Goal: Answer question/provide support: Share knowledge or assist other users

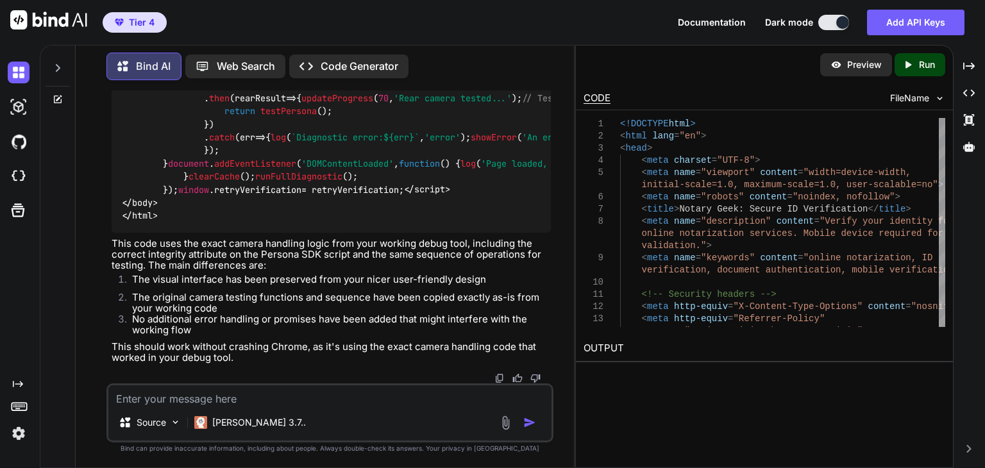
scroll to position [265490, 0]
click at [330, 261] on p "This code uses the exact camera handling logic from your working debug tool, in…" at bounding box center [331, 254] width 439 height 33
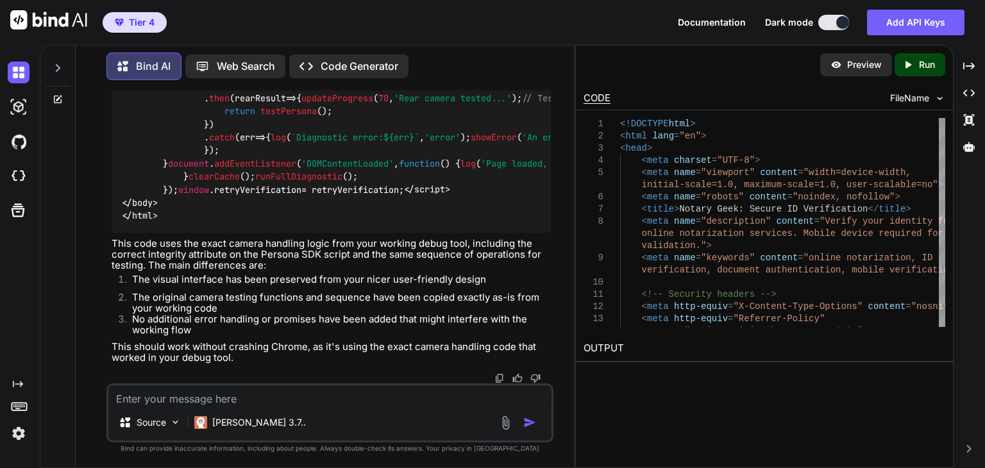
click at [320, 393] on textarea at bounding box center [329, 394] width 443 height 19
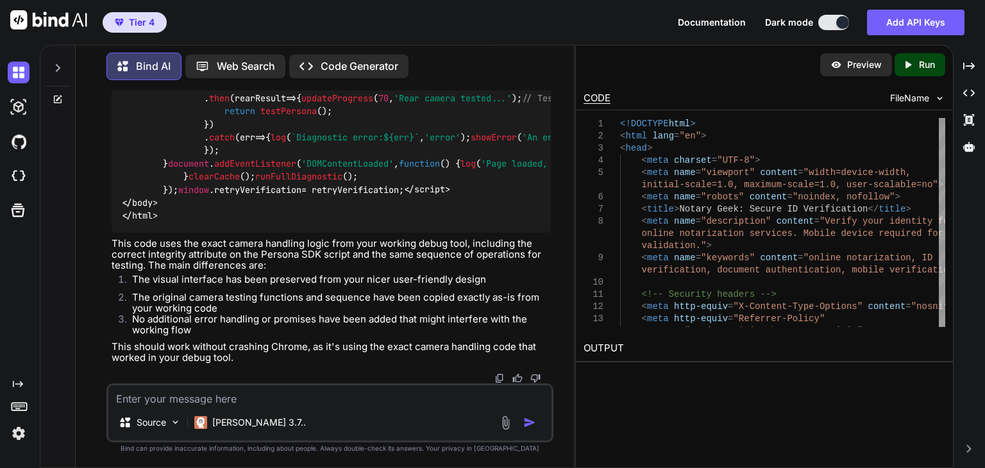
click at [320, 393] on textarea at bounding box center [329, 394] width 443 height 19
click at [316, 400] on textarea at bounding box center [329, 394] width 443 height 19
click at [311, 399] on textarea at bounding box center [329, 394] width 443 height 19
type textarea "T"
type textarea "x"
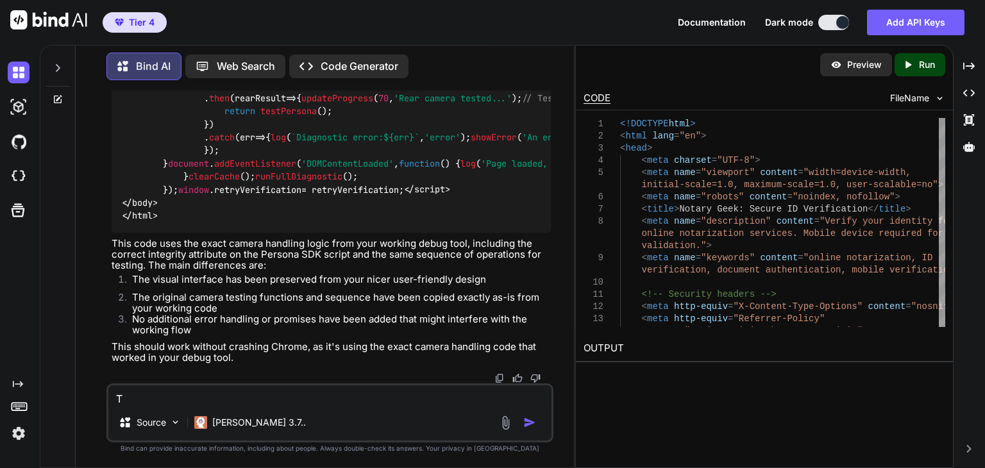
type textarea "Ta"
type textarea "x"
type textarea "Tak"
type textarea "x"
type textarea "Take"
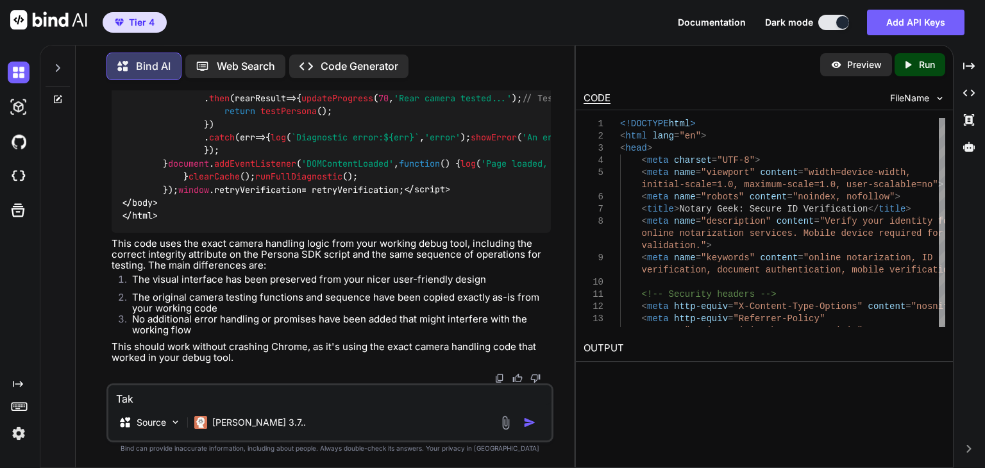
type textarea "x"
type textarea "Take"
type textarea "x"
type textarea "Take t"
type textarea "x"
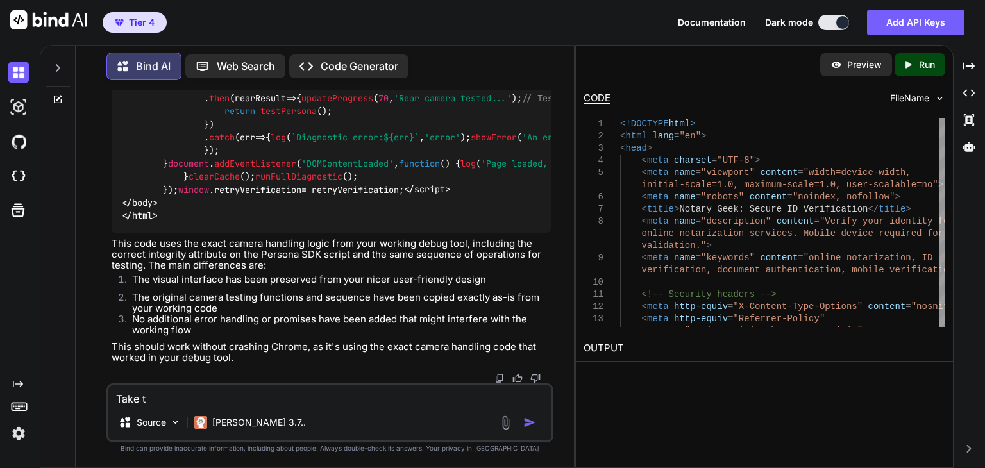
type textarea "Take th"
type textarea "x"
type textarea "Take thi"
type textarea "x"
type textarea "Take this"
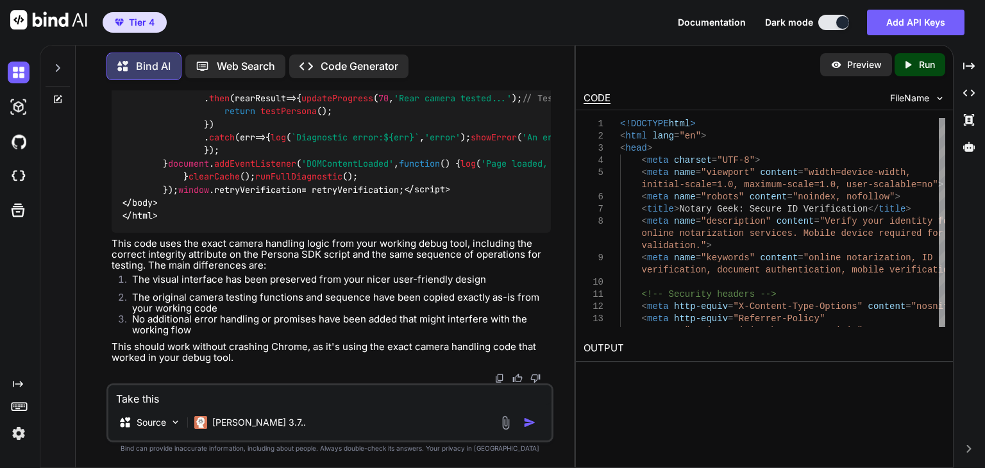
type textarea "x"
type textarea "Take this"
type textarea "x"
type textarea "Take this e"
type textarea "x"
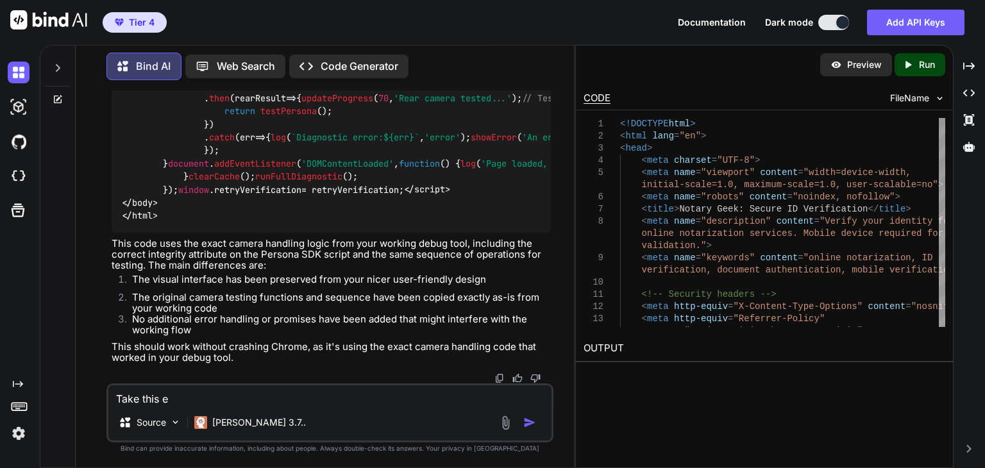
type textarea "Take this ex"
type textarea "x"
type textarea "Take this exa"
type textarea "x"
type textarea "Take this exac"
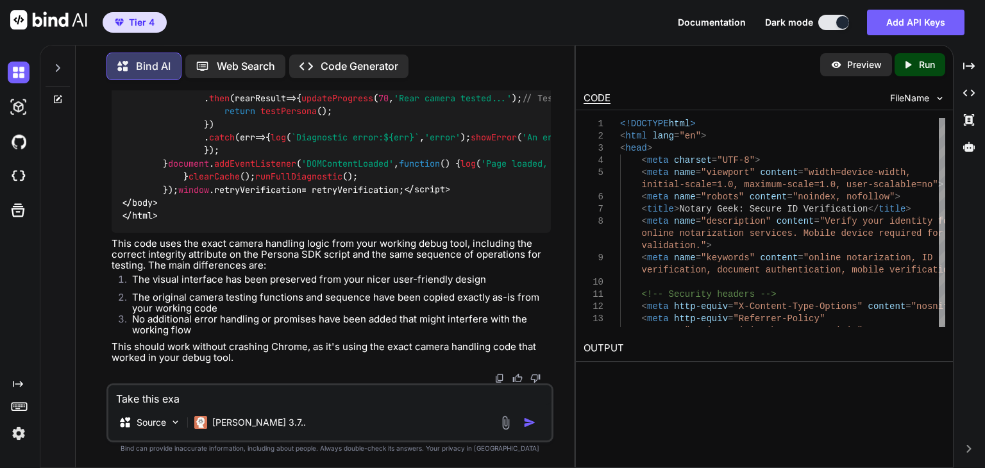
type textarea "x"
type textarea "Take this exact"
type textarea "x"
type textarea "Take this exact"
type textarea "x"
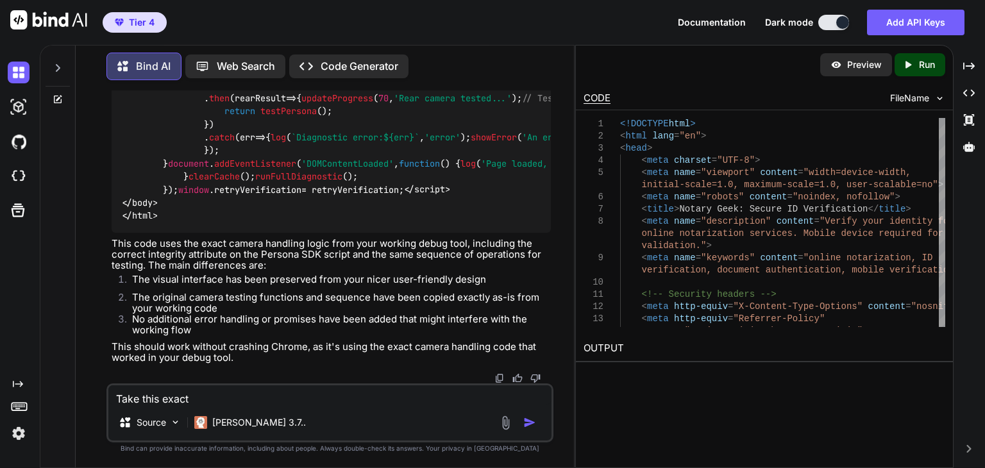
type textarea "Take this exact f"
type textarea "x"
type textarea "Take this exact fi"
type textarea "x"
type textarea "Take this exact fix"
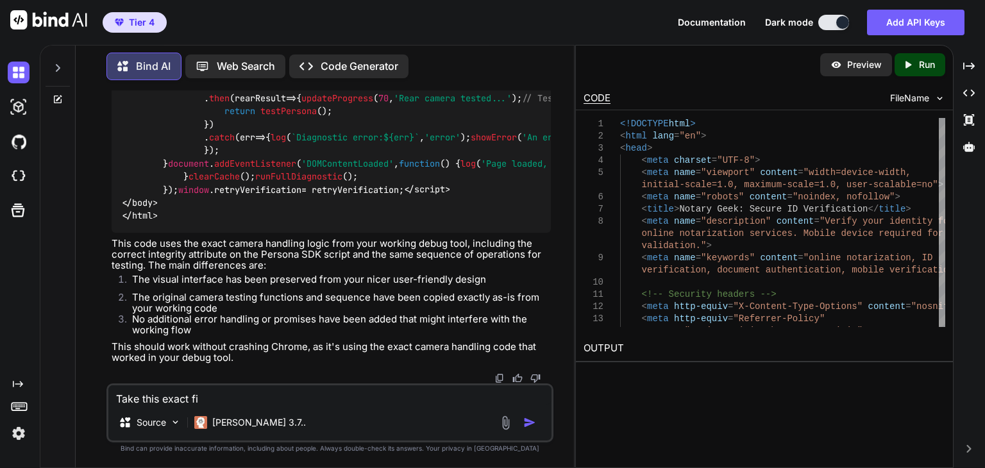
type textarea "x"
type textarea "Take this exact fix"
type textarea "x"
type textarea "Take this exact fix a"
type textarea "x"
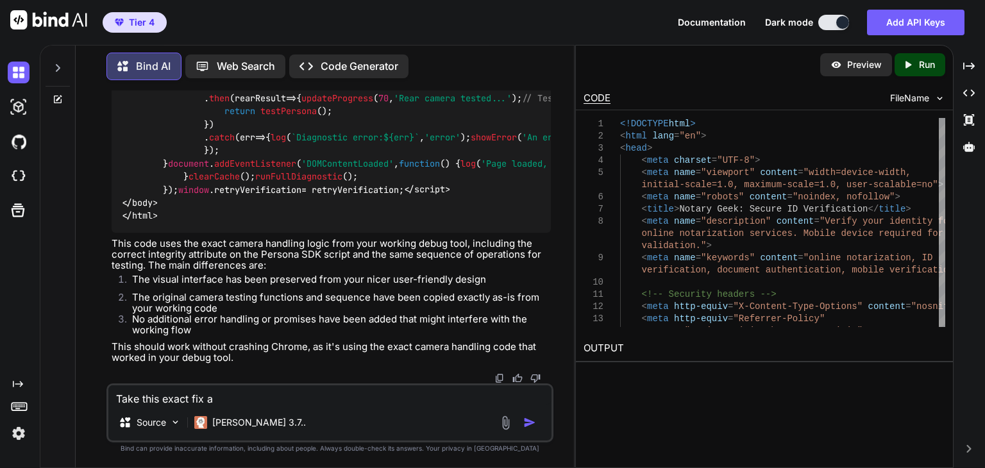
type textarea "Take this exact fix an"
type textarea "x"
type textarea "Take this exact fix and"
type textarea "x"
type textarea "Take this exact fix and"
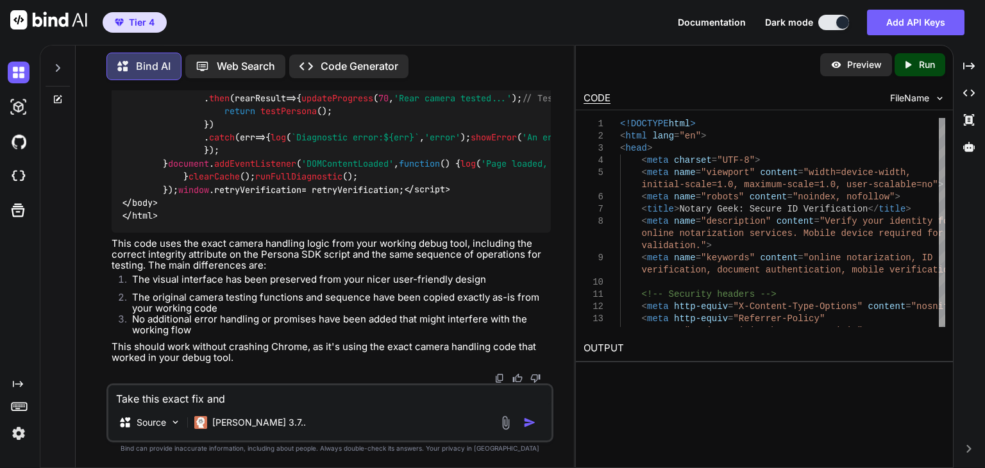
type textarea "x"
type textarea "Take this exact fix and p"
type textarea "x"
type textarea "Take this exact fix and po"
type textarea "x"
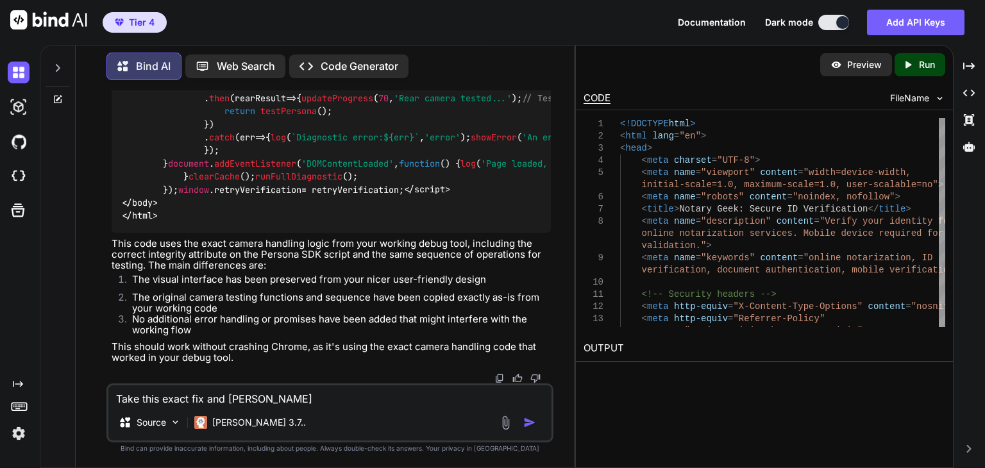
type textarea "Take this exact fix and por"
type textarea "x"
type textarea "Take this exact fix and port"
type textarea "x"
type textarea "Take this exact fix and port"
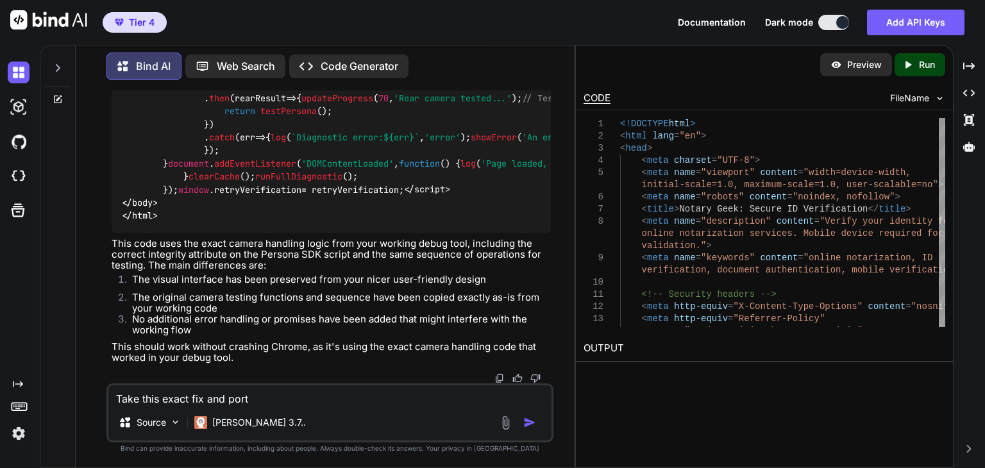
type textarea "x"
type textarea "Take this exact fix and port i"
type textarea "x"
type textarea "Take this exact fix and port it"
type textarea "x"
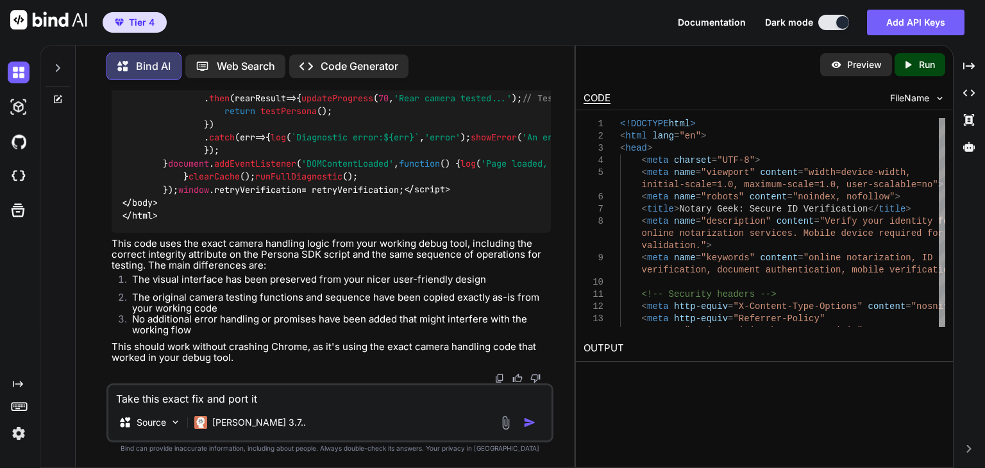
type textarea "Take this exact fix and port it"
type textarea "x"
type textarea "Take this exact fix and port it t"
type textarea "x"
type textarea "Take this exact fix and port it to"
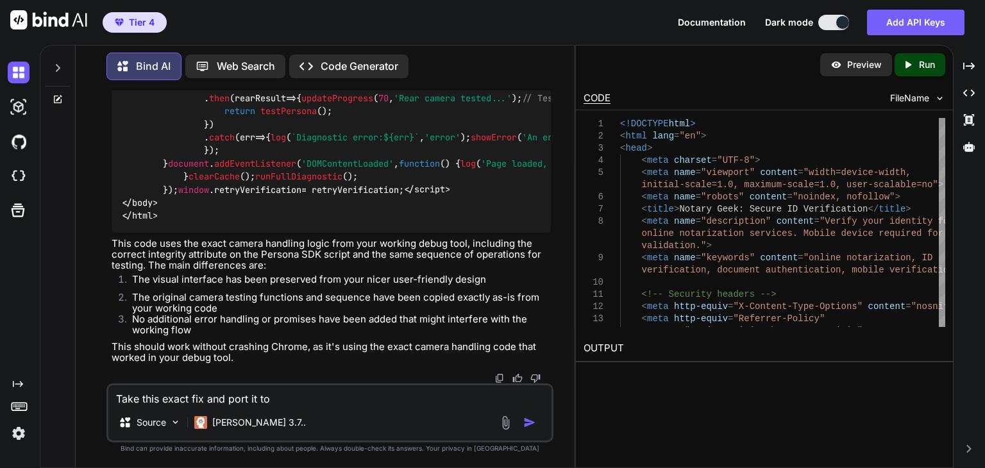
type textarea "x"
type textarea "Take this exact fix and port it to"
type textarea "x"
type textarea "Take this exact fix and port it to t"
type textarea "x"
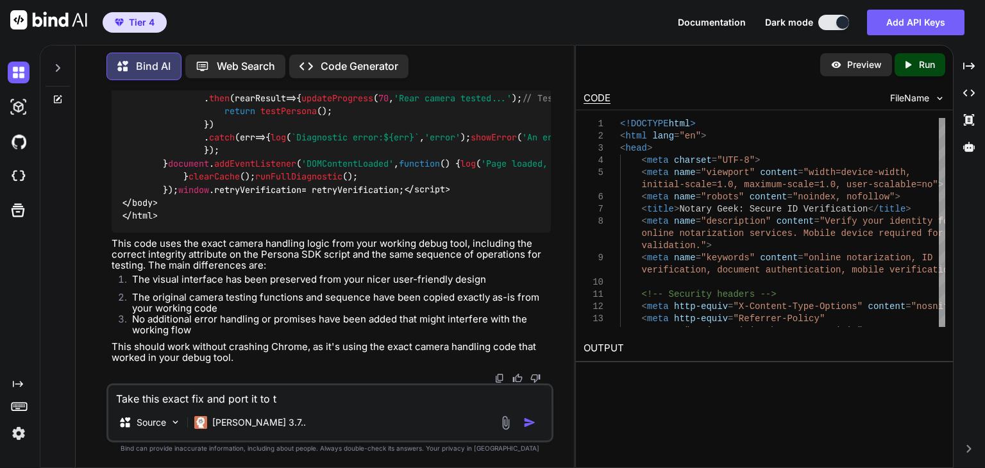
type textarea "Take this exact fix and port it to tg"
type textarea "x"
type textarea "Take this exact fix and port it to tgu"
type textarea "x"
type textarea "Take this exact fix and port it to tgus"
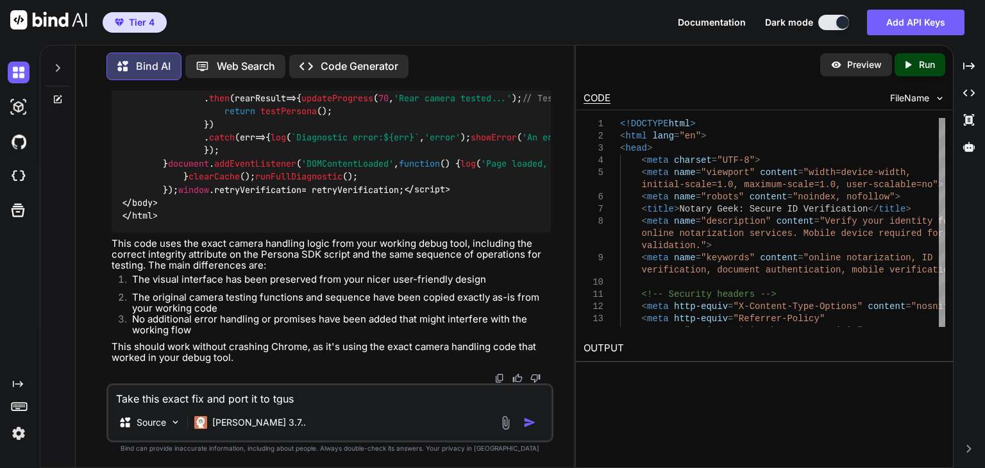
type textarea "x"
type textarea "Take this exact fix and port it to tgu"
type textarea "x"
type textarea "Take this exact fix and port it to tg"
type textarea "x"
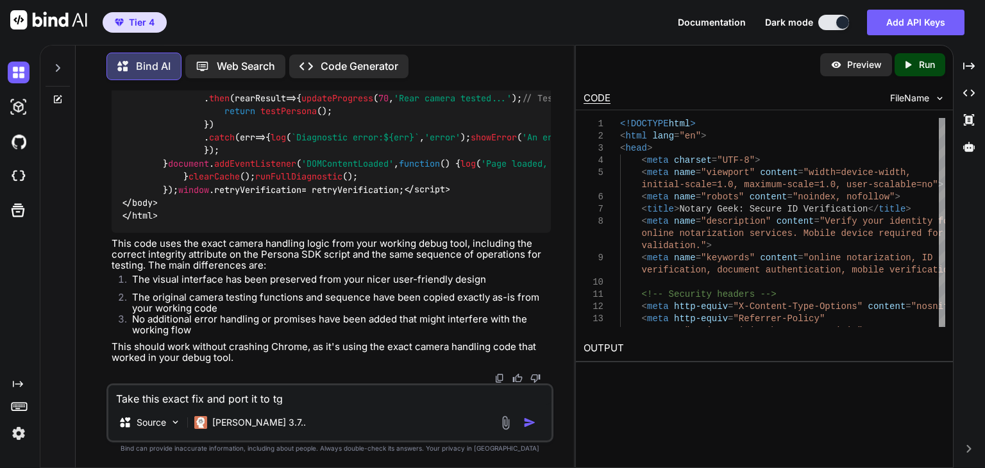
type textarea "Take this exact fix and port it to t"
type textarea "x"
type textarea "Take this exact fix and port it to th"
type textarea "x"
type textarea "Take this exact fix and port it to thi"
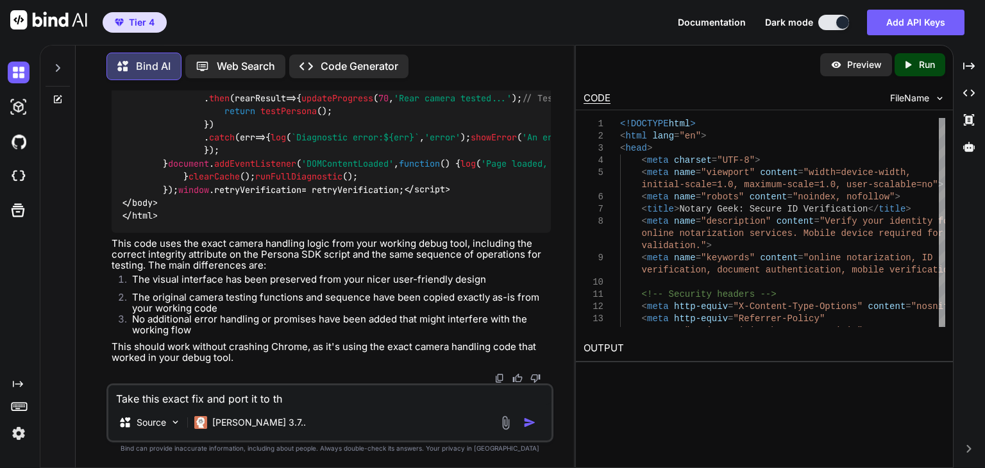
type textarea "x"
type textarea "Take this exact fix and port it to this"
type textarea "x"
type textarea "Take this exact fix and port it to this"
type textarea "x"
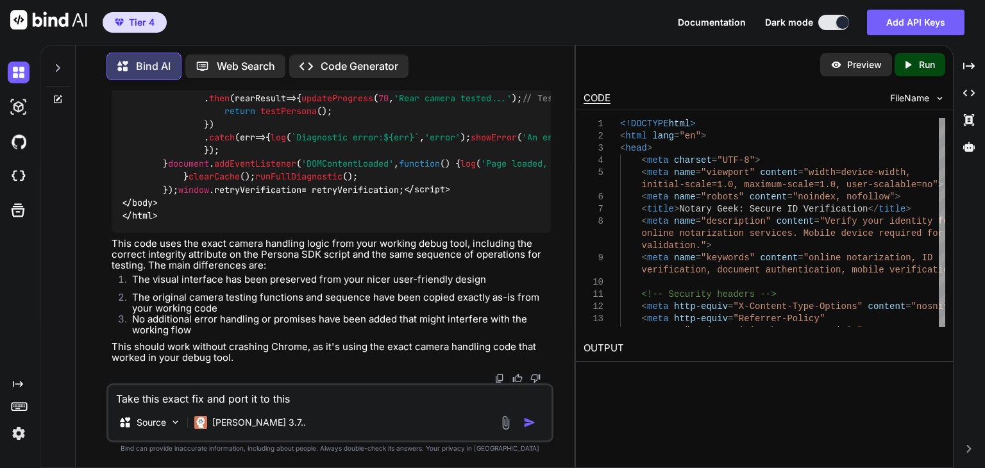
type textarea "Take this exact fix and port it to this p"
type textarea "x"
type textarea "Take this exact fix and port it to this pa"
type textarea "x"
type textarea "Take this exact fix and port it to this pag"
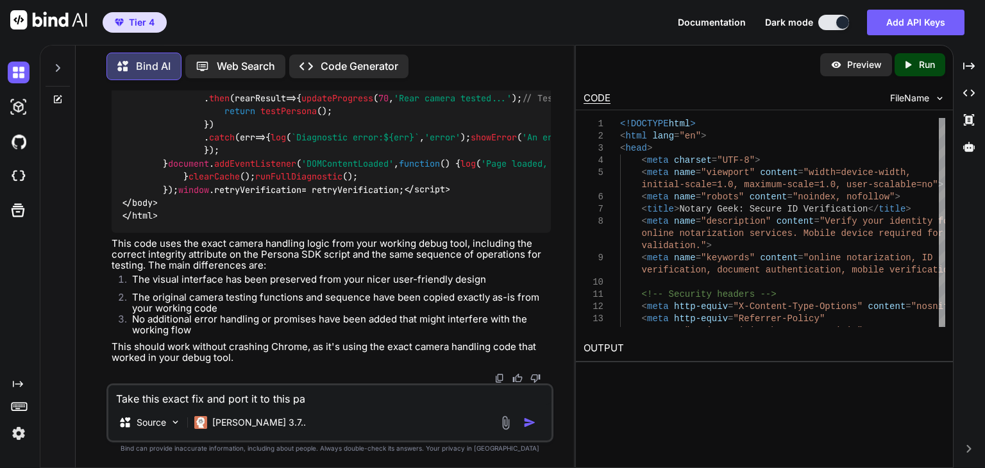
type textarea "x"
type textarea "Take this exact fix and port it to this page"
type textarea "x"
type textarea "Take this exact fix and port it to this page"
type textarea "x"
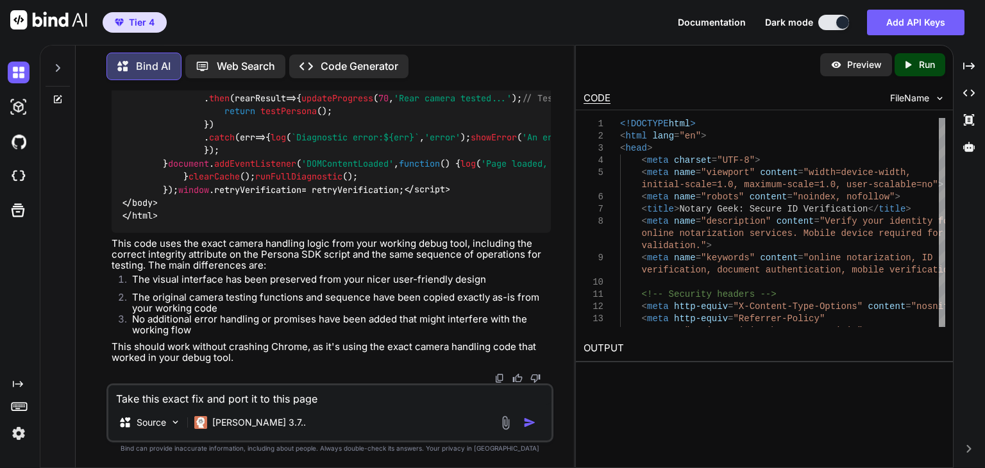
type textarea "Take this exact fix and port it to this page s"
type textarea "x"
type textarea "Take this exact fix and port it to this page so"
type textarea "x"
type textarea "Take this exact fix and port it to this page so"
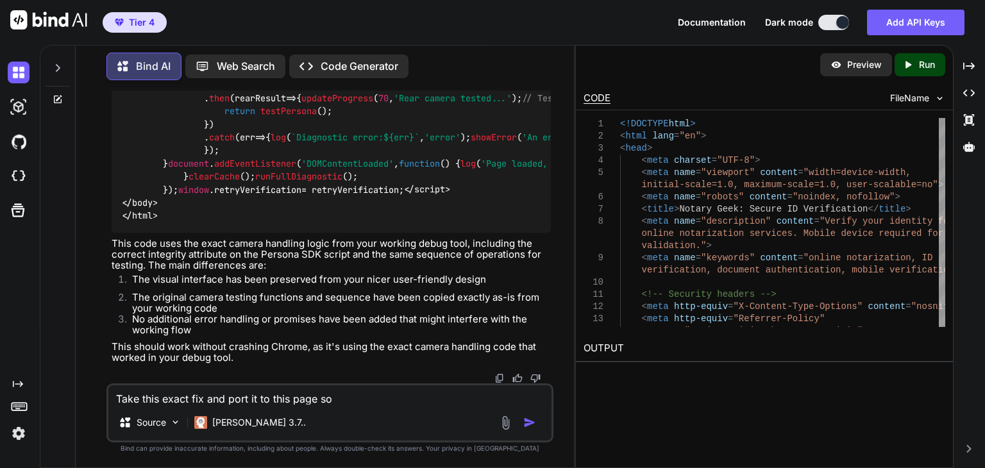
type textarea "x"
type textarea "Take this exact fix and port it to this page so t"
type textarea "x"
type textarea "Take this exact fix and port it to this page so th"
type textarea "x"
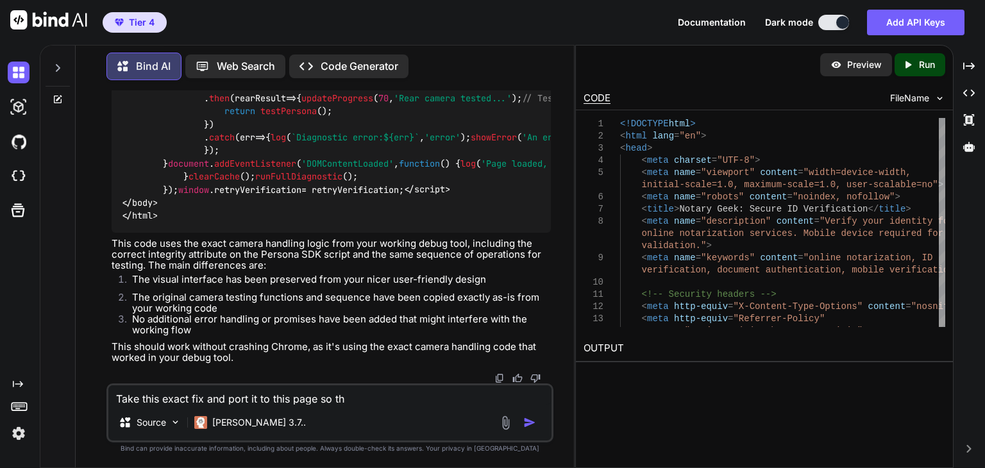
type textarea "Take this exact fix and port it to this page so tha"
type textarea "x"
type textarea "Take this exact fix and port it to this page so that"
type textarea "x"
type textarea "Take this exact fix and port it to this page so that"
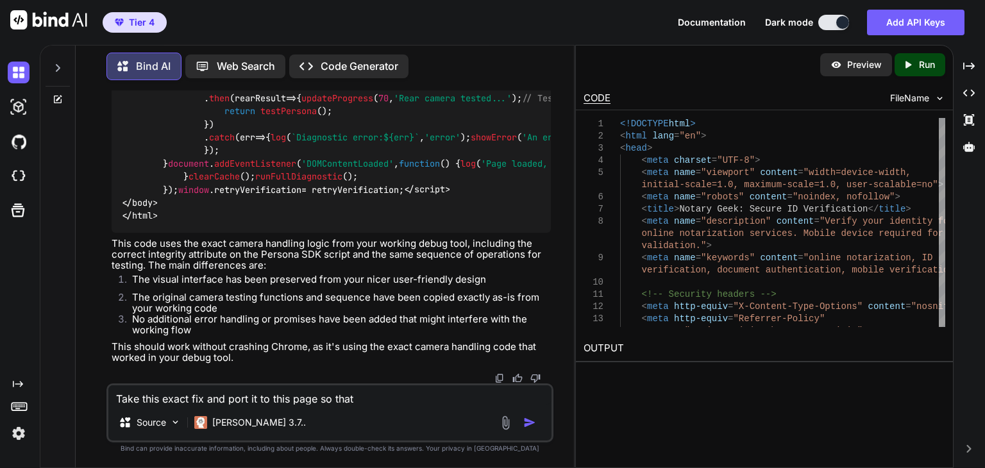
type textarea "x"
type textarea "Take this exact fix and port it to this page so that t"
type textarea "x"
type textarea "Take this exact fix and port it to this page so that th"
type textarea "x"
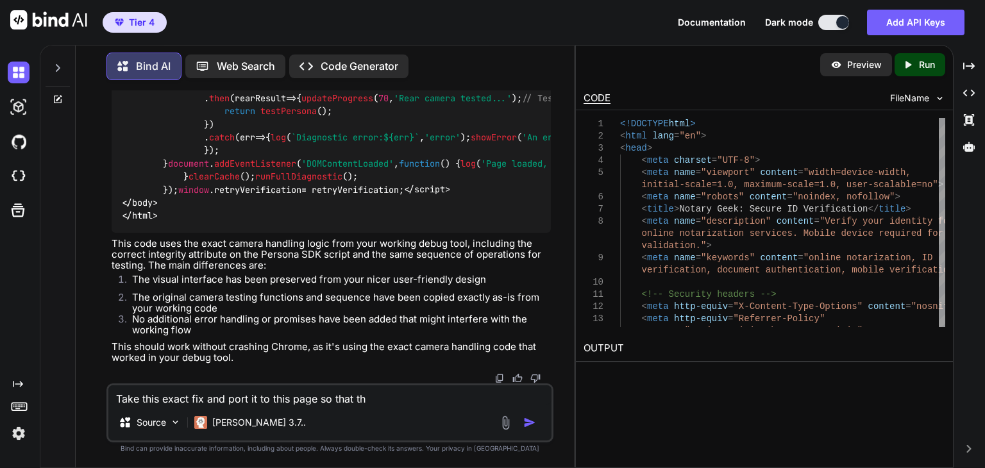
type textarea "Take this exact fix and port it to this page so that the"
type textarea "x"
type textarea "Take this exact fix and port it to this page so that the"
type textarea "x"
type textarea "Take this exact fix and port it to this page so that the r"
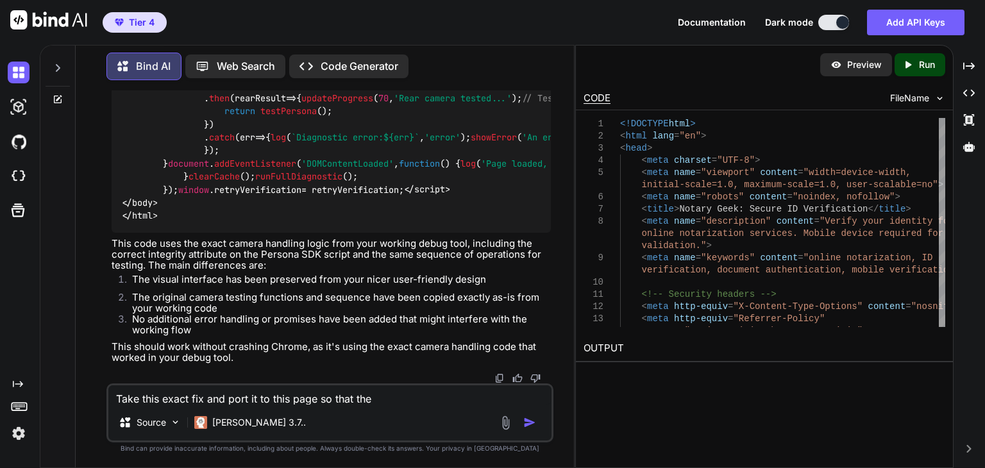
type textarea "x"
type textarea "Take this exact fix and port it to this page so that the re"
type textarea "x"
type textarea "Take this exact fix and port it to this page so that the res"
type textarea "x"
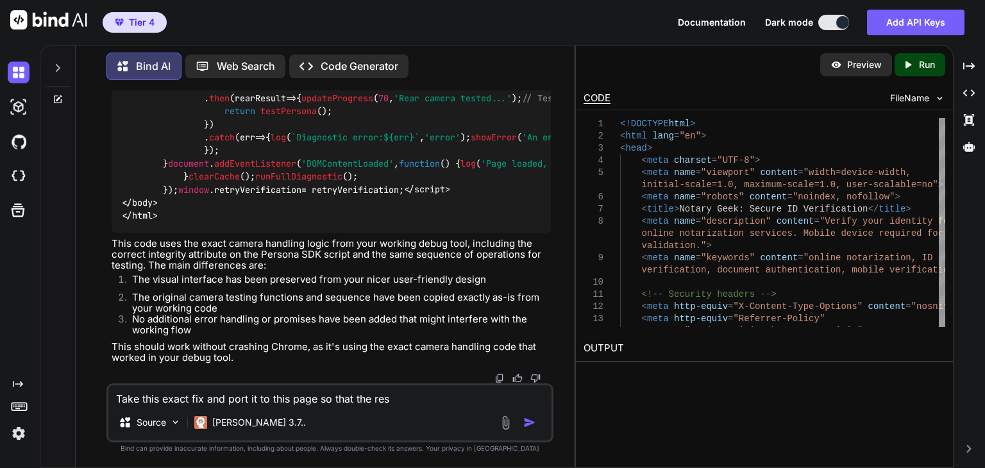
type textarea "Take this exact fix and port it to this page so that the resu"
type textarea "x"
type textarea "Take this exact fix and port it to this page so that the resul"
type textarea "x"
type textarea "Take this exact fix and port it to this page so that the result"
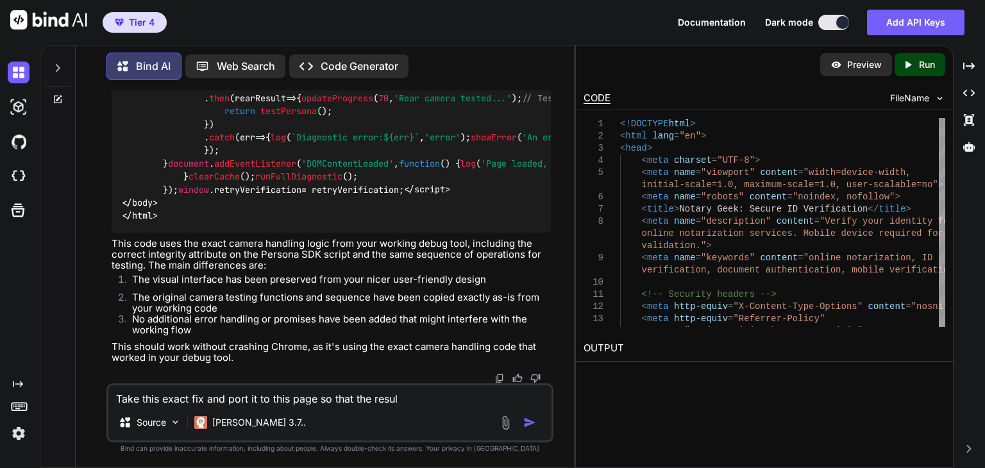
type textarea "x"
type textarea "Take this exact fix and port it to this page so that the resulti"
type textarea "x"
type textarea "Take this exact fix and port it to this page so that the resultin"
type textarea "x"
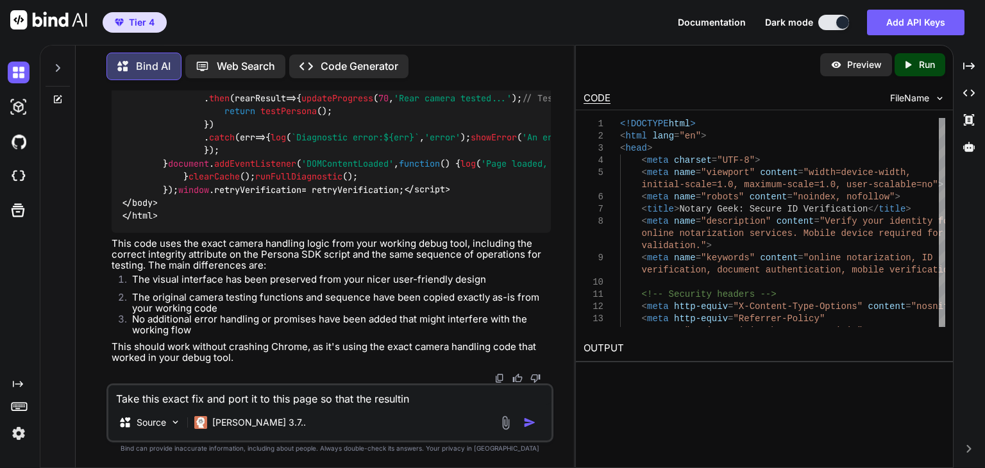
type textarea "Take this exact fix and port it to this page so that the resulting"
type textarea "x"
type textarea "Take this exact fix and port it to this page so that the resulting"
type textarea "x"
type textarea "Take this exact fix and port it to this page so that the resulting p"
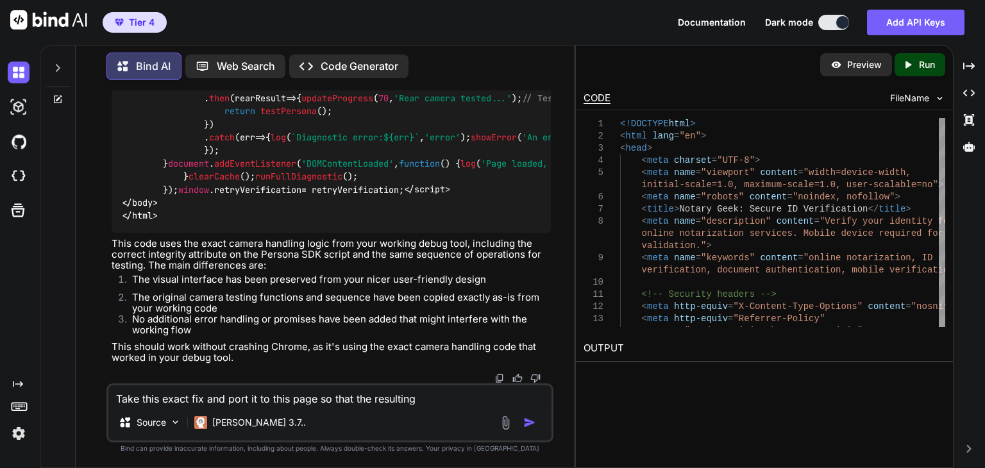
type textarea "x"
type textarea "Take this exact fix and port it to this page so that the resulting pa"
type textarea "x"
type textarea "Take this exact fix and port it to this page so that the resulting pag"
type textarea "x"
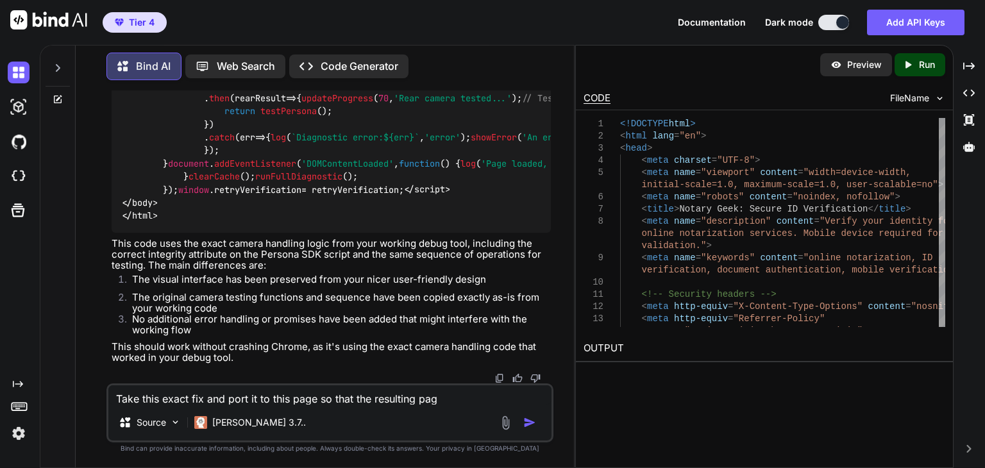
type textarea "Take this exact fix and port it to this page so that the resulting page"
type textarea "x"
type textarea "Take this exact fix and port it to this page so that the resulting page"
type textarea "x"
type textarea "Take this exact fix and port it to this page so that the resulting page h"
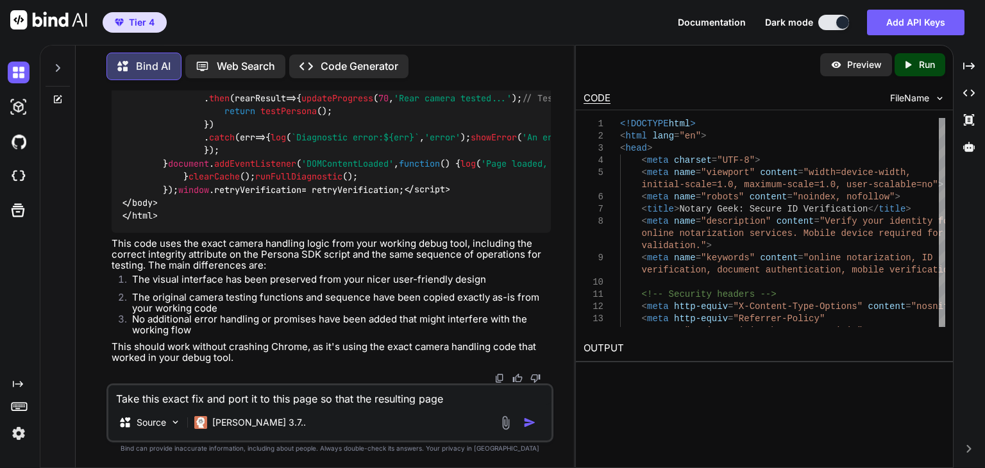
type textarea "x"
type textarea "Take this exact fix and port it to this page so that the resulting page ha"
type textarea "x"
type textarea "Take this exact fix and port it to this page so that the resulting page has"
type textarea "x"
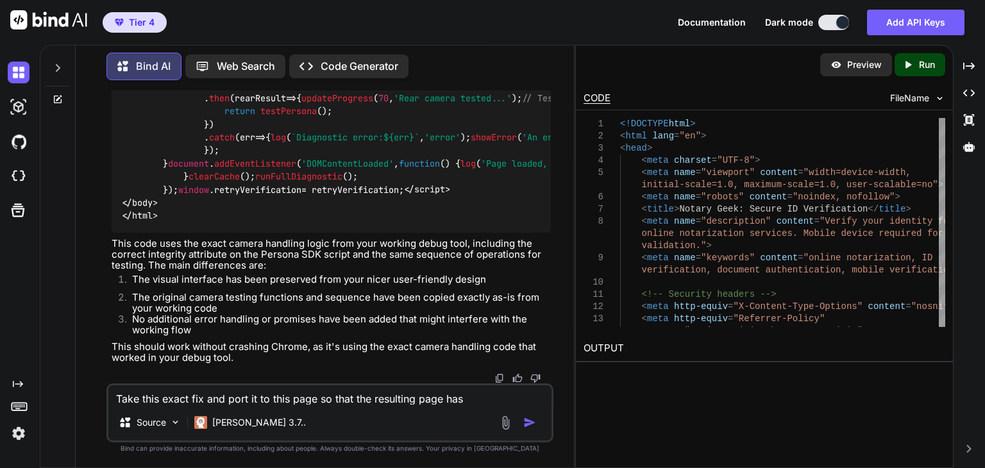
type textarea "Take this exact fix and port it to this page so that the resulting page has"
type textarea "x"
type textarea "Take this exact fix and port it to this page so that the resulting page has t"
type textarea "x"
type textarea "Take this exact fix and port it to this page so that the resulting page has th"
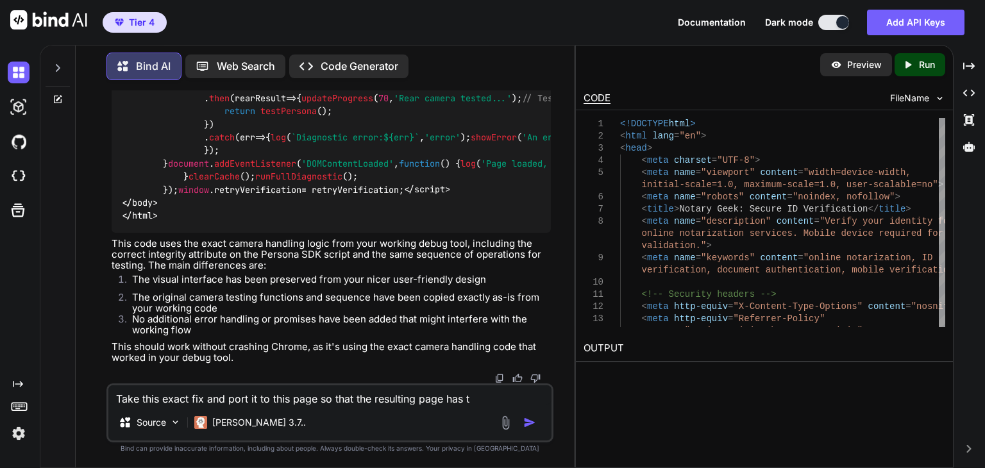
type textarea "x"
type textarea "Take this exact fix and port it to this page so that the resulting page has the"
type textarea "x"
type textarea "Take this exact fix and port it to this page so that the resulting page has the"
type textarea "x"
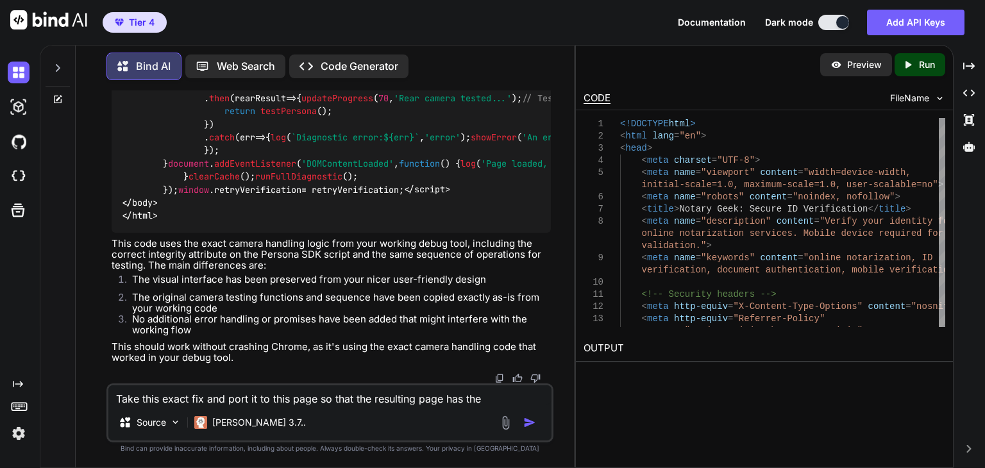
type textarea "Take this exact fix and port it to this page so that the resulting page has the…"
type textarea "x"
type textarea "Take this exact fix and port it to this page so that the resulting page has the…"
type textarea "x"
type textarea "Take this exact fix and port it to this page so that the resulting page has the…"
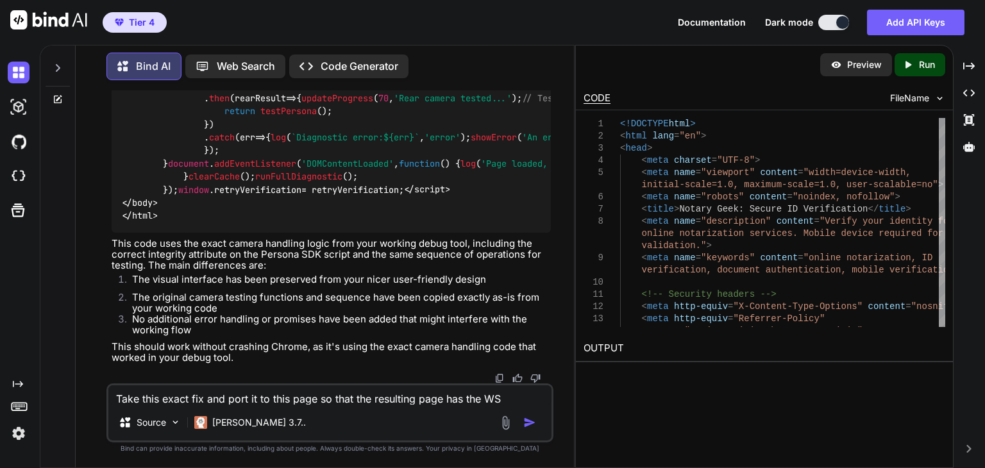
type textarea "x"
type textarea "Take this exact fix and port it to this page so that the resulting page has the…"
type textarea "x"
type textarea "Take this exact fix and port it to this page so that the resulting page has the…"
type textarea "x"
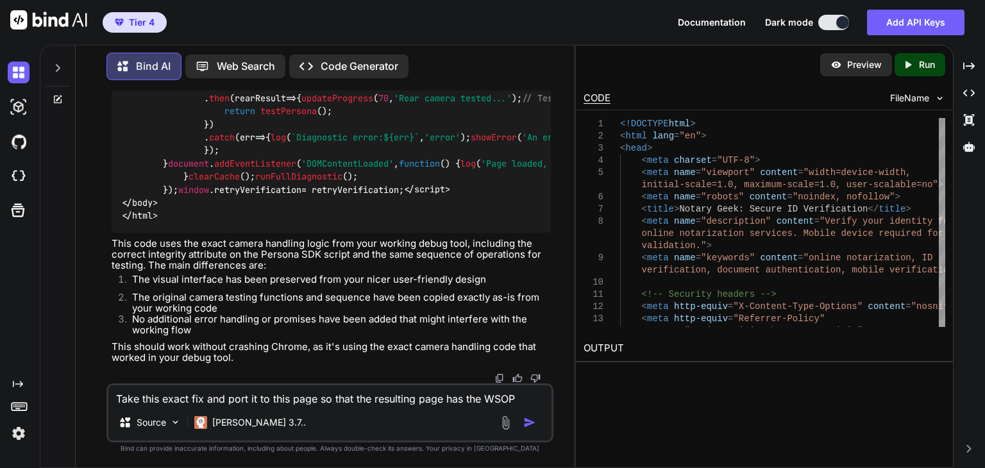
type textarea "Take this exact fix and port it to this page so that the resulting page has the…"
type textarea "x"
type textarea "Take this exact fix and port it to this page so that the resulting page has the…"
type textarea "x"
type textarea "Take this exact fix and port it to this page so that the resulting page has the…"
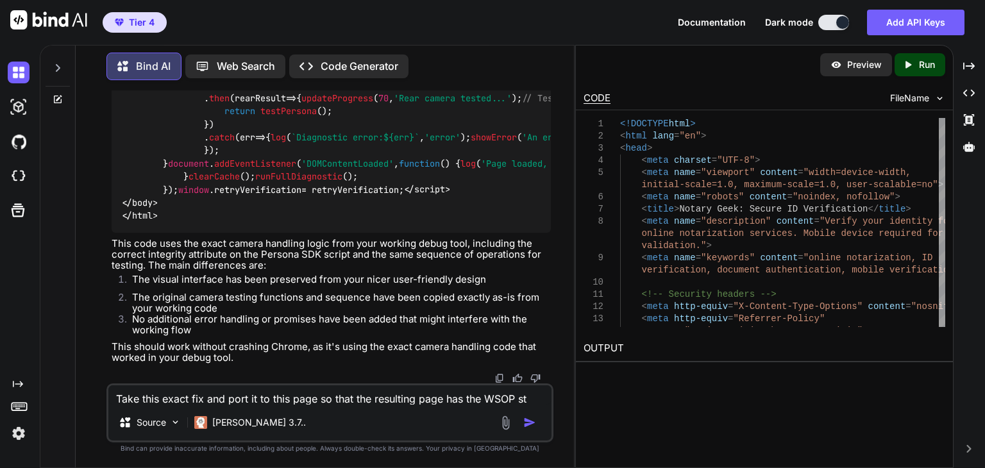
type textarea "x"
type textarea "Take this exact fix and port it to this page so that the resulting page has the…"
type textarea "x"
type textarea "Take this exact fix and port it to this page so that the resulting page has the…"
type textarea "x"
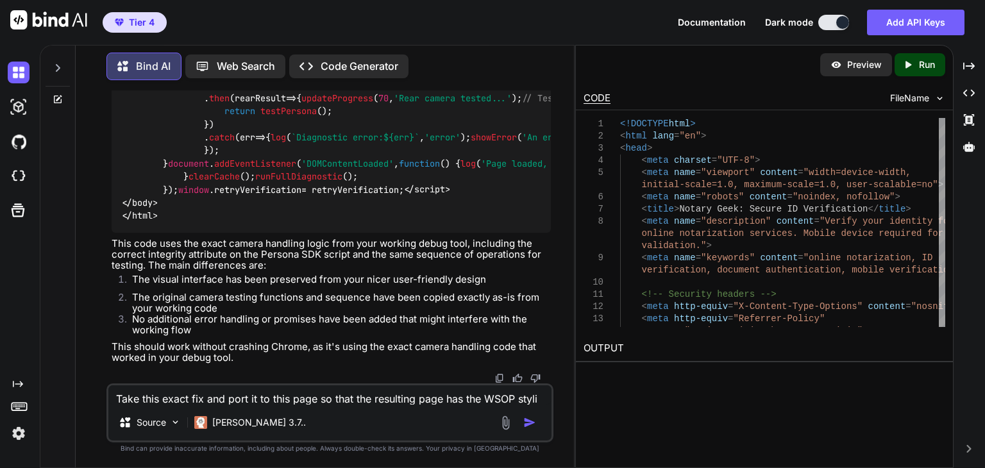
type textarea "Take this exact fix and port it to this page so that the resulting page has the…"
type textarea "x"
type textarea "Take this exact fix and port it to this page so that the resulting page has the…"
type textarea "x"
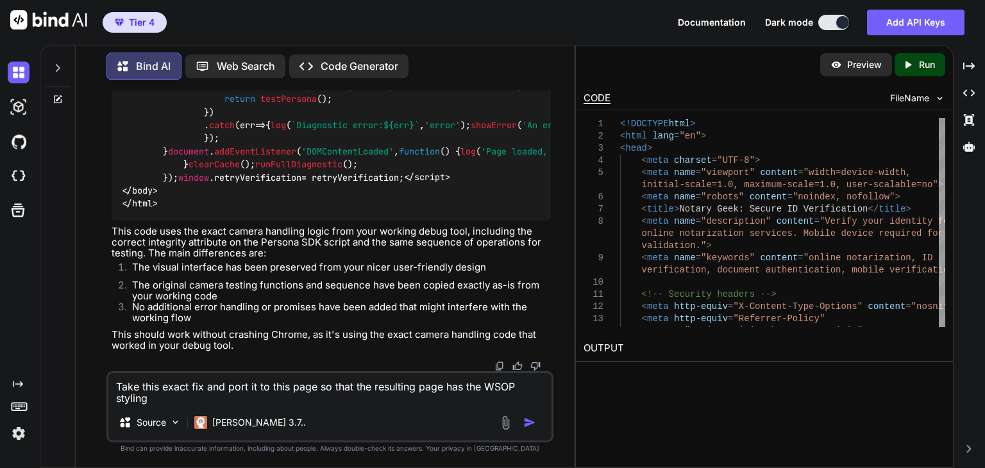
type textarea "Take this exact fix and port it to this page so that the resulting page has the…"
type textarea "x"
type textarea "Take this exact fix and port it to this page so that the resulting page has the…"
paste textarea "<!DOCTYPE html> <html lang="en"> <head> <meta charset="UTF-8"> <meta name="view…"
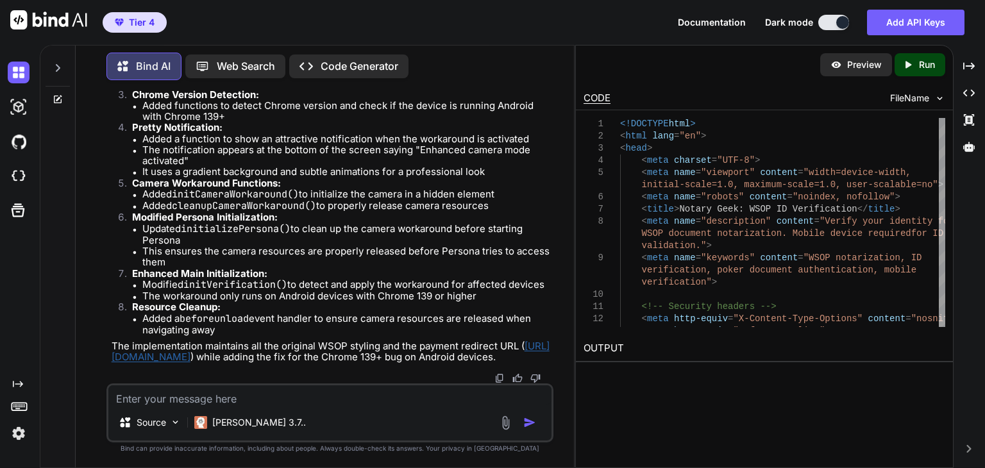
scroll to position [268483, 0]
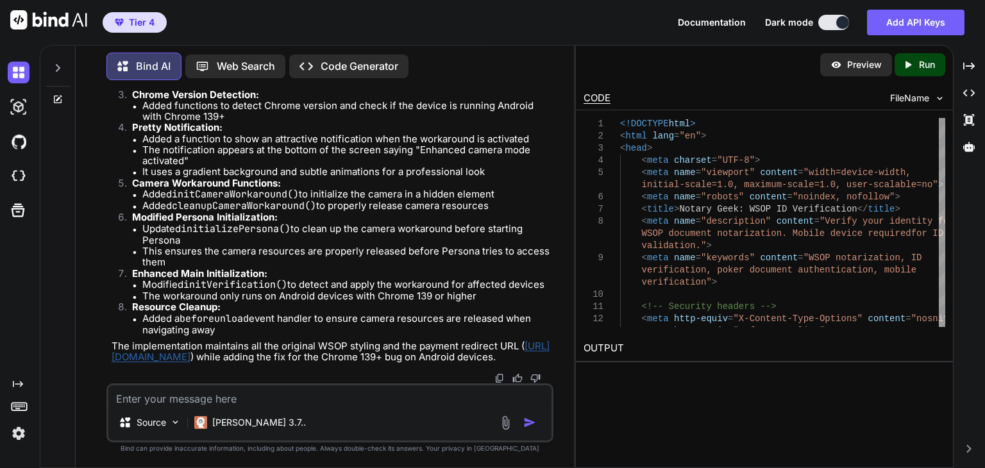
click at [266, 390] on textarea at bounding box center [329, 394] width 443 height 19
click at [267, 393] on textarea at bounding box center [329, 394] width 443 height 19
click at [454, 395] on textarea "This latest version of the code does NOT work around the bug but" at bounding box center [329, 394] width 443 height 19
click at [438, 400] on textarea "This latest version of the code does NOT work around the bug but" at bounding box center [329, 394] width 443 height 19
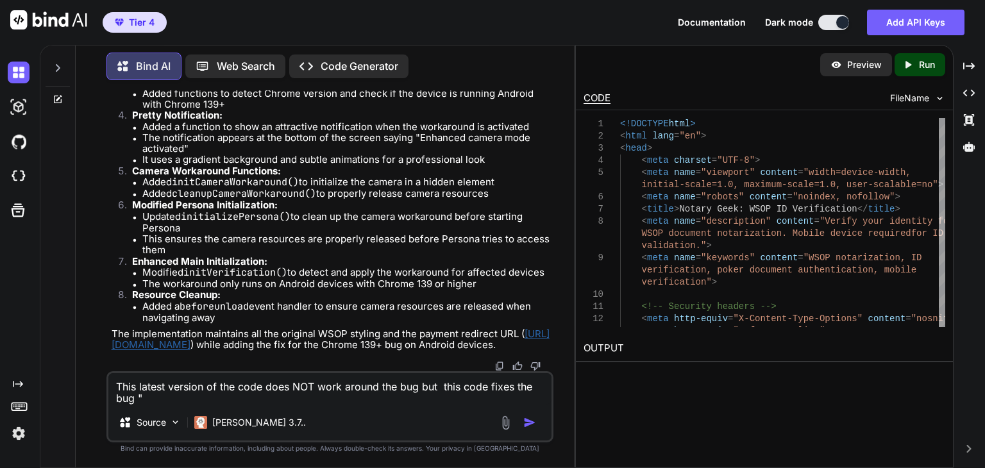
paste textarea "<!DOCTYPE html> <html lang="en"> <head> <meta charset="UTF-8"> <meta name="view…"
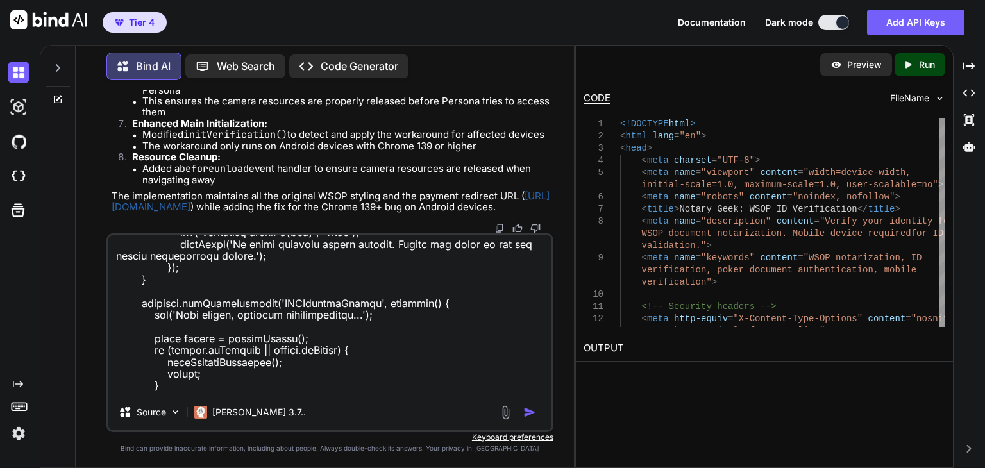
scroll to position [14109, 0]
click at [333, 363] on textarea at bounding box center [329, 314] width 443 height 159
click at [330, 377] on textarea at bounding box center [329, 314] width 443 height 159
click at [319, 355] on textarea at bounding box center [329, 314] width 443 height 159
click at [319, 348] on textarea at bounding box center [329, 314] width 443 height 159
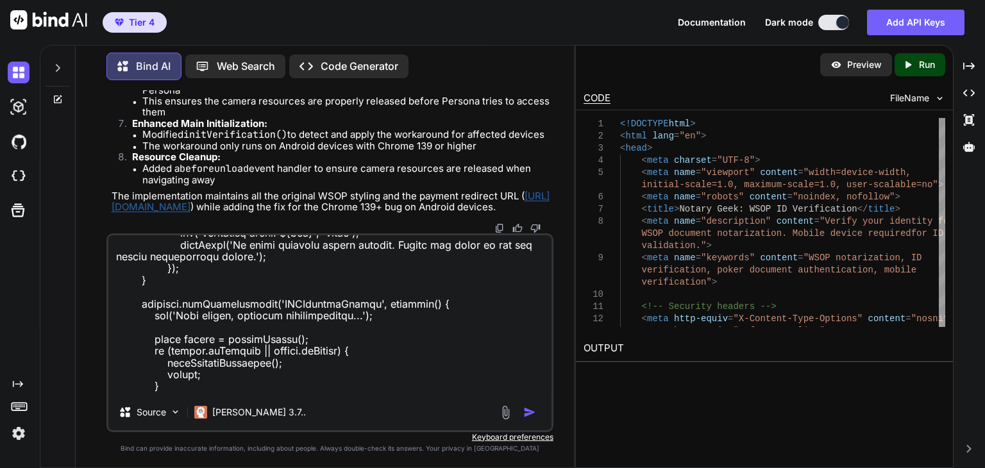
click at [337, 324] on textarea at bounding box center [329, 314] width 443 height 159
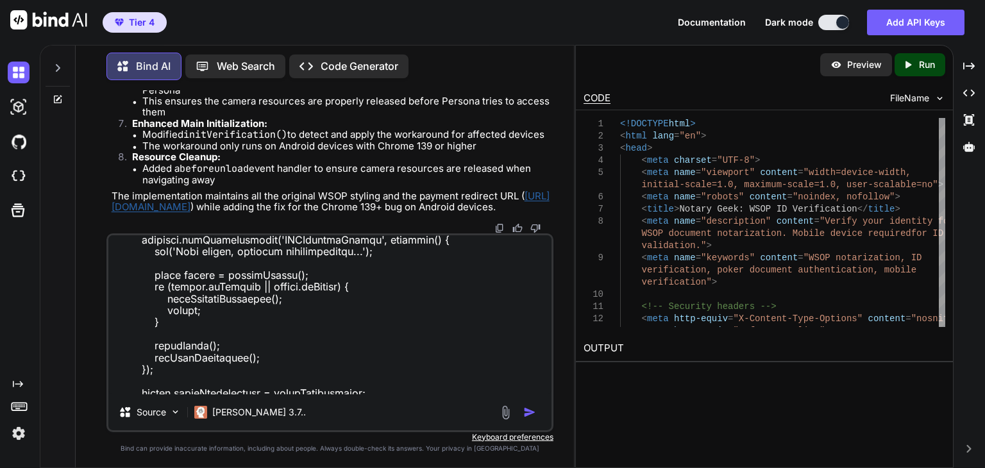
click at [426, 300] on textarea at bounding box center [329, 314] width 443 height 159
click at [386, 385] on textarea at bounding box center [329, 314] width 443 height 159
click at [369, 376] on textarea at bounding box center [329, 314] width 443 height 159
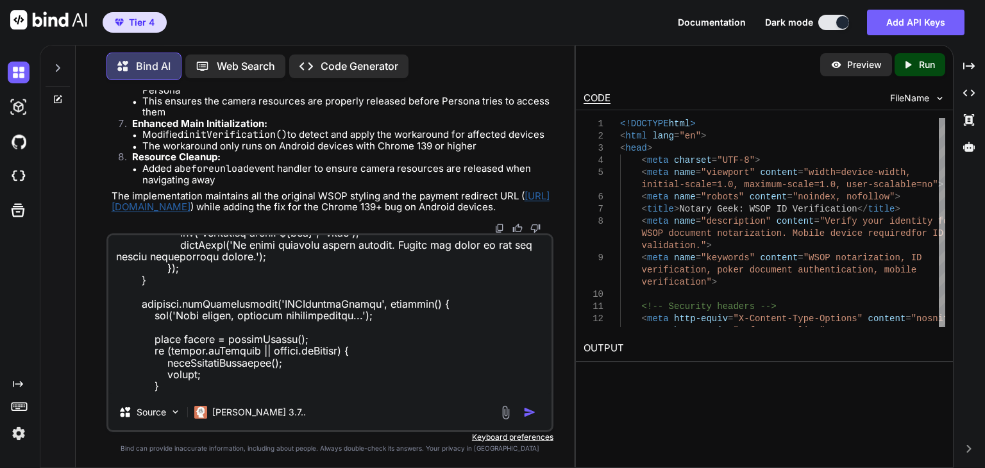
click at [371, 385] on textarea at bounding box center [329, 314] width 443 height 159
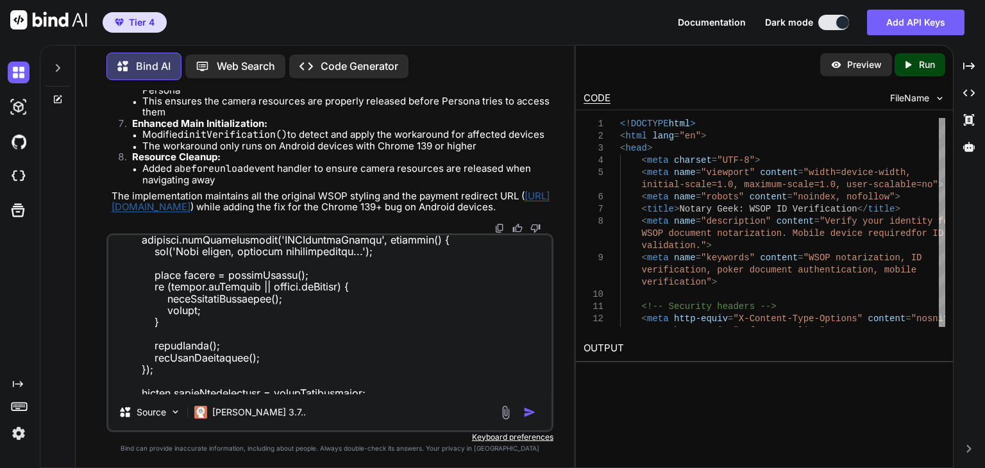
click at [362, 389] on textarea at bounding box center [329, 314] width 443 height 159
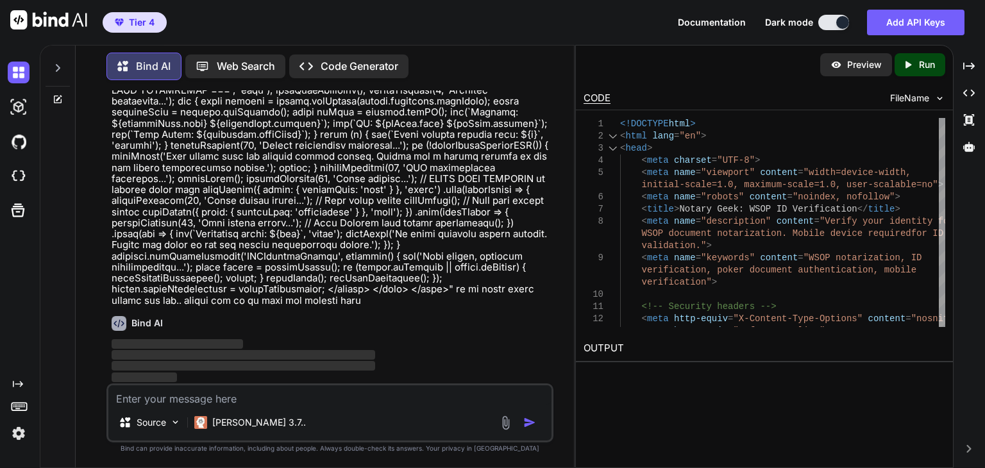
scroll to position [287088, 0]
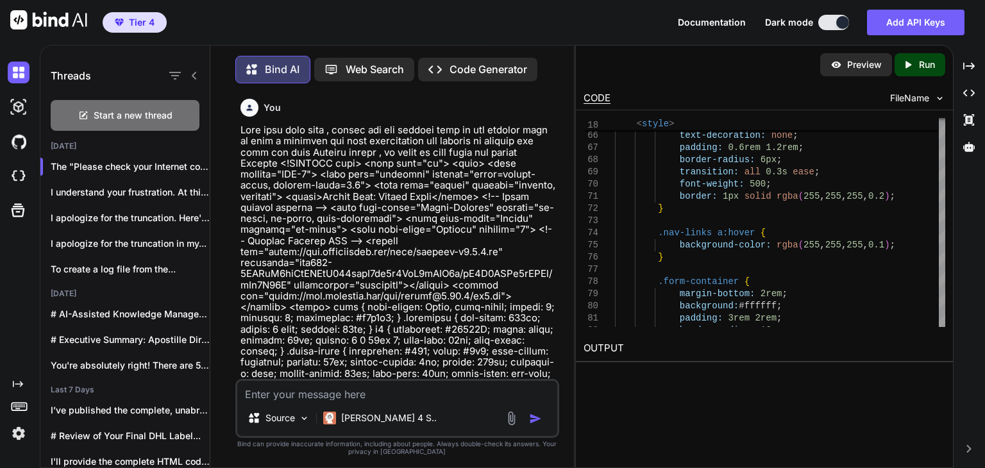
scroll to position [361591, 0]
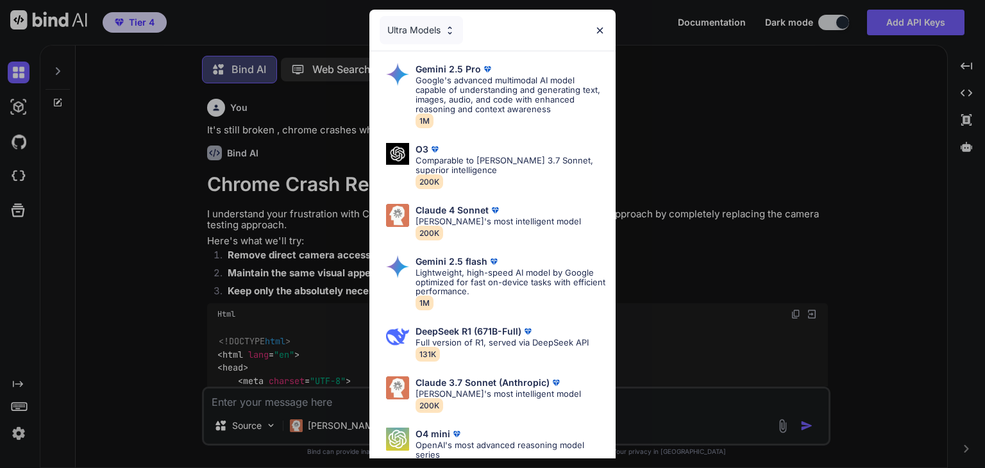
scroll to position [5, 0]
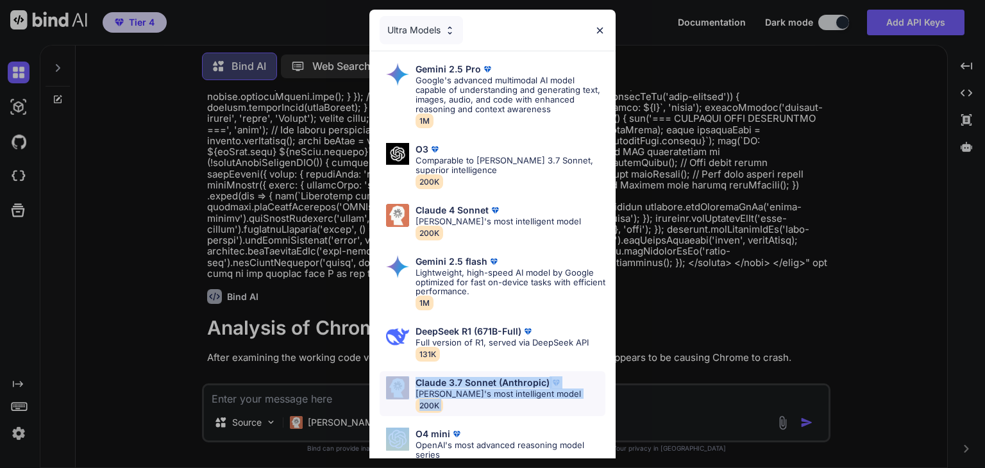
drag, startPoint x: 505, startPoint y: 347, endPoint x: 528, endPoint y: 403, distance: 60.7
click at [523, 413] on div "Gemini 2.5 Pro Google's advanced multimodal AI model capable of understanding a…" at bounding box center [492, 294] width 246 height 487
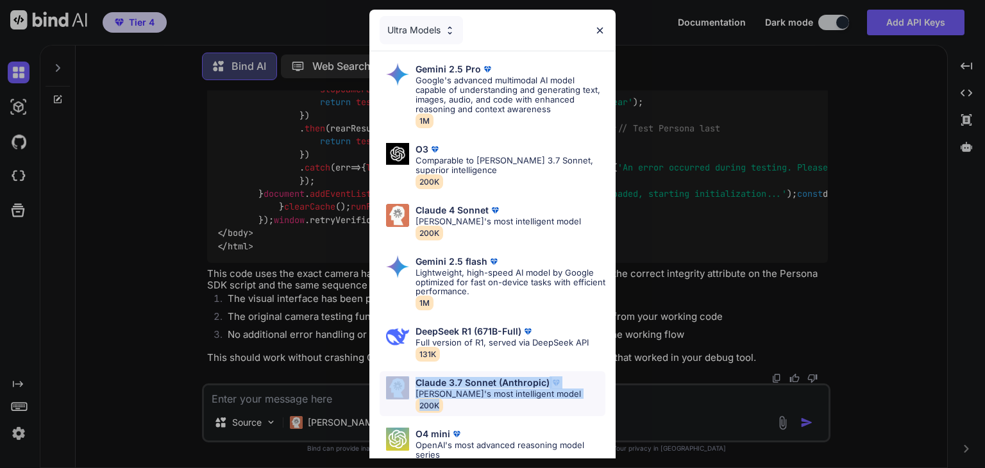
click at [528, 401] on div "Claude 3.7 Sonnet (Anthropic) Claude's most intelligent model 200K" at bounding box center [498, 393] width 165 height 35
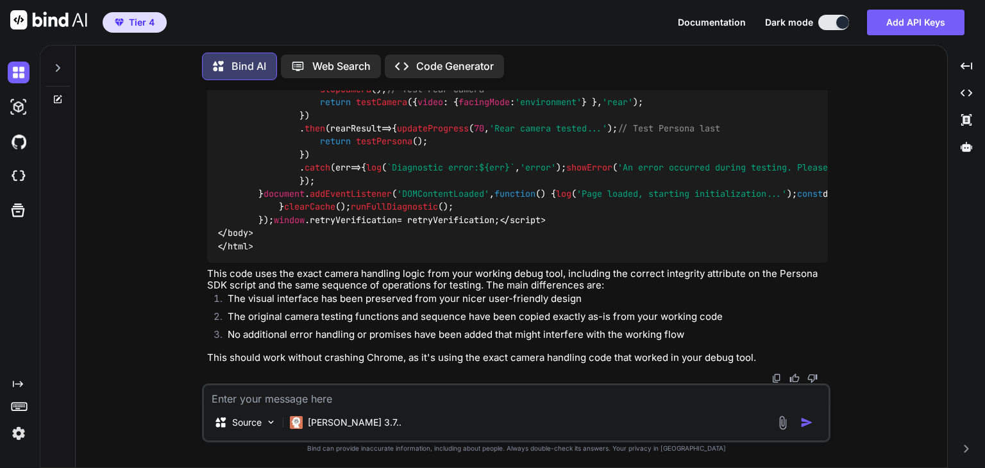
scroll to position [26887, 0]
click at [416, 407] on div "Source [PERSON_NAME] 3.7.." at bounding box center [516, 412] width 628 height 59
click at [61, 64] on icon at bounding box center [58, 68] width 10 height 10
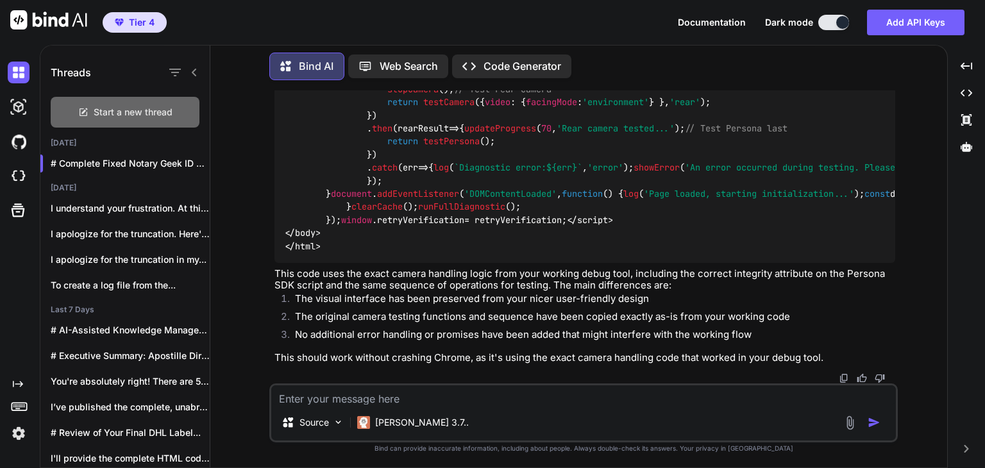
click at [154, 111] on span "Start a new thread" at bounding box center [133, 112] width 79 height 13
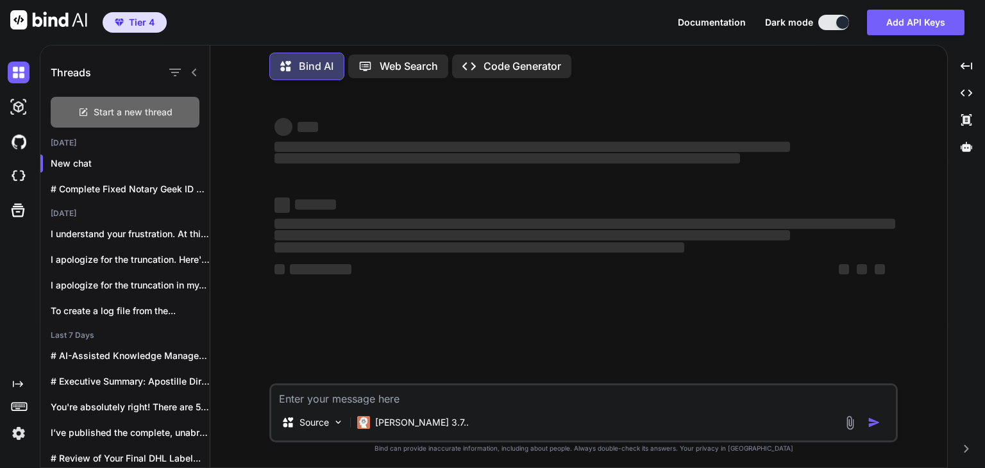
scroll to position [0, 0]
type textarea "x"
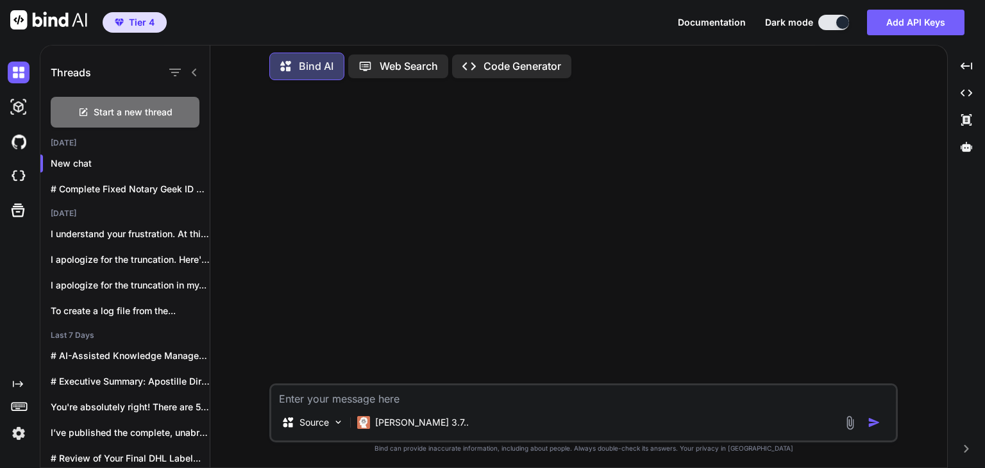
click at [369, 397] on textarea at bounding box center [583, 394] width 625 height 19
type textarea "L"
type textarea "x"
type textarea "Le"
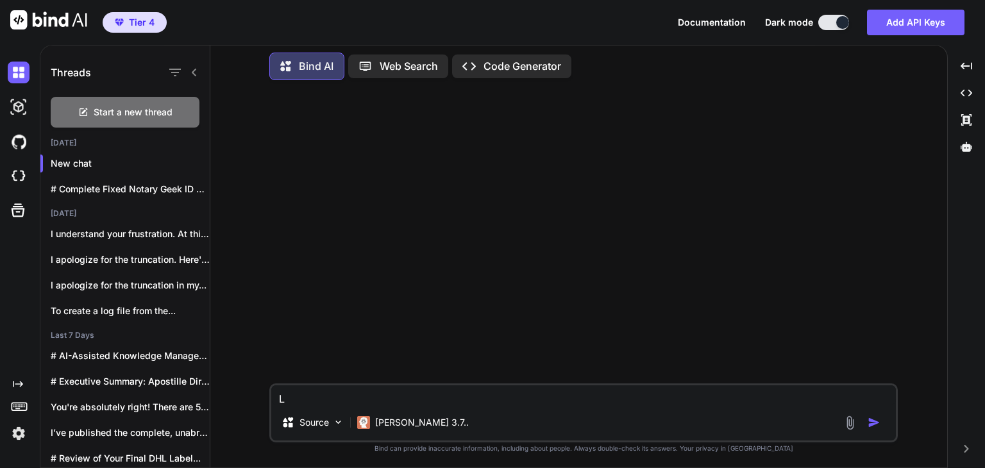
type textarea "x"
type textarea "Let"
type textarea "x"
type textarea "Let'"
type textarea "x"
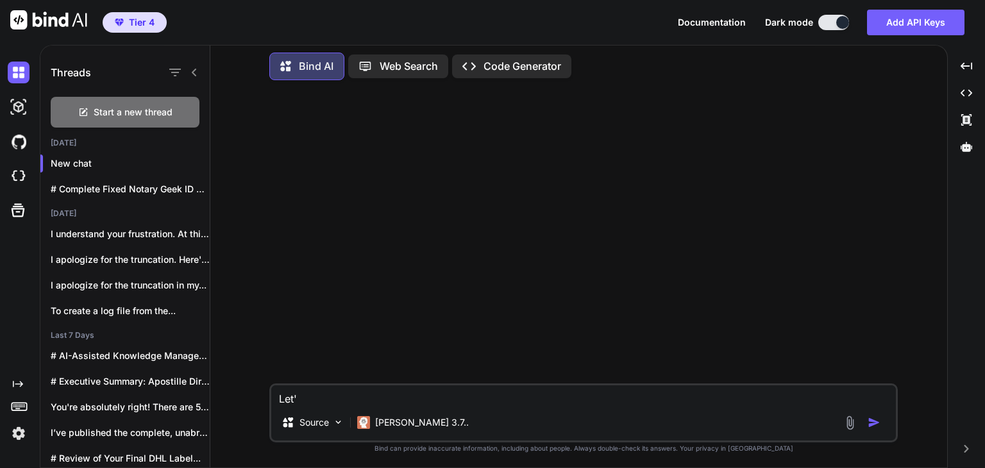
type textarea "Let's"
type textarea "x"
type textarea "Let's"
type textarea "x"
type textarea "Let's d"
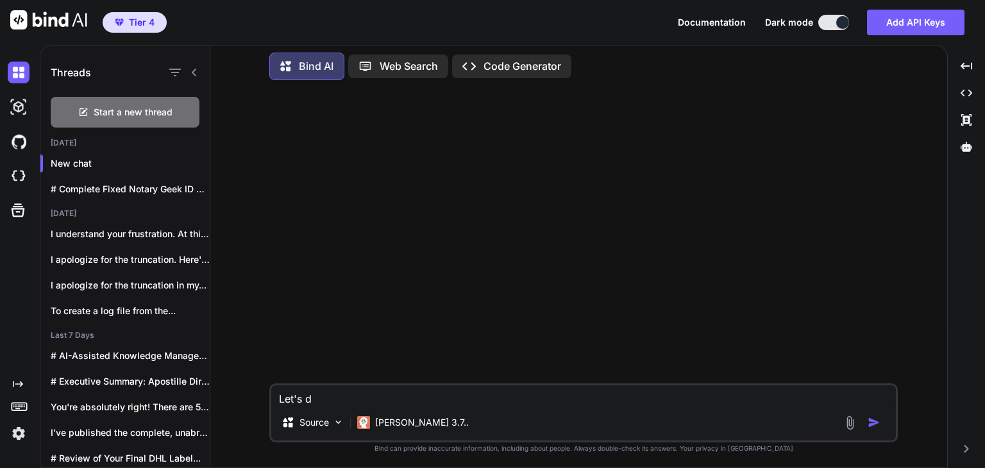
type textarea "x"
type textarea "Let's do"
type textarea "x"
type textarea "Let's do"
type textarea "x"
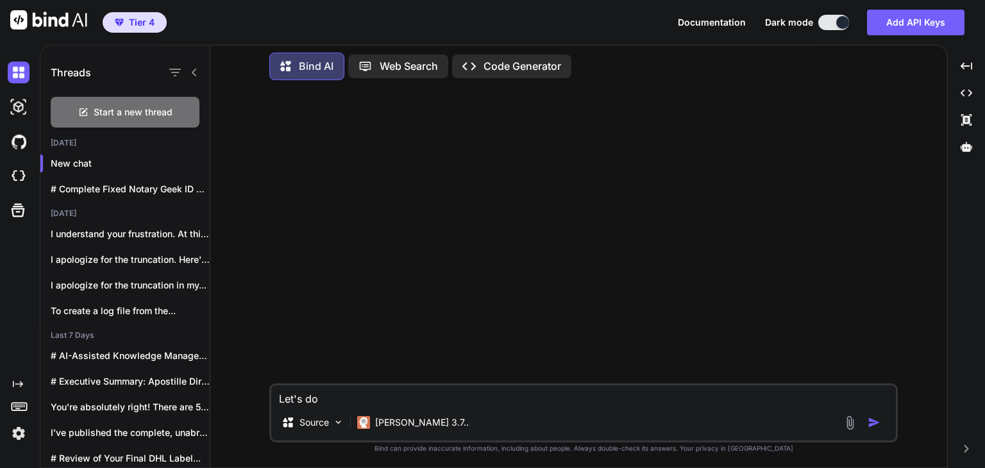
type textarea "Let's do a"
type textarea "x"
type textarea "Let's do a"
type textarea "x"
type textarea "Let's do a w"
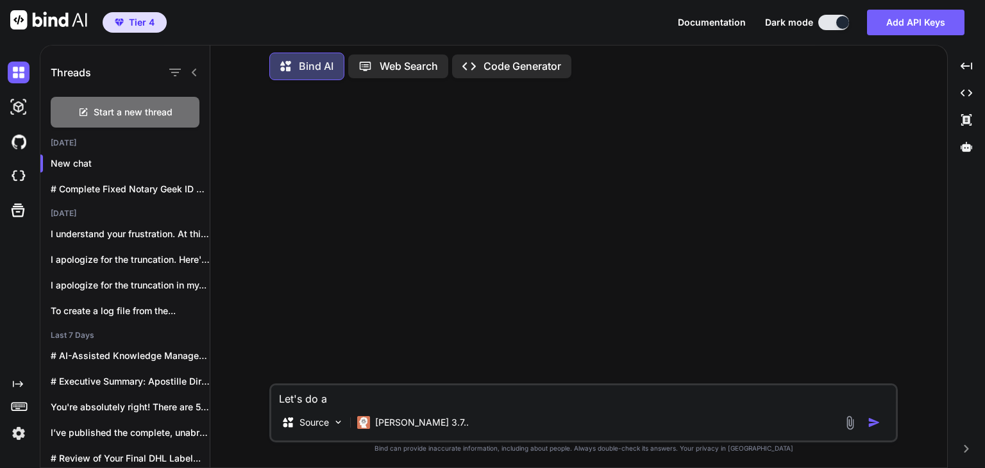
type textarea "x"
type textarea "Let's do a wo"
type textarea "x"
type textarea "Let's do a wor"
type textarea "x"
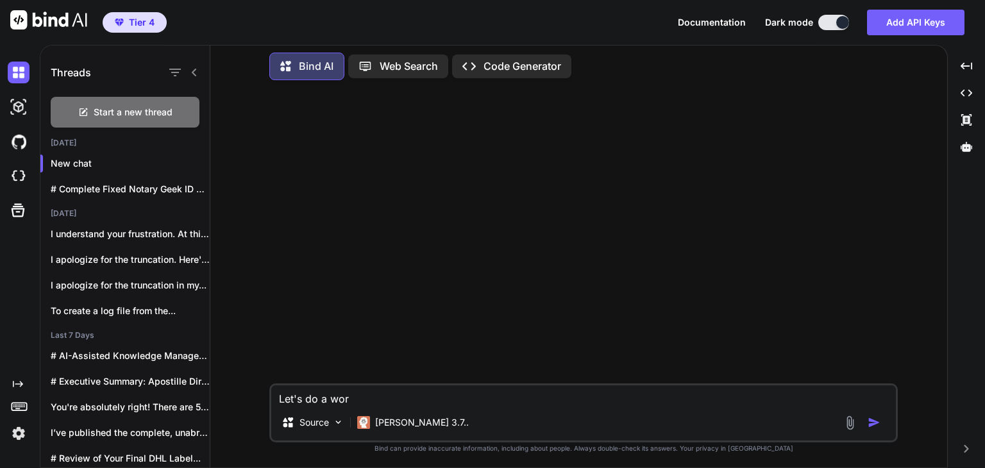
type textarea "Let's do a work"
type textarea "x"
type textarea "Let's do a workd"
type textarea "x"
type textarea "Let's do a work"
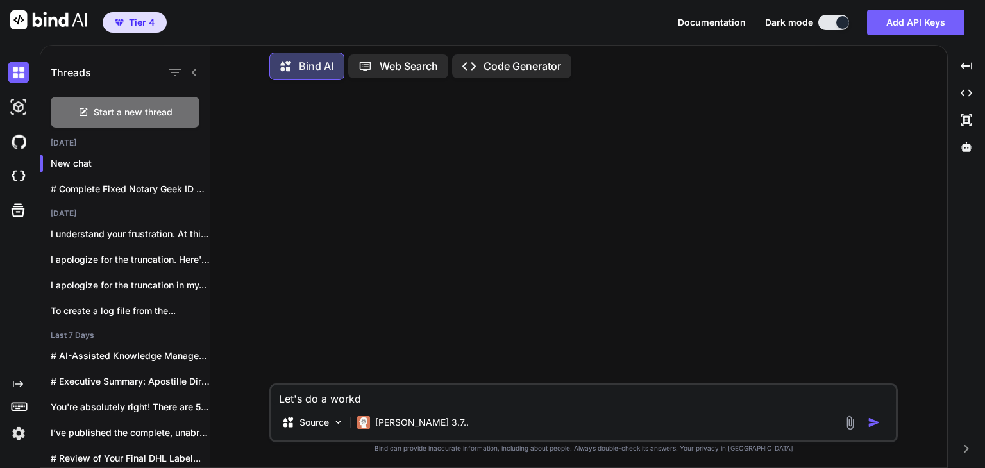
type textarea "x"
type textarea "Let's do a worka"
type textarea "x"
type textarea "Let's do a workar"
type textarea "x"
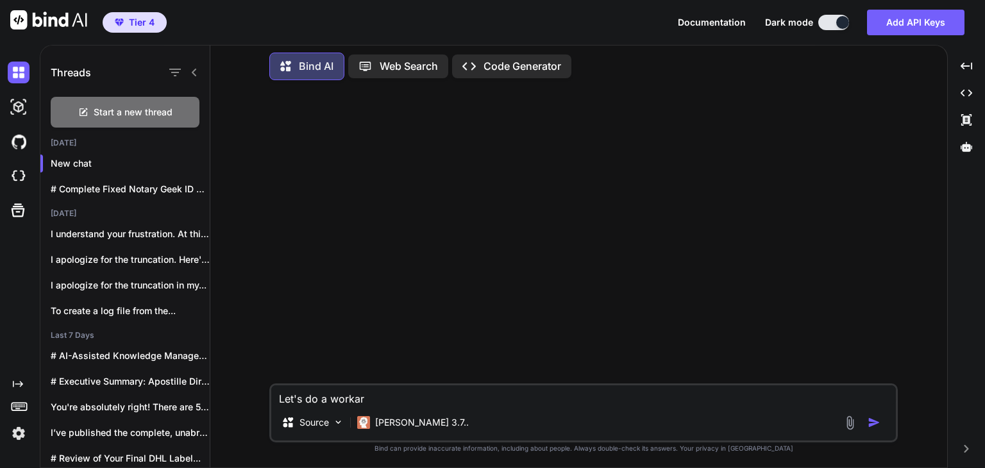
type textarea "Let's do a workaro"
type textarea "x"
type textarea "Let's do a workarou"
type textarea "x"
type textarea "Let's do a workaroun"
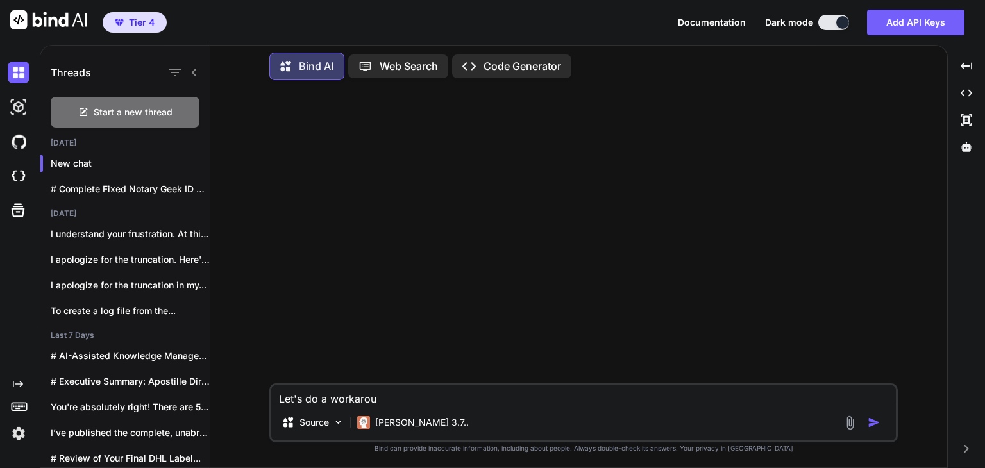
type textarea "x"
type textarea "Let's do a workaround"
type textarea "x"
type textarea "Let's do a workaround"
type textarea "x"
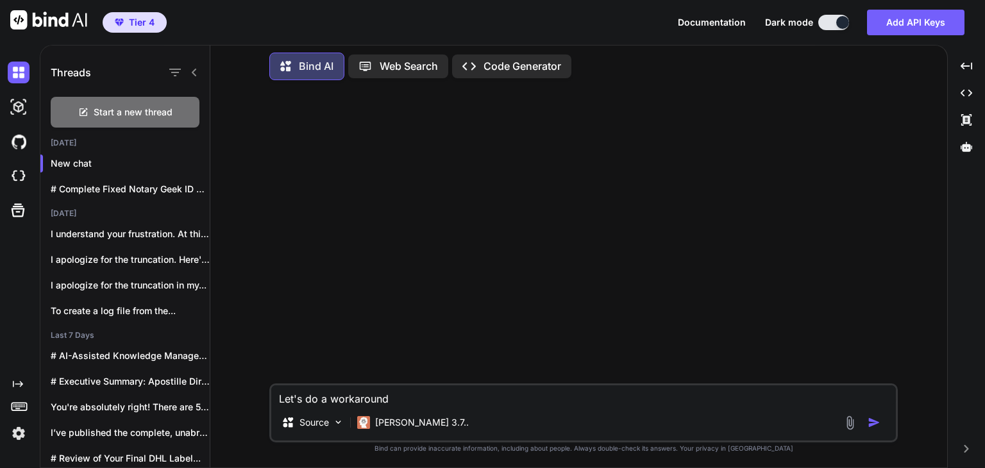
type textarea "Let's do a workaround f"
type textarea "x"
type textarea "Let's do a workaround fo"
type textarea "x"
type textarea "Let's do a workaround for"
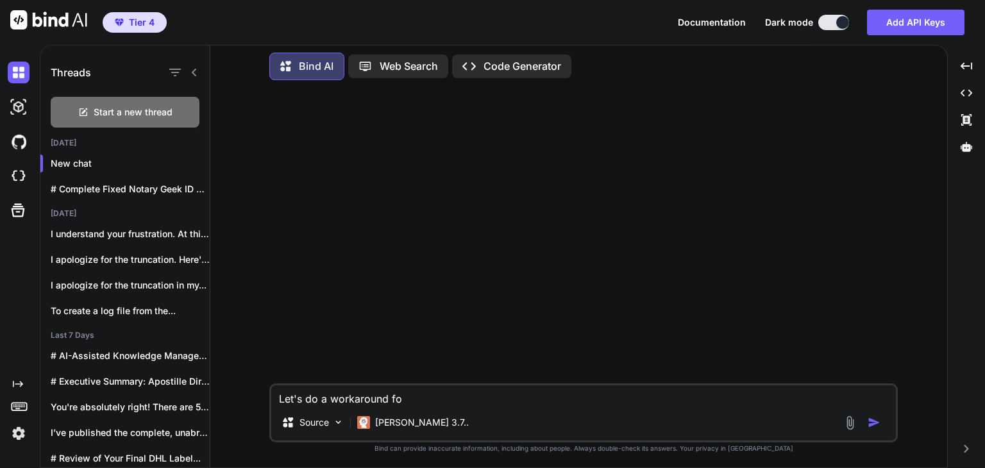
type textarea "x"
type textarea "Let's do a workaround for"
type textarea "x"
type textarea "Let's do a workaround for a"
type textarea "x"
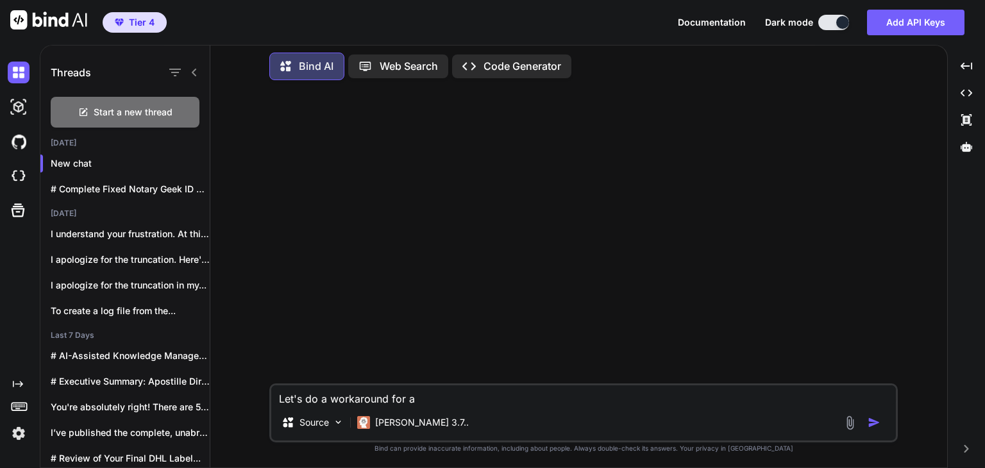
type textarea "Let's do a workaround for a"
type textarea "x"
type textarea "Let's do a workaround for a b"
type textarea "x"
type textarea "Let's do a workaround for a bu"
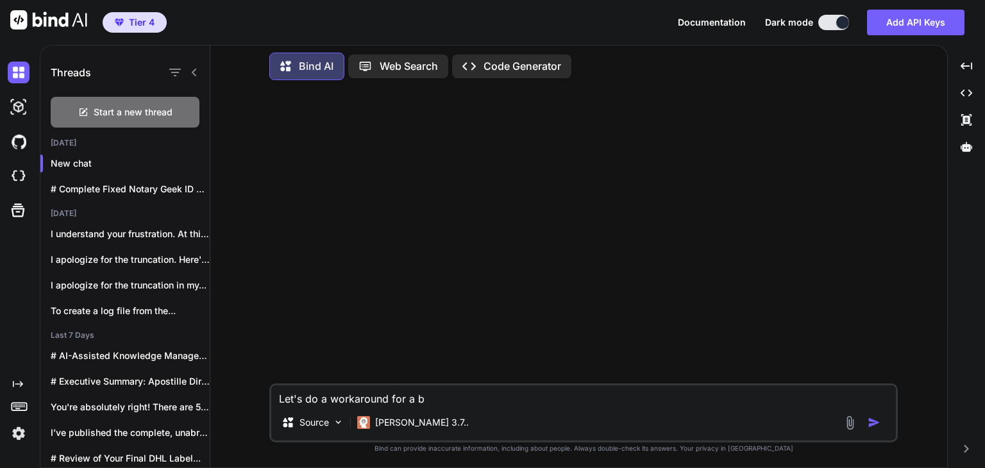
type textarea "x"
type textarea "Let's do a workaround for a bug"
type textarea "x"
type textarea "Let's do a workaround for a bug."
type textarea "x"
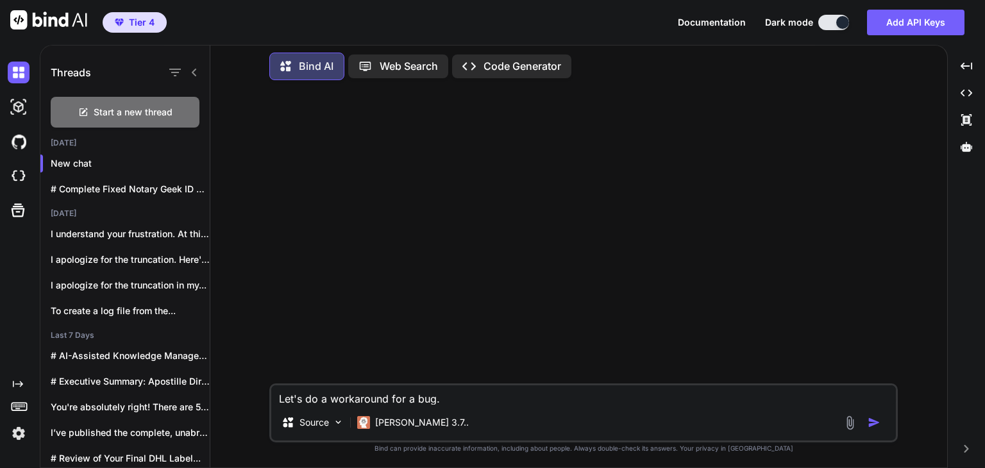
type textarea "Let's do a workaround for a bug."
type textarea "x"
type textarea "Let's do a workaround for a bug."
type textarea "x"
type textarea "Let's do a workaround for a bug. T"
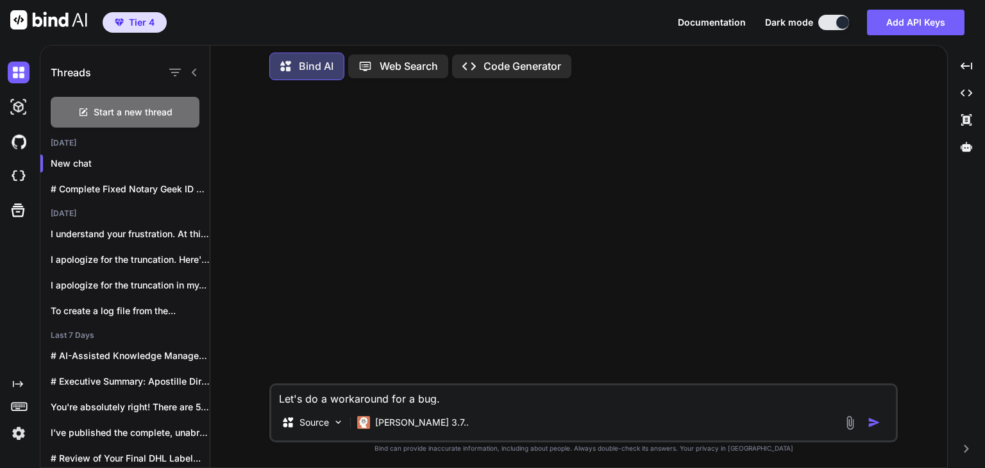
type textarea "x"
type textarea "Let's do a workaround for a bug. Ta"
type textarea "x"
type textarea "Let's do a workaround for a bug. Tak"
type textarea "x"
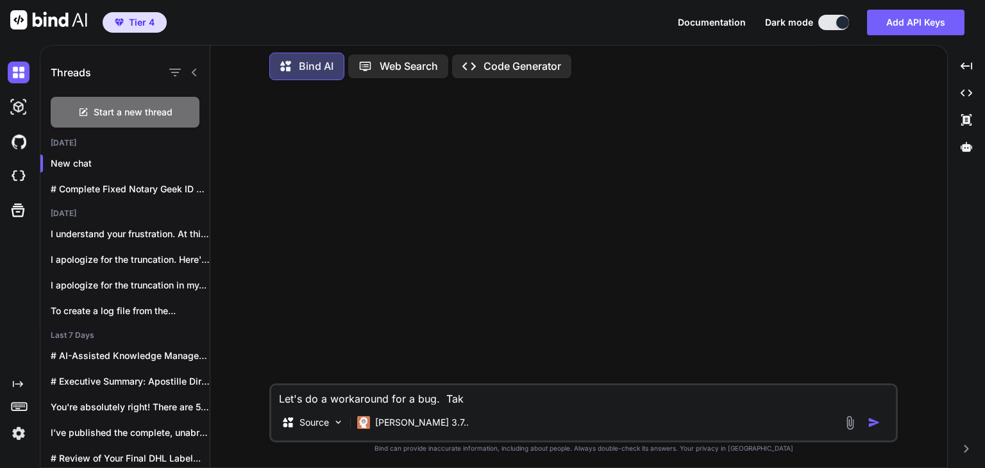
type textarea "Let's do a workaround for a bug. Take"
type textarea "x"
type textarea "Let's do a workaround for a bug. Take"
type textarea "x"
type textarea "Let's do a workaround for a bug. Take t"
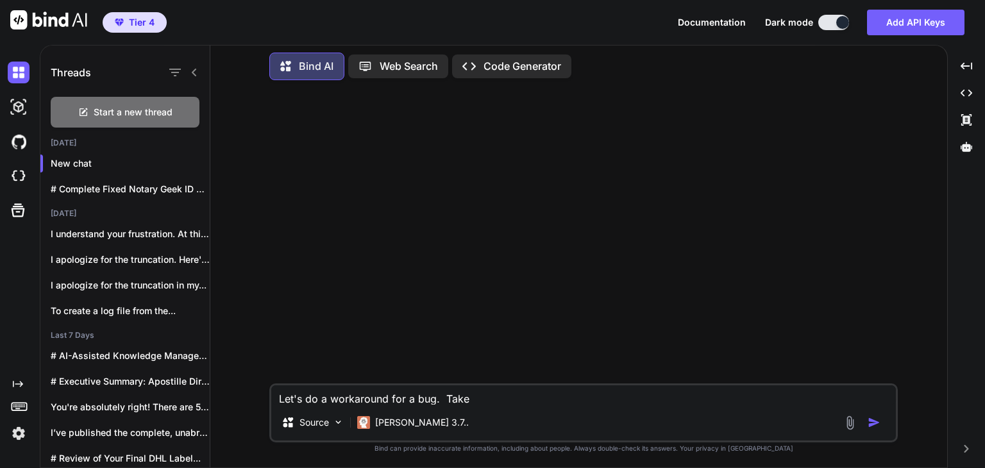
type textarea "x"
type textarea "Let's do a workaround for a bug. Take th"
type textarea "x"
type textarea "Let's do a workaround for a bug. Take thi"
type textarea "x"
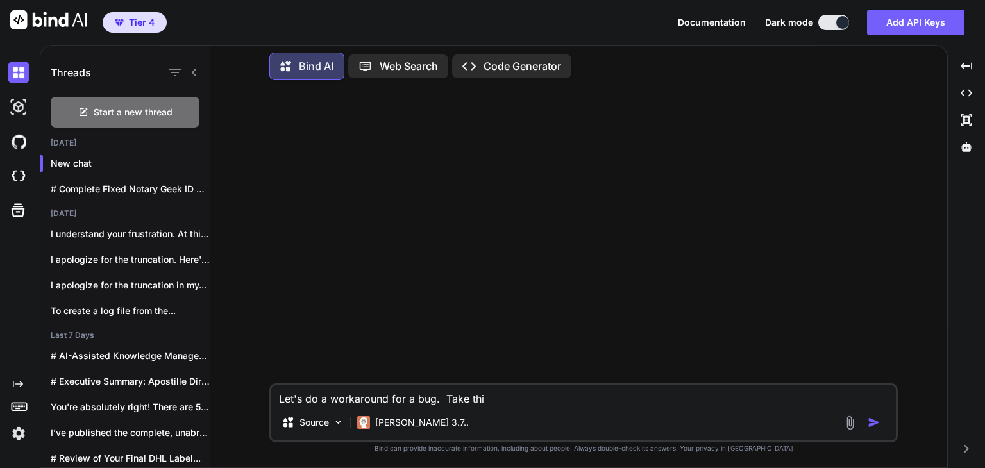
type textarea "Let's do a workaround for a bug. Take this"
type textarea "x"
type textarea "Let's do a workaround for a bug. Take this"
type textarea "x"
type textarea "Let's do a workaround for a bug. Take this c"
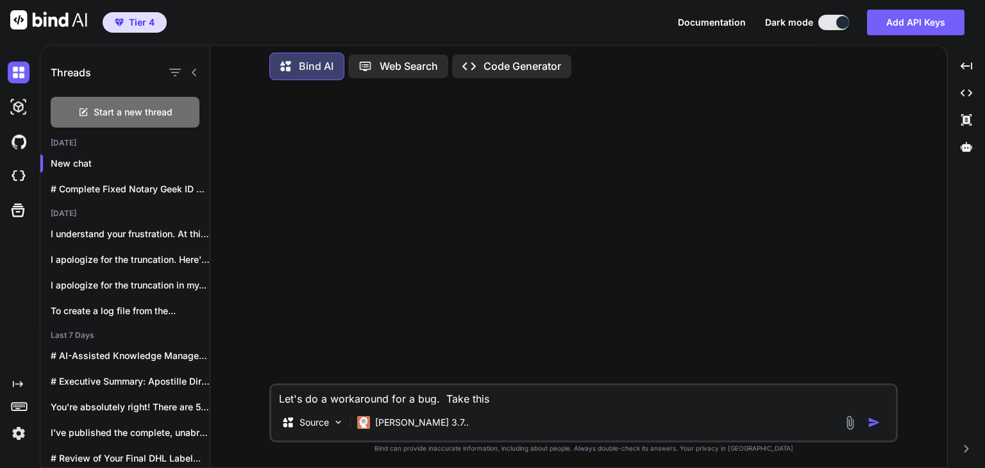
type textarea "x"
type textarea "Let's do a workaround for a bug. Take this co"
type textarea "x"
type textarea "Let's do a workaround for a bug. Take this cod"
type textarea "x"
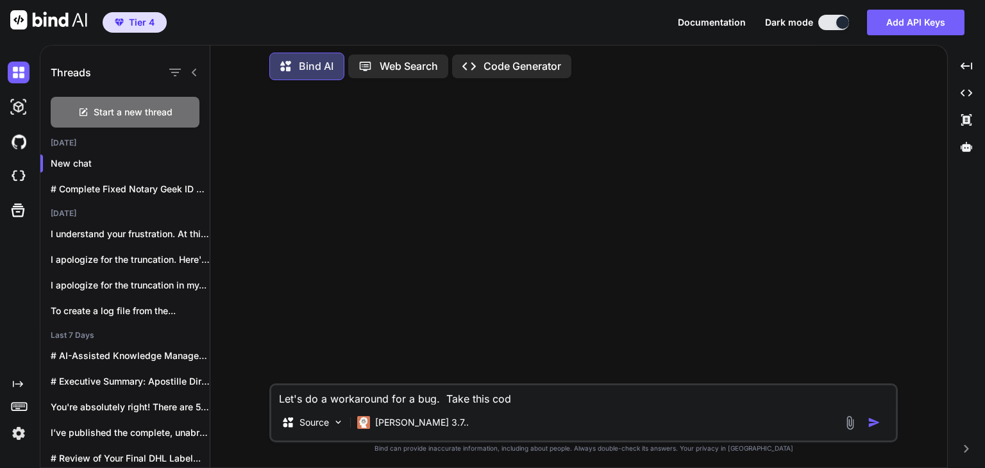
type textarea "Let's do a workaround for a bug. Take this code"
type textarea "x"
type textarea "Let's do a workaround for a bug. Take this code"
type textarea "x"
type textarea "Let's do a workaround for a bug. Take this code ""
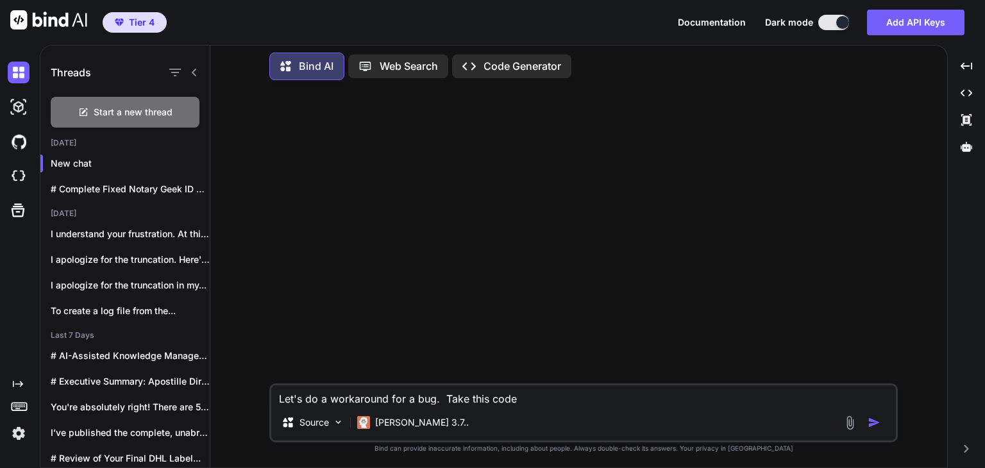
type textarea "x"
paste textarea "<!DOCTYPE html> <html lang="en"> <head> <meta charset="UTF-8"> <meta name="view…"
type textarea "Let's do a workaround for a bug. Take this code "<!DOCTYPE html> <html lang="en…"
type textarea "x"
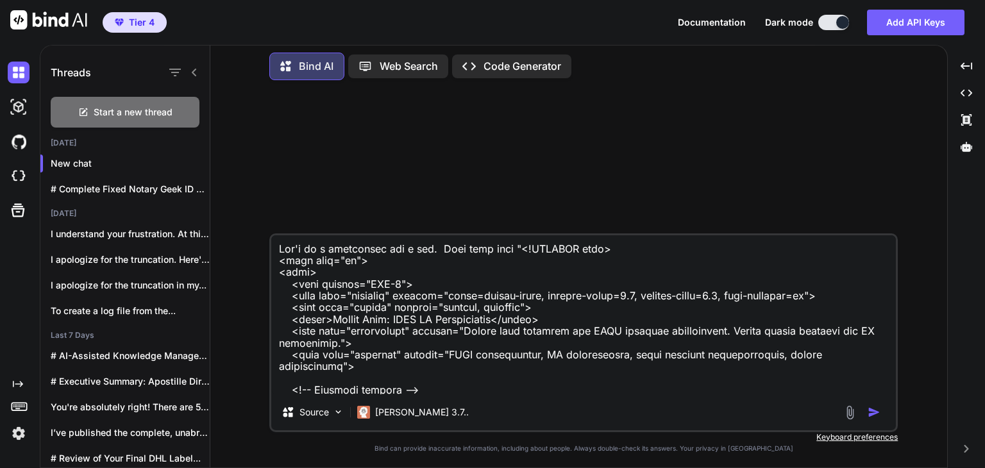
scroll to position [11164, 0]
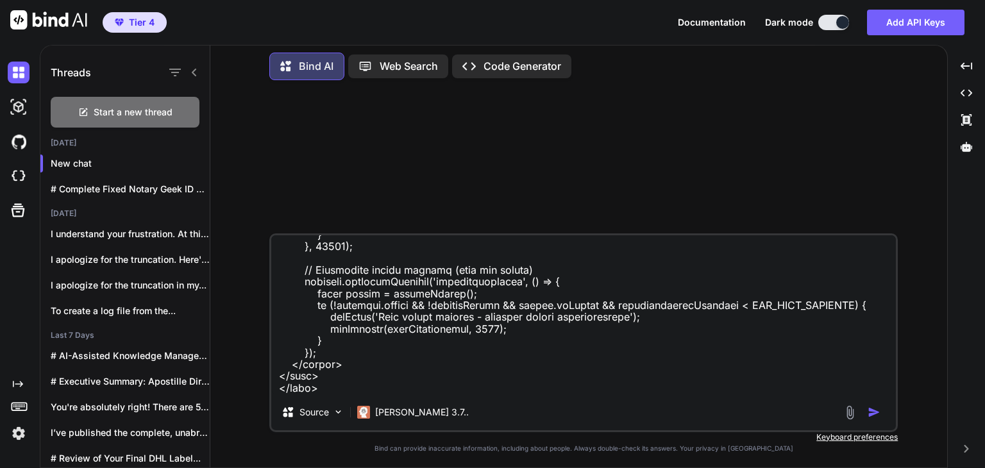
type textarea "Let's do a workaround for a bug. Take this code "<!DOCTYPE html> <html lang="en…"
type textarea "x"
type textarea "Let's do a workaround for a bug. Take this code "<!DOCTYPE html> <html lang="en…"
type textarea "x"
type textarea "Let's do a workaround for a bug. Take this code "<!DOCTYPE html> <html lang="en…"
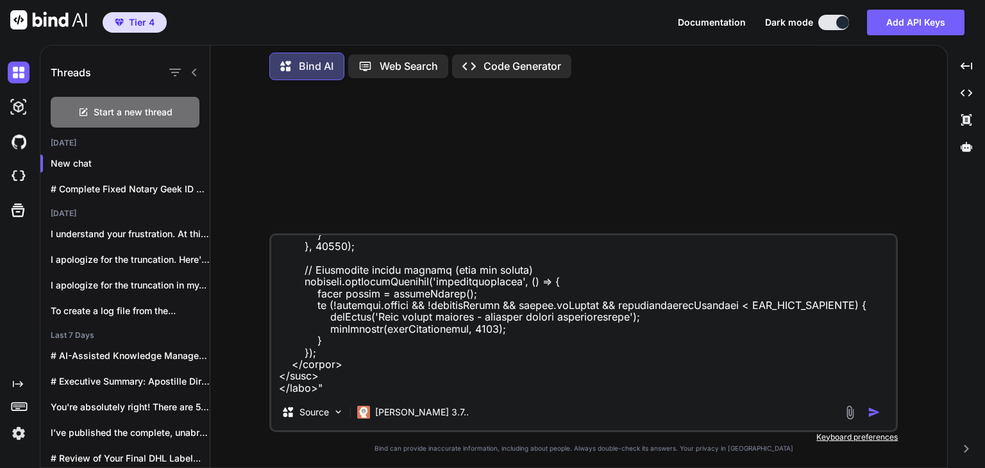
type textarea "x"
type textarea "Let's do a workaround for a bug. Take this code "<!DOCTYPE html> <html lang="en…"
type textarea "x"
type textarea "Let's do a workaround for a bug. Take this code "<!DOCTYPE html> <html lang="en…"
type textarea "x"
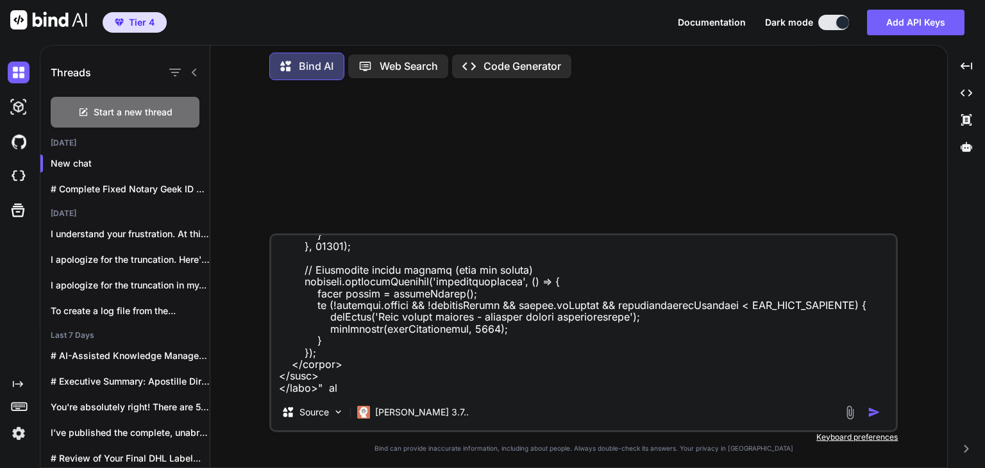
type textarea "Let's do a workaround for a bug. Take this code "<!DOCTYPE html> <html lang="en…"
type textarea "x"
type textarea "Let's do a workaround for a bug. Take this code "<!DOCTYPE html> <html lang="en…"
type textarea "x"
type textarea "Let's do a workaround for a bug. Take this code "<!DOCTYPE html> <html lang="en…"
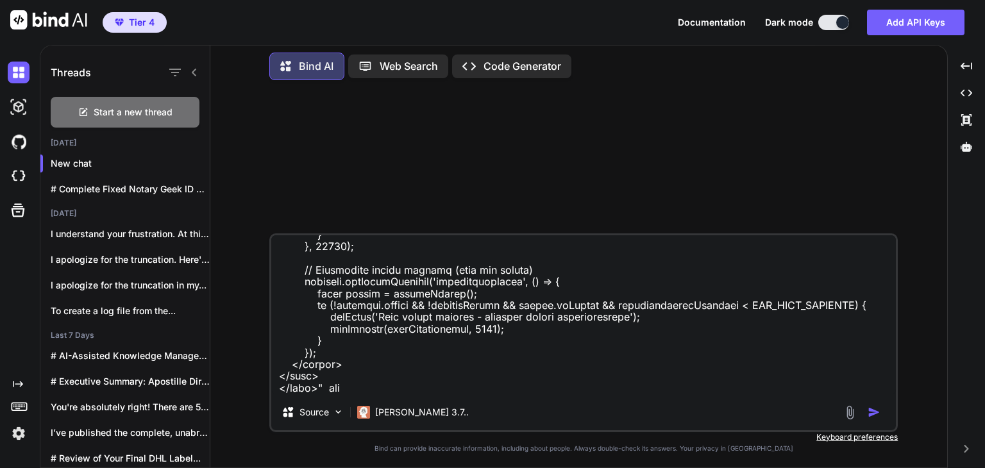
type textarea "x"
type textarea "Let's do a workaround for a bug. Take this code "<!DOCTYPE html> <html lang="en…"
type textarea "x"
type textarea "Let's do a workaround for a bug. Take this code "<!DOCTYPE html> <html lang="en…"
type textarea "x"
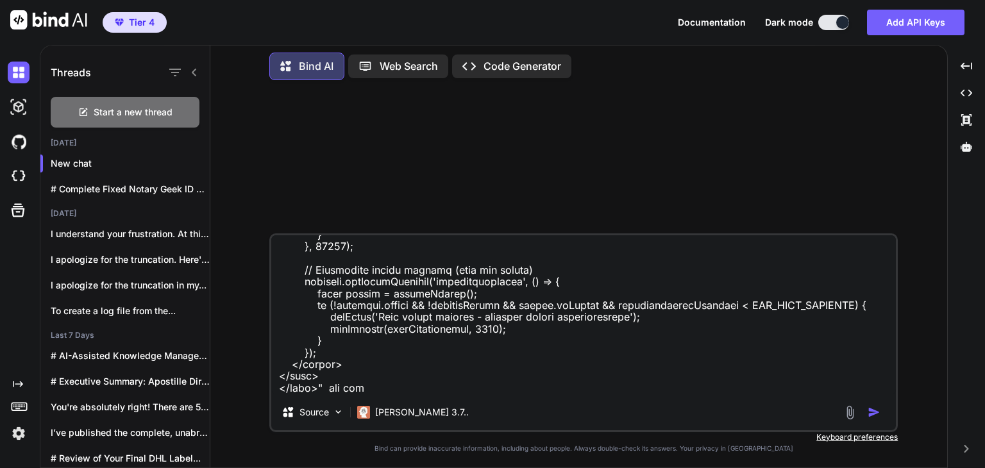
type textarea "Let's do a workaround for a bug. Take this code "<!DOCTYPE html> <html lang="en…"
type textarea "x"
type textarea "Let's do a workaround for a bug. Take this code "<!DOCTYPE html> <html lang="en…"
type textarea "x"
type textarea "Let's do a workaround for a bug. Take this code "<!DOCTYPE html> <html lang="en…"
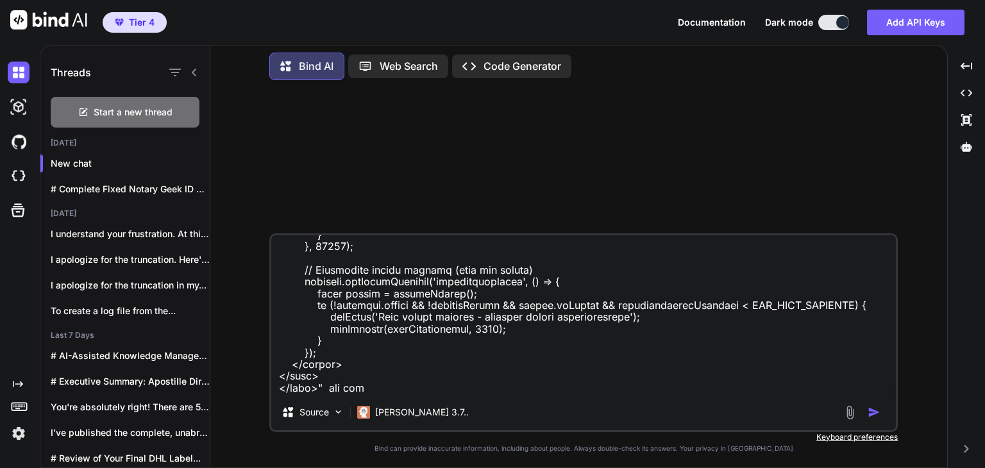
type textarea "x"
type textarea "Let's do a workaround for a bug. Take this code "<!DOCTYPE html> <html lang="en…"
type textarea "x"
type textarea "Let's do a workaround for a bug. Take this code "<!DOCTYPE html> <html lang="en…"
type textarea "x"
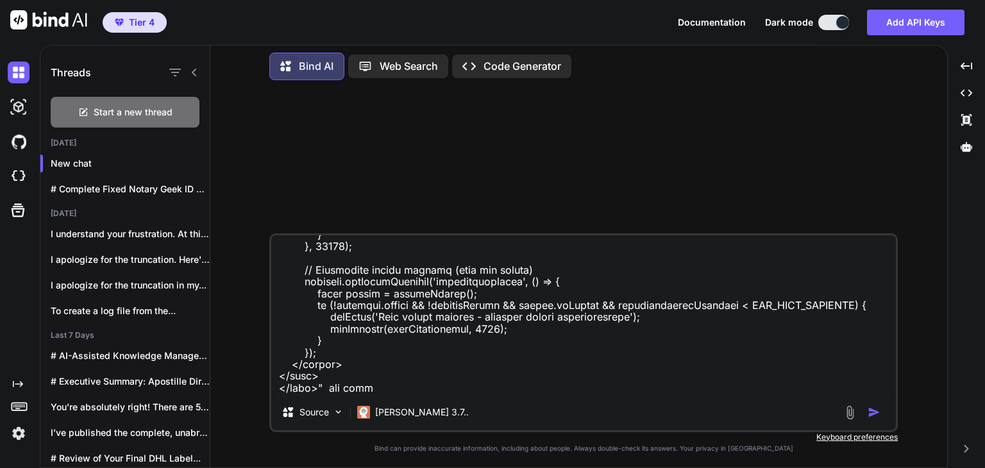
type textarea "Let's do a workaround for a bug. Take this code "<!DOCTYPE html> <html lang="en…"
type textarea "x"
type textarea "Let's do a workaround for a bug. Take this code "<!DOCTYPE html> <html lang="en…"
type textarea "x"
type textarea "Let's do a workaround for a bug. Take this code "<!DOCTYPE html> <html lang="en…"
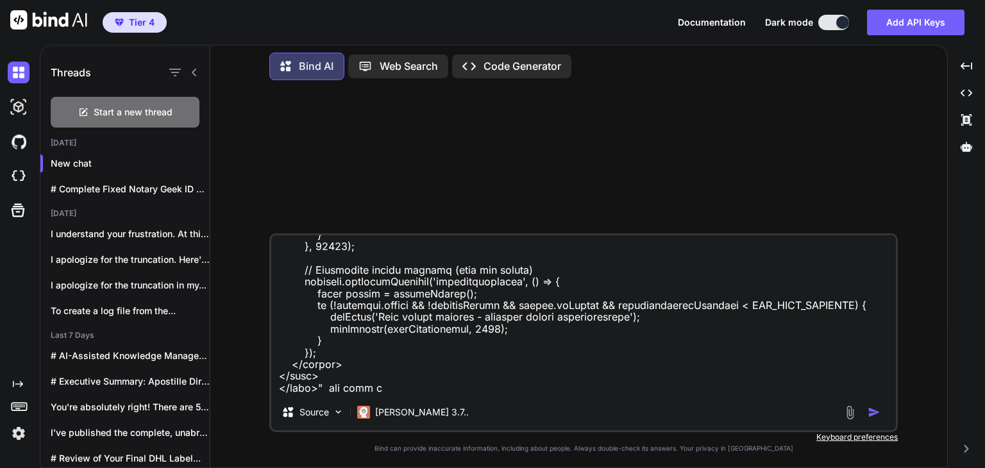
type textarea "x"
type textarea "Let's do a workaround for a bug. Take this code "<!DOCTYPE html> <html lang="en…"
type textarea "x"
type textarea "Let's do a workaround for a bug. Take this code "<!DOCTYPE html> <html lang="en…"
type textarea "x"
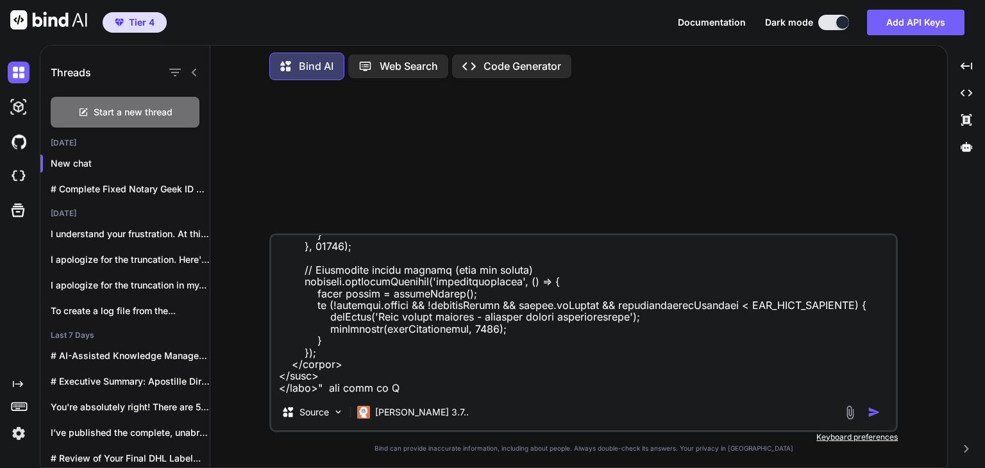
type textarea "Let's do a workaround for a bug. Take this code "<!DOCTYPE html> <html lang="en…"
type textarea "x"
type textarea "Let's do a workaround for a bug. Take this code "<!DOCTYPE html> <html lang="en…"
type textarea "x"
type textarea "Let's do a workaround for a bug. Take this code "<!DOCTYPE html> <html lang="en…"
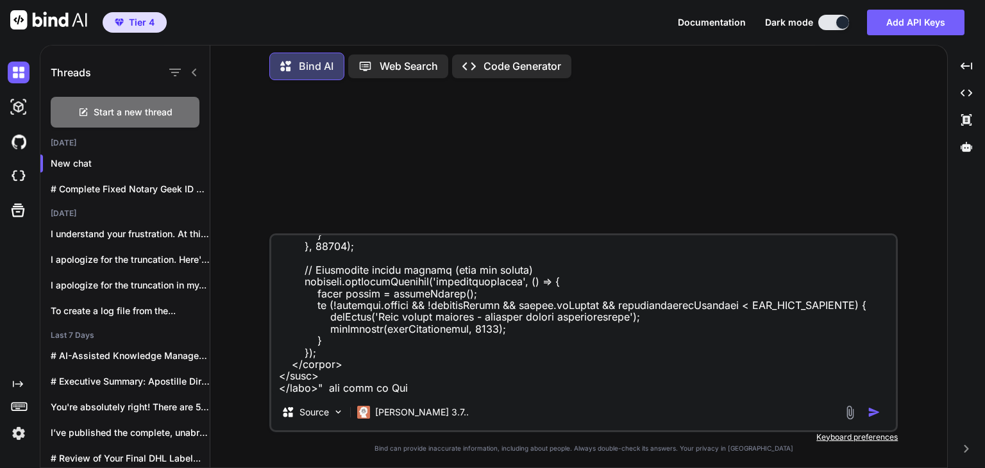
type textarea "x"
type textarea "Let's do a workaround for a bug. Take this code "<!DOCTYPE html> <html lang="en…"
type textarea "x"
type textarea "Let's do a workaround for a bug. Take this code "<!DOCTYPE html> <html lang="en…"
type textarea "x"
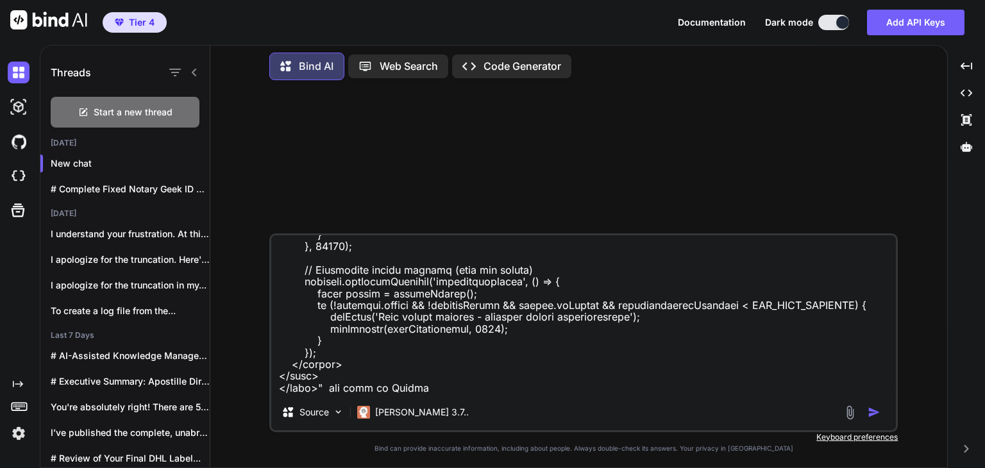
type textarea "Let's do a workaround for a bug. Take this code "<!DOCTYPE html> <html lang="en…"
type textarea "x"
type textarea "Let's do a workaround for a bug. Take this code "<!DOCTYPE html> <html lang="en…"
type textarea "x"
type textarea "Let's do a workaround for a bug. Take this code "<!DOCTYPE html> <html lang="en…"
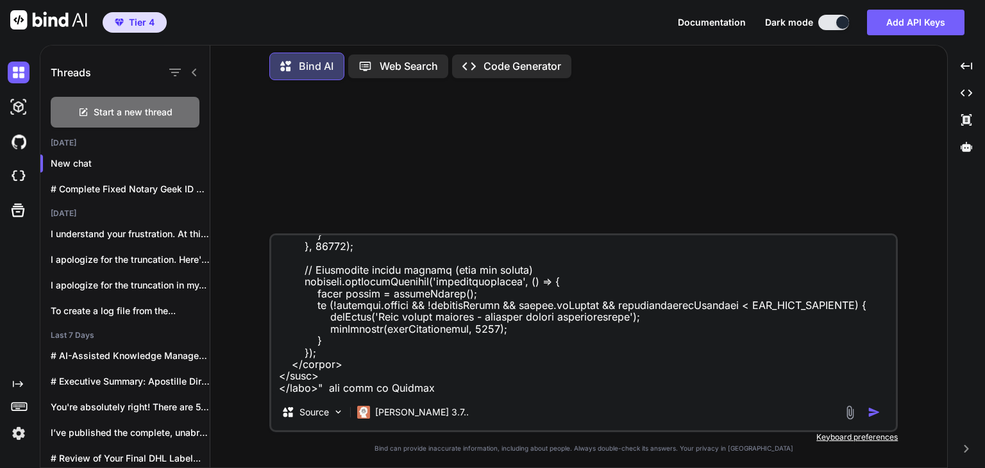
type textarea "x"
type textarea "Let's do a workaround for a bug. Take this code "<!DOCTYPE html> <html lang="en…"
type textarea "x"
type textarea "Let's do a workaround for a bug. Take this code "<!DOCTYPE html> <html lang="en…"
type textarea "x"
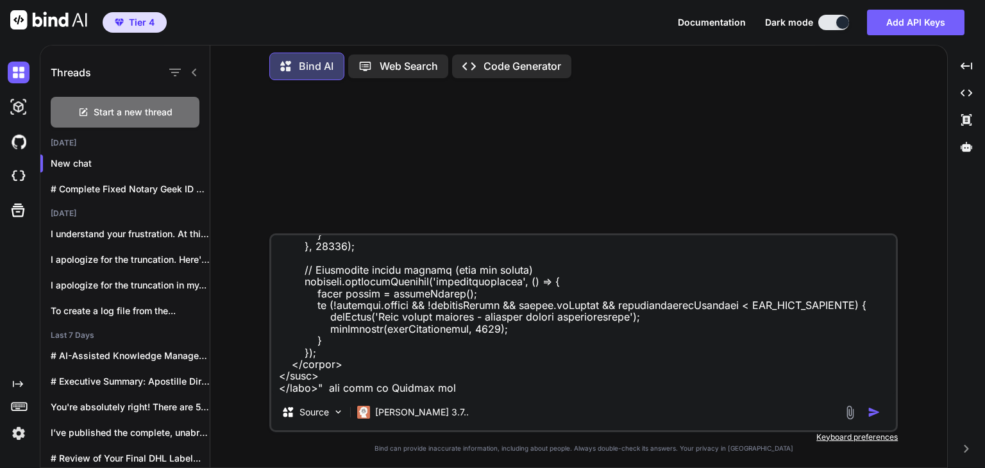
type textarea "Let's do a workaround for a bug. Take this code "<!DOCTYPE html> <html lang="en…"
type textarea "x"
type textarea "Let's do a workaround for a bug. Take this code "<!DOCTYPE html> <html lang="en…"
type textarea "x"
type textarea "Let's do a workaround for a bug. Take this code "<!DOCTYPE html> <html lang="en…"
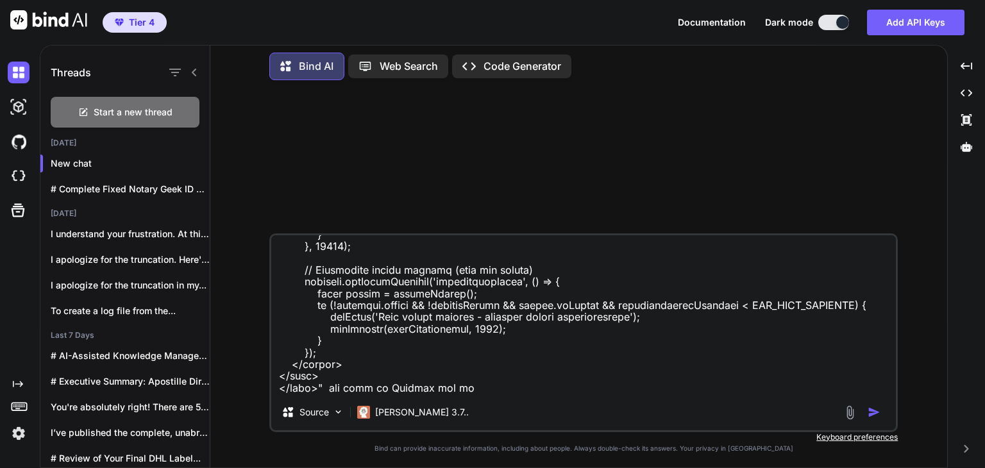
type textarea "x"
type textarea "Let's do a workaround for a bug. Take this code "<!DOCTYPE html> <html lang="en…"
type textarea "x"
type textarea "Let's do a workaround for a bug. Take this code "<!DOCTYPE html> <html lang="en…"
type textarea "x"
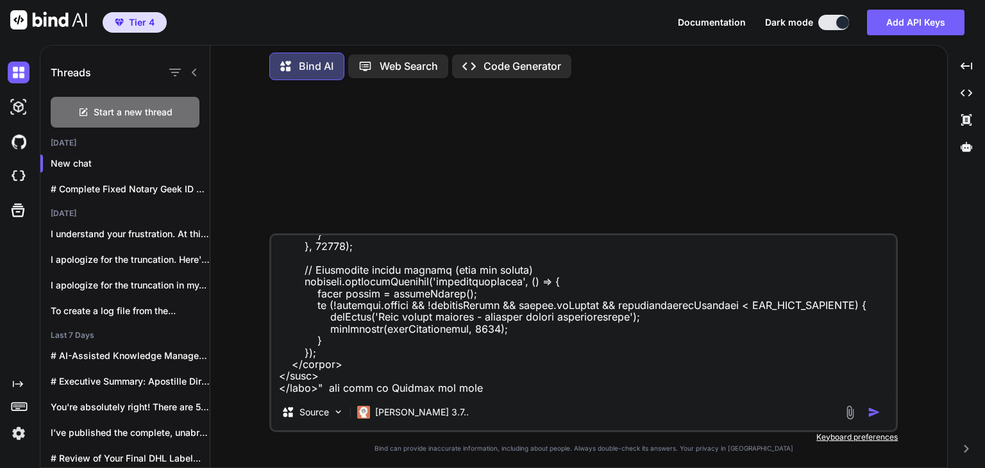
type textarea "Let's do a workaround for a bug. Take this code "<!DOCTYPE html> <html lang="en…"
type textarea "x"
type textarea "Let's do a workaround for a bug. Take this code "<!DOCTYPE html> <html lang="en…"
type textarea "x"
type textarea "Let's do a workaround for a bug. Take this code "<!DOCTYPE html> <html lang="en…"
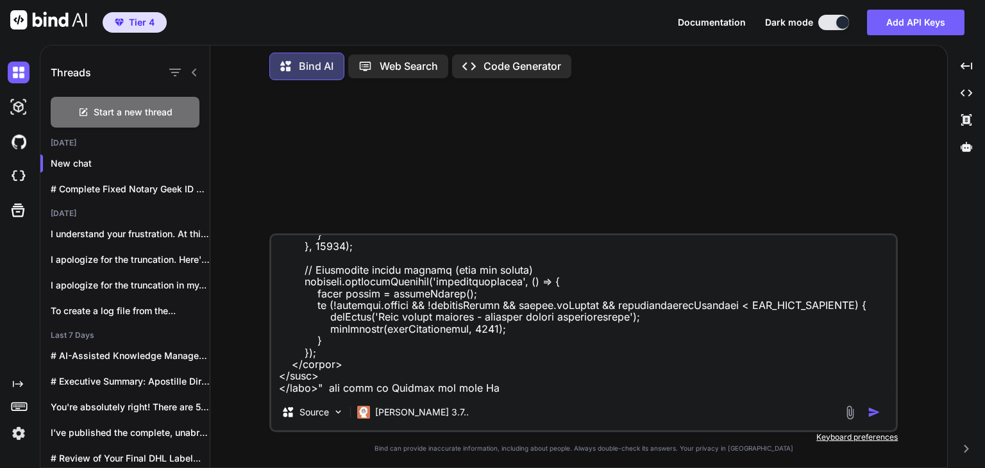
type textarea "x"
type textarea "Let's do a workaround for a bug. Take this code "<!DOCTYPE html> <html lang="en…"
type textarea "x"
type textarea "Let's do a workaround for a bug. Take this code "<!DOCTYPE html> <html lang="en…"
type textarea "x"
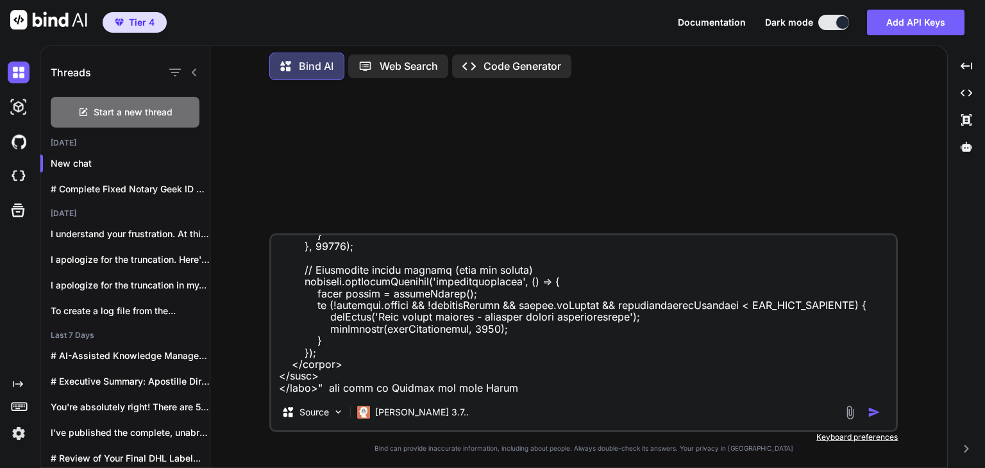
type textarea "Let's do a workaround for a bug. Take this code "<!DOCTYPE html> <html lang="en…"
type textarea "x"
type textarea "Let's do a workaround for a bug. Take this code "<!DOCTYPE html> <html lang="en…"
type textarea "x"
type textarea "Let's do a workaround for a bug. Take this code "<!DOCTYPE html> <html lang="en…"
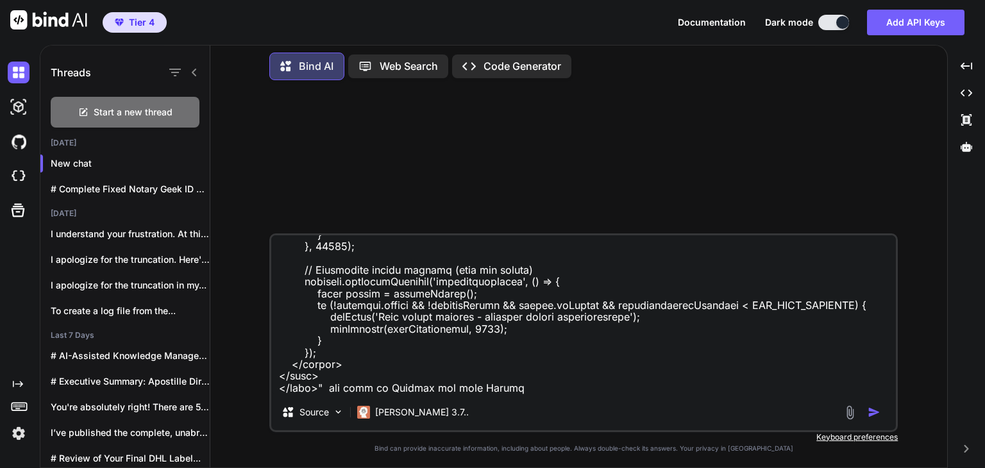
type textarea "x"
type textarea "Let's do a workaround for a bug. Take this code "<!DOCTYPE html> <html lang="en…"
type textarea "x"
type textarea "Let's do a workaround for a bug. Take this code "<!DOCTYPE html> <html lang="en…"
type textarea "x"
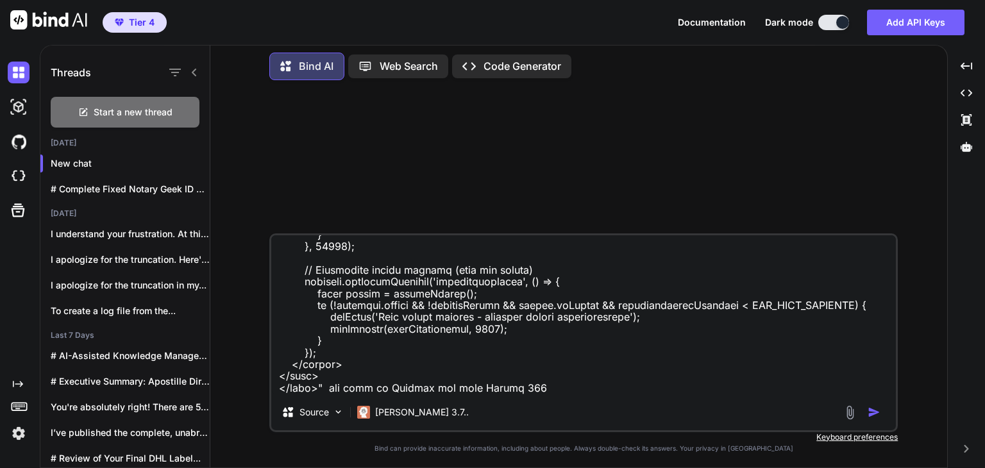
type textarea "Let's do a workaround for a bug. Take this code "<!DOCTYPE html> <html lang="en…"
type textarea "x"
type textarea "Let's do a workaround for a bug. Take this code "<!DOCTYPE html> <html lang="en…"
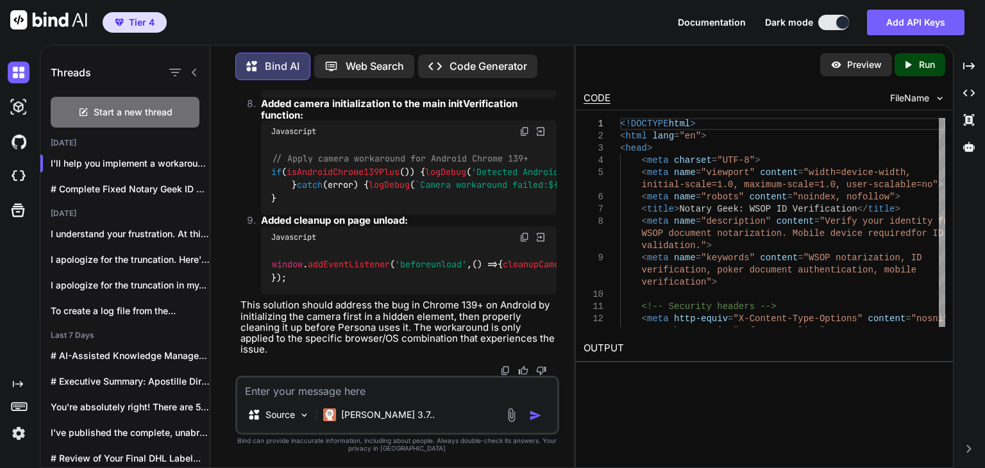
scroll to position [18590, 0]
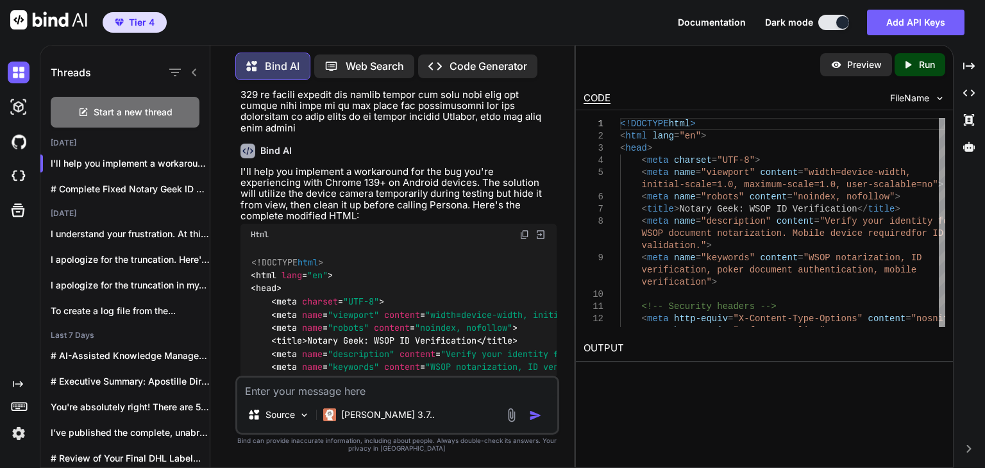
scroll to position [3851, 0]
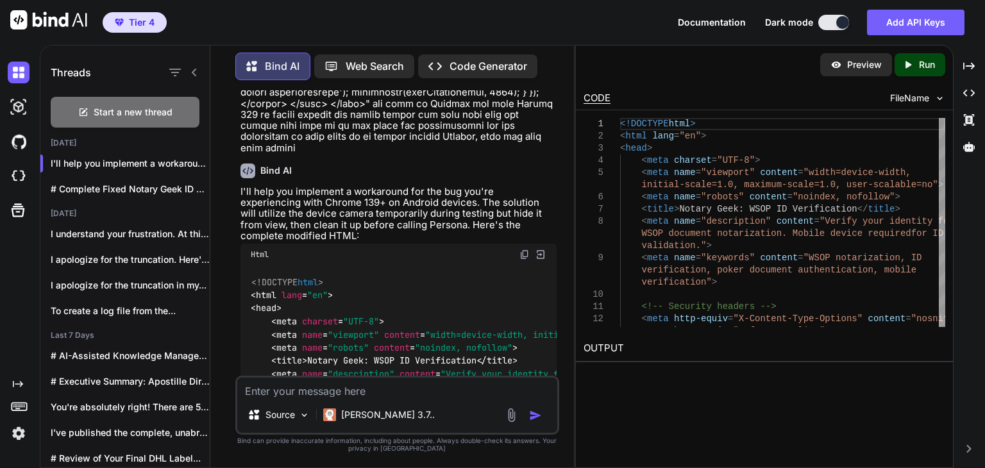
click at [523, 260] on img at bounding box center [524, 265] width 10 height 10
click at [423, 385] on textarea at bounding box center [397, 387] width 320 height 19
type textarea "L"
type textarea "x"
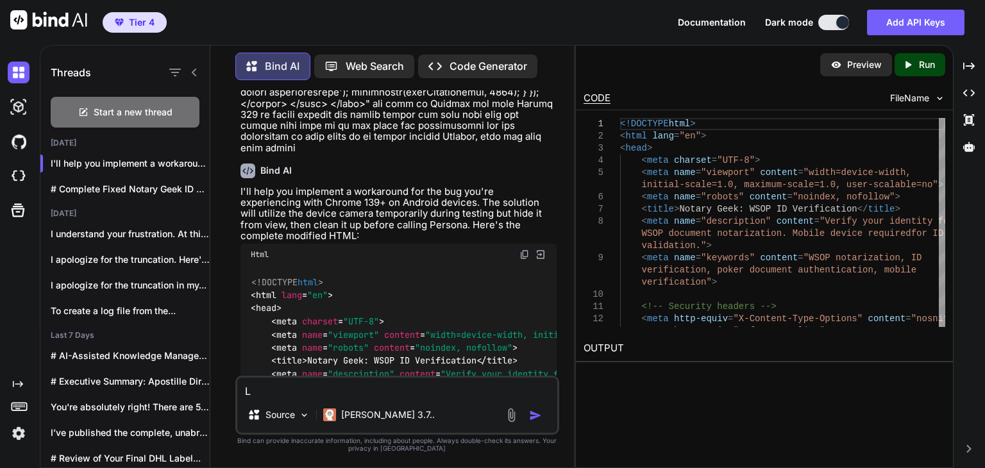
type textarea "Le"
type textarea "x"
type textarea "Let"
type textarea "x"
type textarea "Let'"
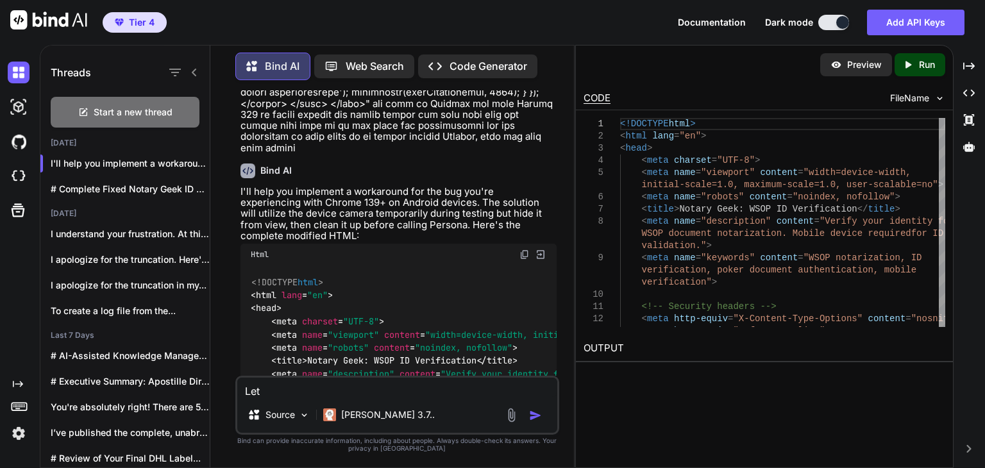
type textarea "x"
type textarea "Let's"
type textarea "x"
type textarea "Let's"
type textarea "x"
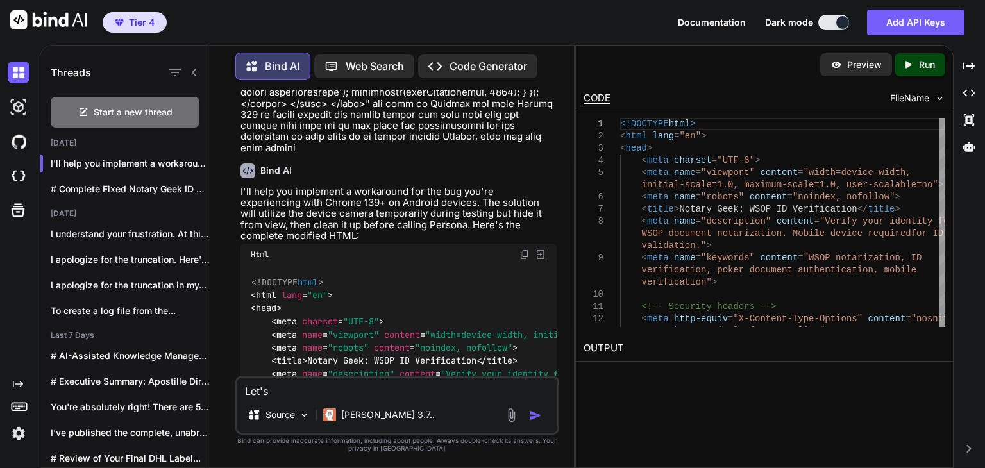
type textarea "Let's e"
type textarea "x"
type textarea "Let's ex"
type textarea "x"
type textarea "Let's exp"
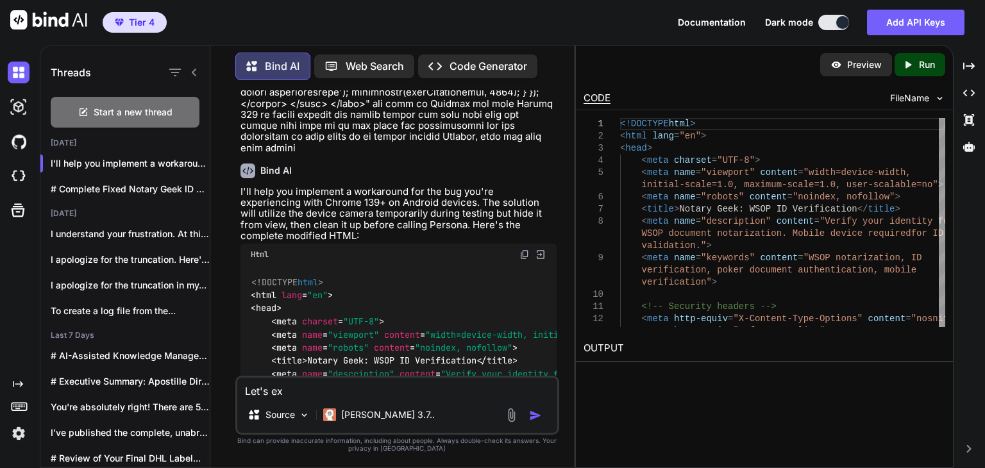
type textarea "x"
type textarea "Let's expa"
type textarea "x"
type textarea "Let's expan"
type textarea "x"
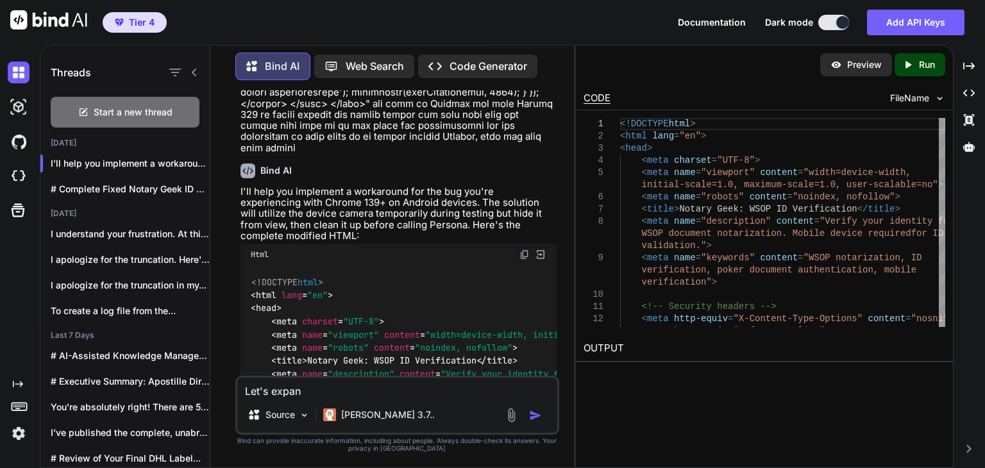
type textarea "Let's expand"
type textarea "x"
type textarea "Let's expand"
type textarea "x"
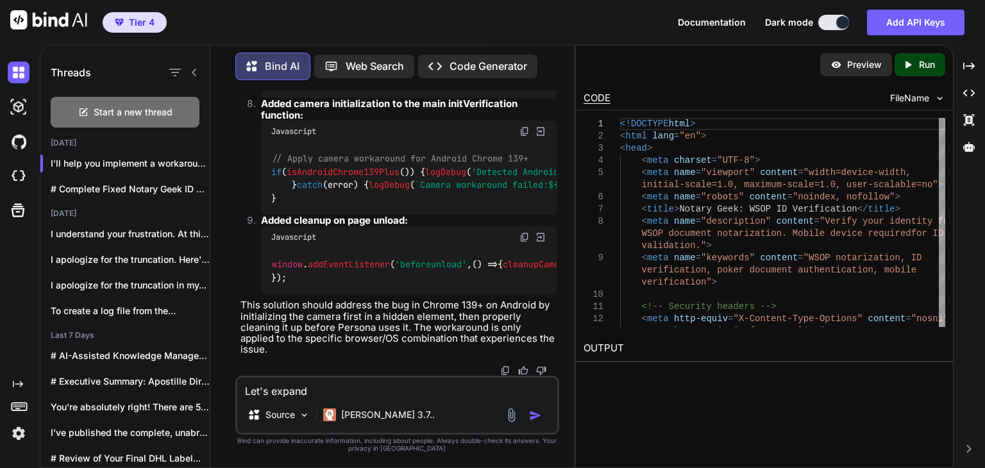
click at [409, 393] on textarea "Let's expand" at bounding box center [397, 387] width 320 height 19
type textarea "Let's expand t"
type textarea "x"
type textarea "Let's expand th"
type textarea "x"
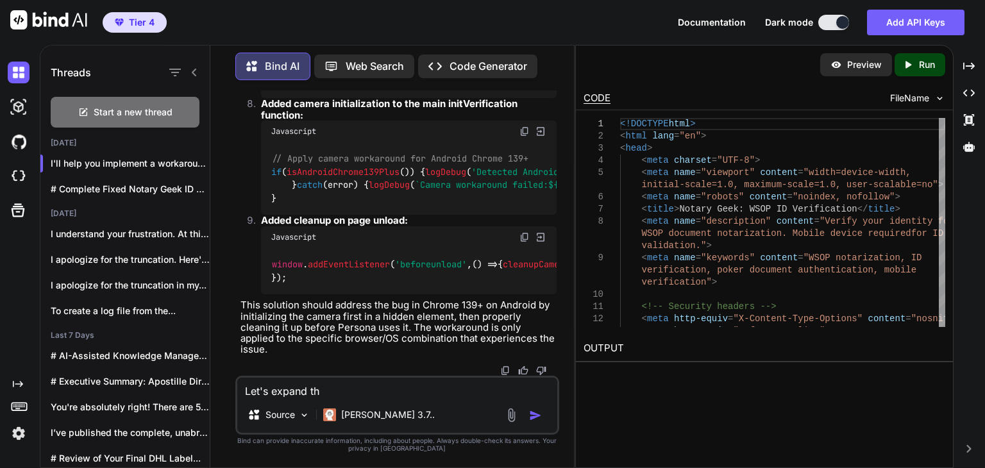
type textarea "Let's expand thi"
type textarea "x"
type textarea "Let's expand this"
type textarea "x"
type textarea "Let's expand this"
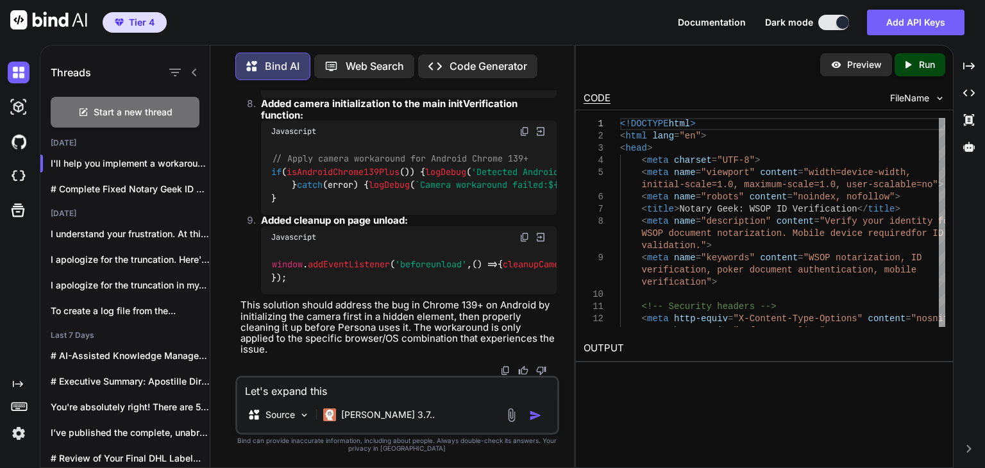
type textarea "x"
type textarea "Let's expand this s"
type textarea "x"
type textarea "Let's expand this so"
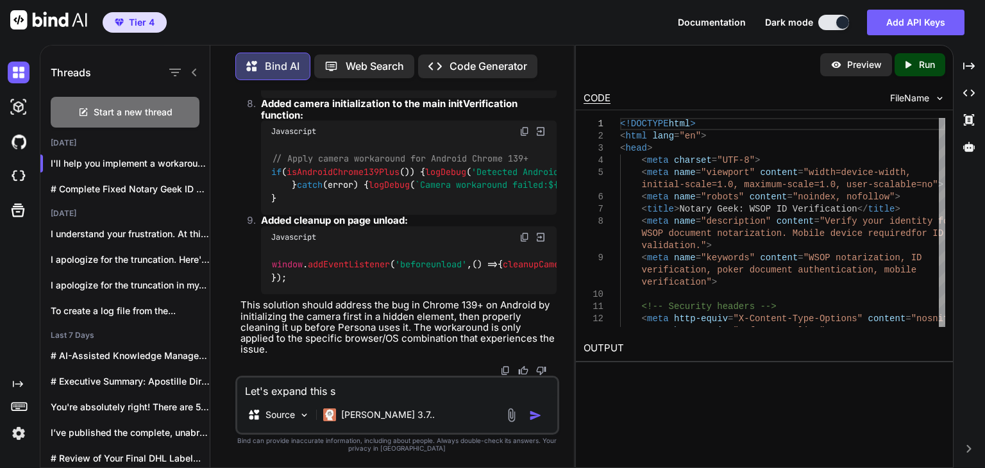
type textarea "x"
type textarea "Let's expand this sol"
type textarea "x"
type textarea "Let's expand this solu"
type textarea "x"
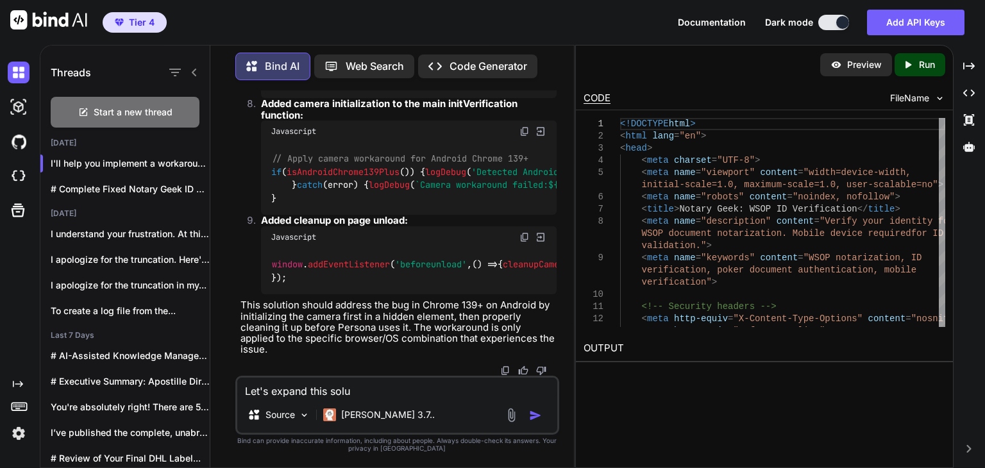
type textarea "Let's expand this solut"
type textarea "x"
type textarea "Let's expand this soluti"
type textarea "x"
type textarea "Let's expand this solutio"
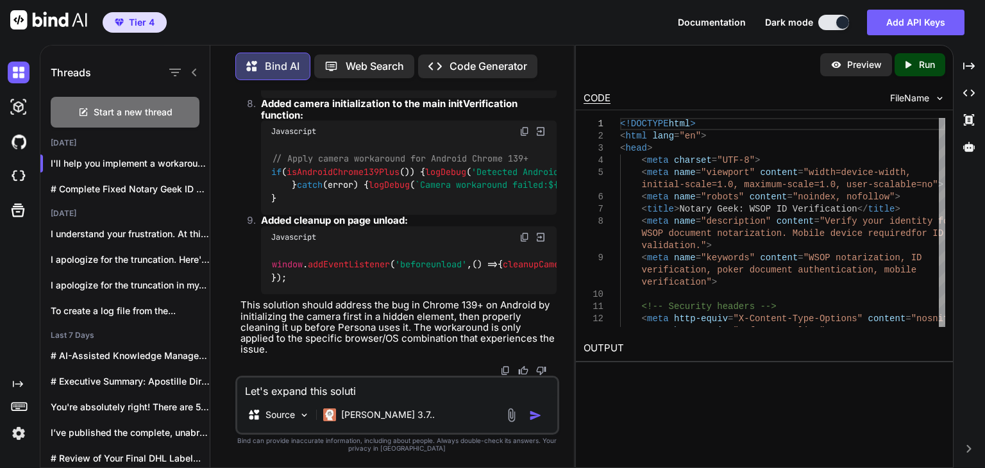
type textarea "x"
type textarea "Let's expand this solution"
type textarea "x"
type textarea "Let's expand this solution"
type textarea "x"
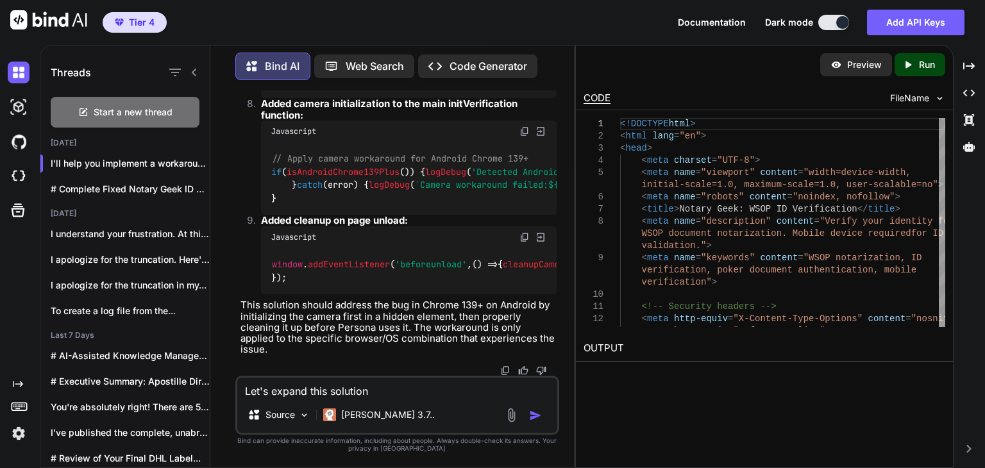
type textarea "Let's expand this solution a"
type textarea "x"
type textarea "Let's expand this solution an"
type textarea "x"
type textarea "Let's expand this solution and"
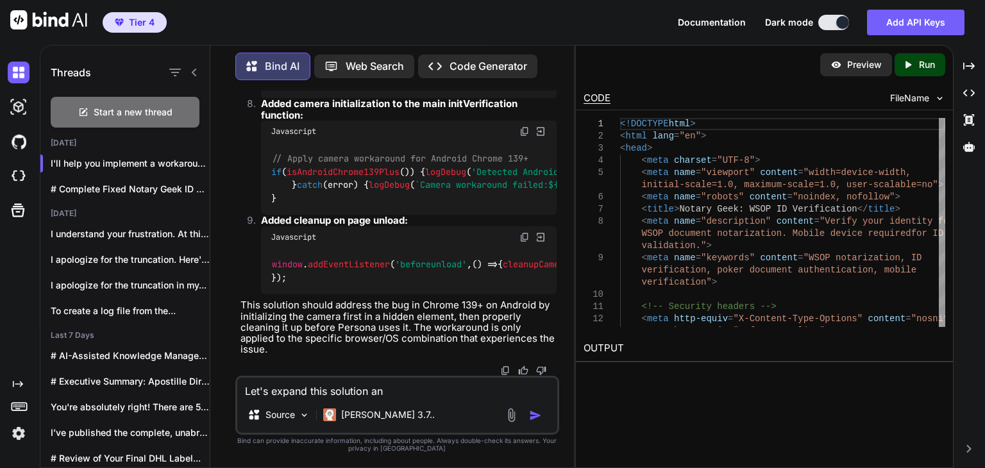
type textarea "x"
type textarea "Let's expand this solution and"
type textarea "x"
type textarea "Let's expand this solution and d"
type textarea "x"
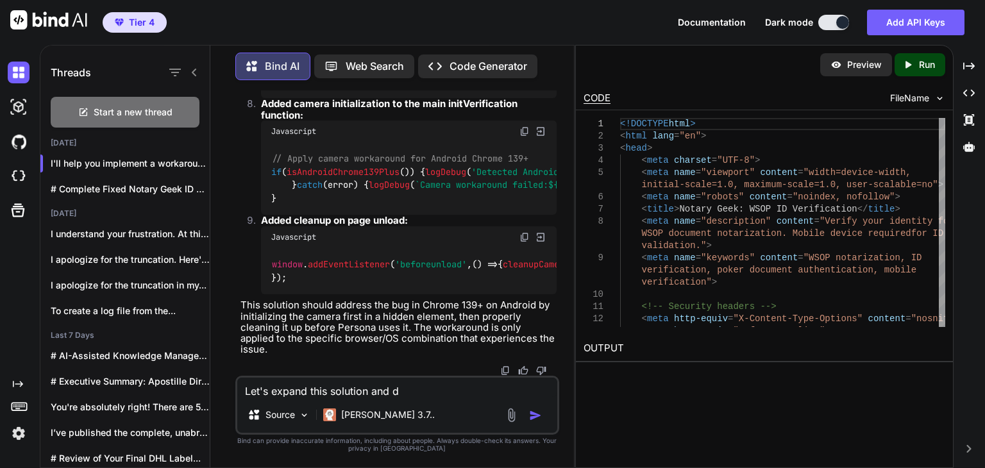
type textarea "Let's expand this solution and do"
type textarea "x"
type textarea "Let's expand this solution and do"
type textarea "x"
type textarea "Let's expand this solution and do a"
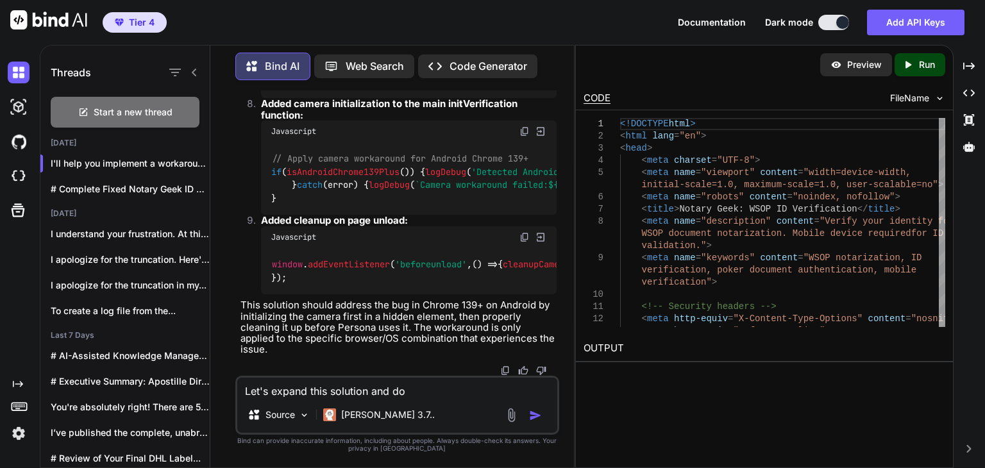
type textarea "x"
type textarea "Let's expand this solution and do ag"
type textarea "x"
type textarea "Let's expand this solution and do agr"
type textarea "x"
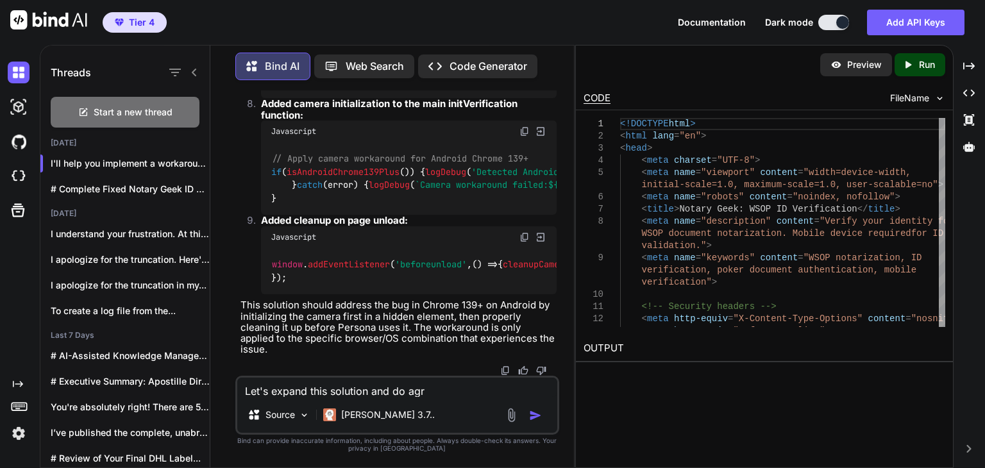
type textarea "Let's expand this solution and do agre"
type textarea "x"
type textarea "Let's expand this solution and do agres"
type textarea "x"
type textarea "Let's expand this solution and do agress"
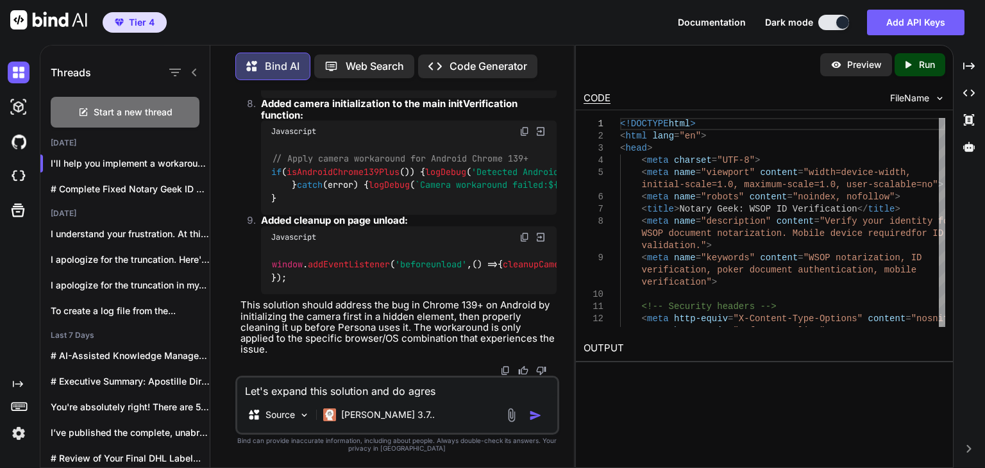
type textarea "x"
type textarea "Let's expand this solution and do agresso"
type textarea "x"
type textarea "Let's expand this solution and do agressov"
type textarea "x"
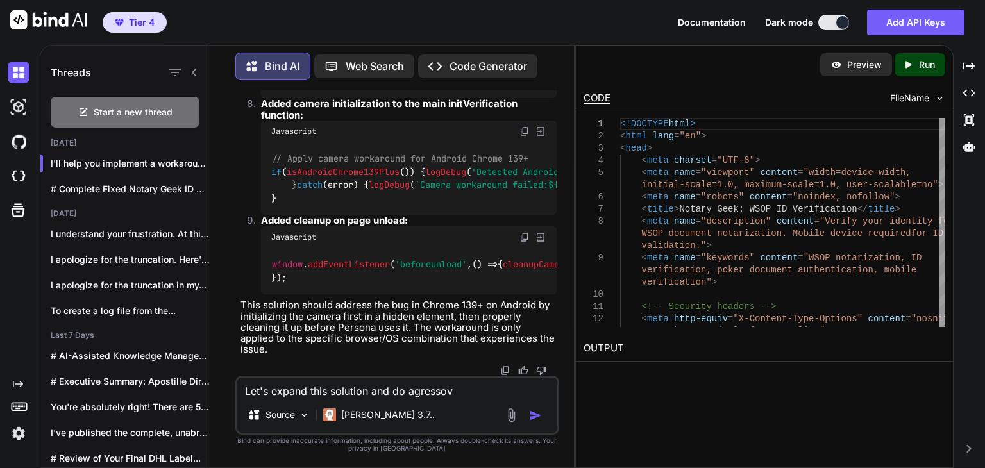
type textarea "Let's expand this solution and do agressove"
type textarea "x"
type textarea "Let's expand this solution and do agressove"
type textarea "x"
type textarea "Let's expand this solution and do agressove"
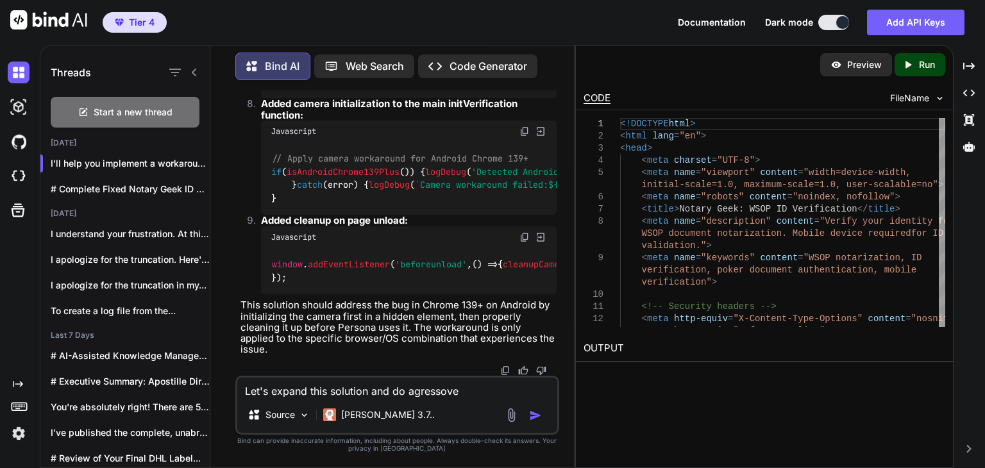
type textarea "x"
type textarea "Let's expand this solution and do agressov"
type textarea "x"
type textarea "Let's expand this solution and do agresso"
type textarea "x"
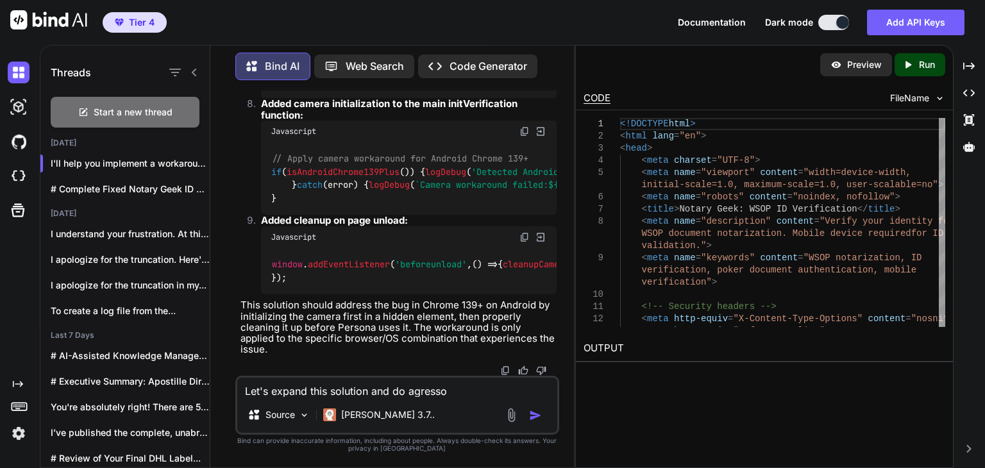
type textarea "Let's expand this solution and do agress"
type textarea "x"
type textarea "Let's expand this solution and do agressi"
type textarea "x"
type textarea "Let's expand this solution and do agressiv"
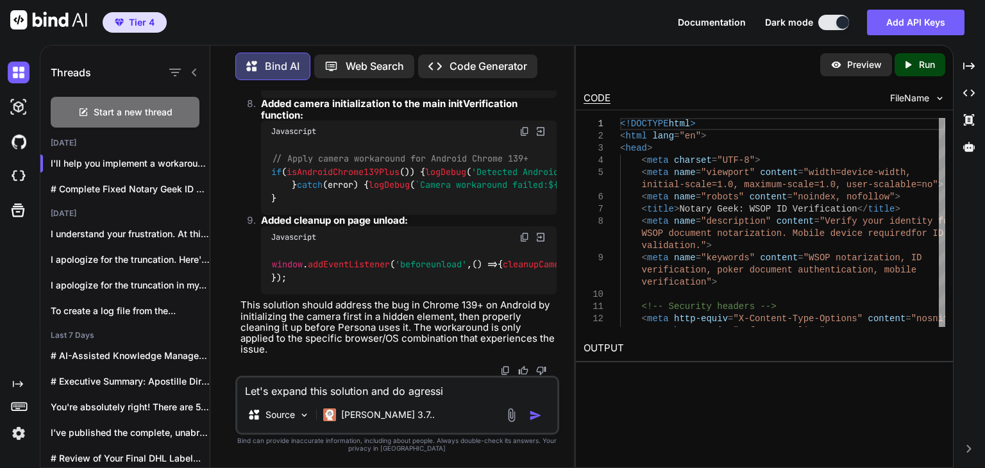
type textarea "x"
type textarea "Let's expand this solution and do agressive"
type textarea "x"
type textarea "Let's expand this solution and do agressive"
type textarea "x"
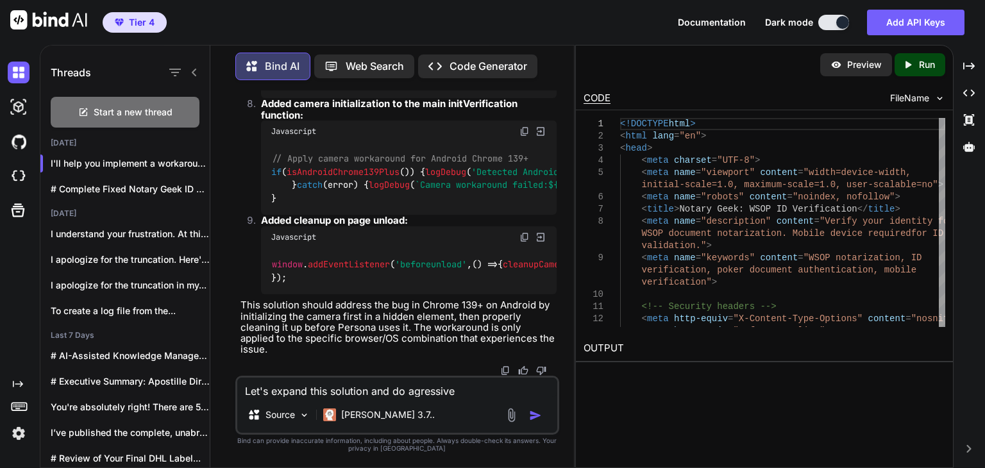
type textarea "Let's expand this solution and do agressive s"
type textarea "x"
type textarea "Let's expand this solution and do agressive su"
type textarea "x"
type textarea "Let's expand this solution and do agressive suo"
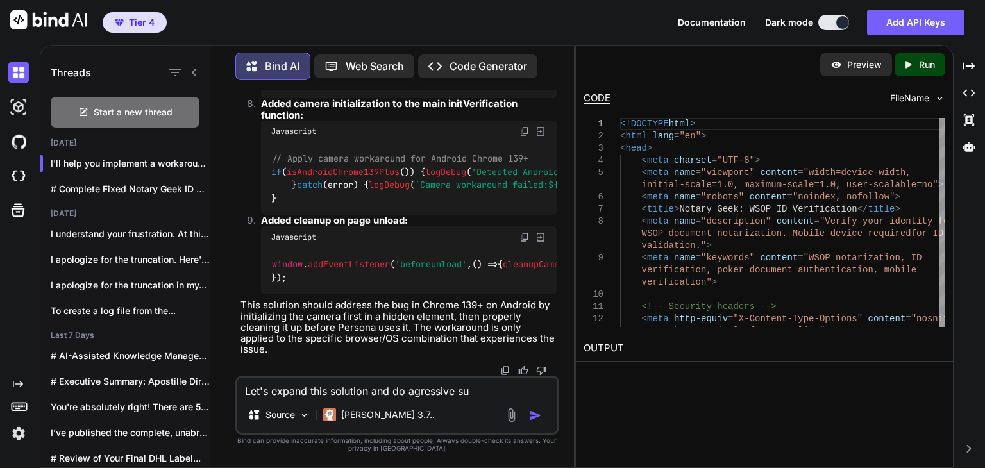
type textarea "x"
type textarea "Let's expand this solution and do agressive su"
type textarea "x"
type textarea "Let's expand this solution and do agressive sui"
type textarea "x"
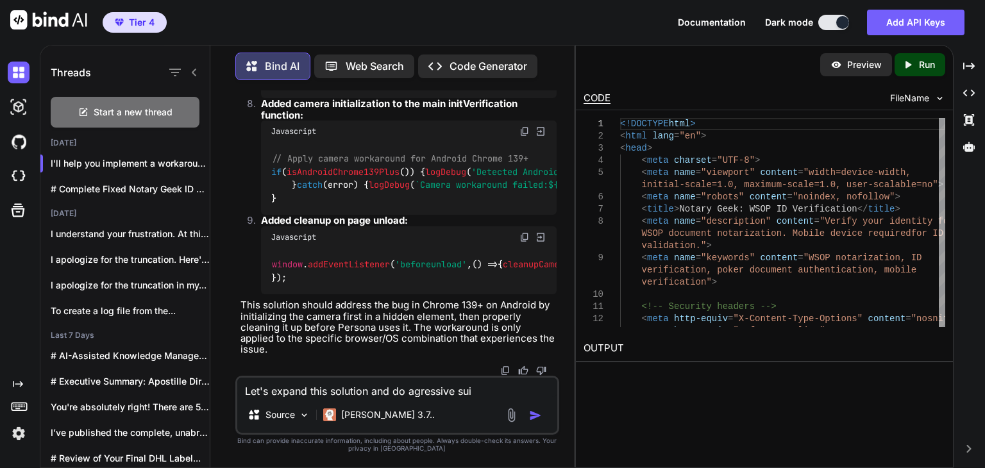
type textarea "Let's expand this solution and do agressive suit"
type textarea "x"
type textarea "Let's expand this solution and do agressive suite"
type textarea "x"
type textarea "Let's expand this solution and do agressive suite"
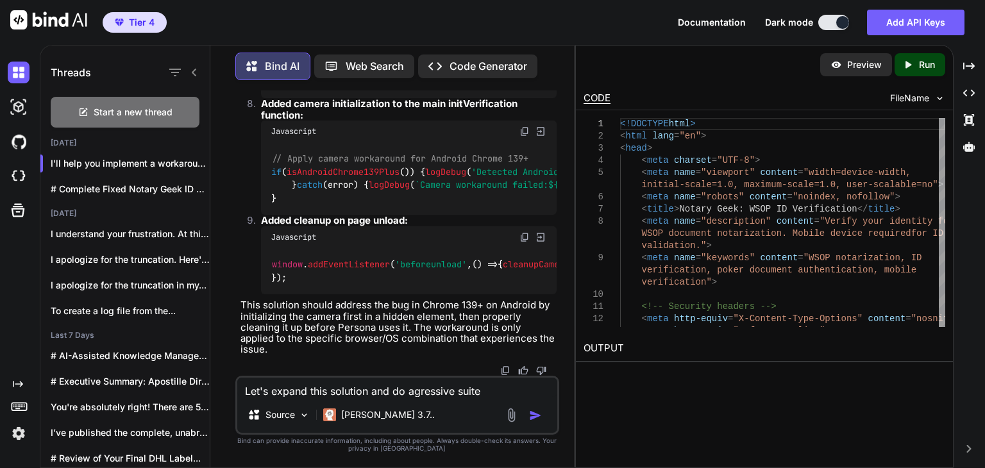
type textarea "x"
type textarea "Let's expand this solution and do agressive suite o"
type textarea "x"
type textarea "Let's expand this solution and do agressive suite of"
type textarea "x"
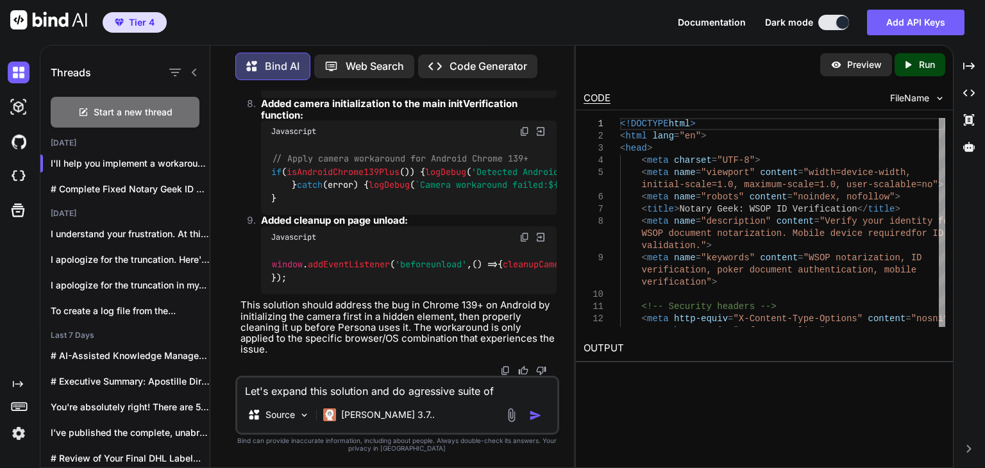
type textarea "Let's expand this solution and do agressive suite of"
type textarea "x"
type textarea "Let's expand this solution and do agressive suite of c"
type textarea "x"
type textarea "Let's expand this solution and do agressive suite of ca"
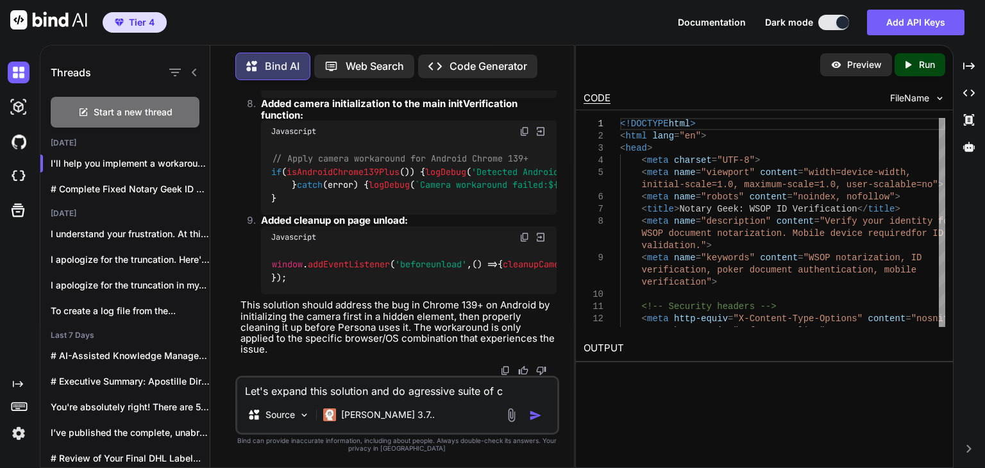
type textarea "x"
type textarea "Let's expand this solution and do agressive suite of cam"
type textarea "x"
type textarea "Let's expand this solution and do agressive suite of came"
type textarea "x"
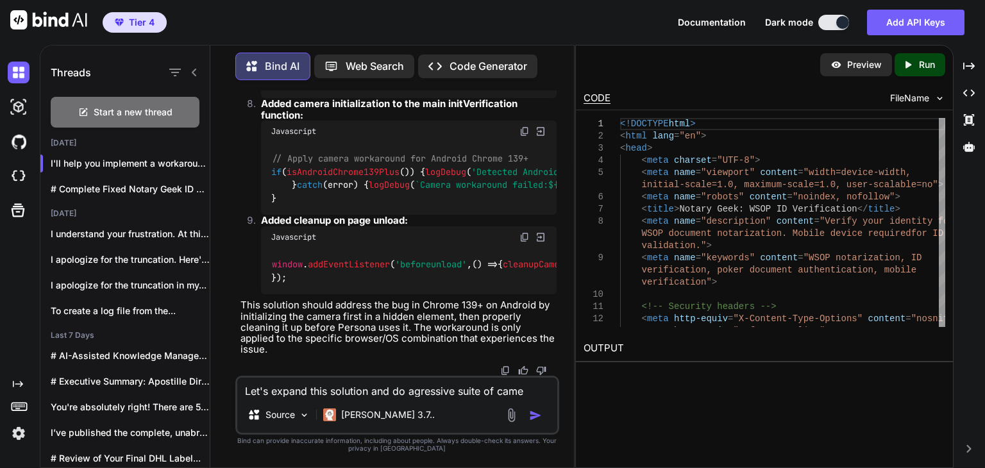
type textarea "Let's expand this solution and do agressive suite of camer"
type textarea "x"
type textarea "Let's expand this solution and do agressive suite of camera"
type textarea "x"
type textarea "Let's expand this solution and do agressive suite of camera"
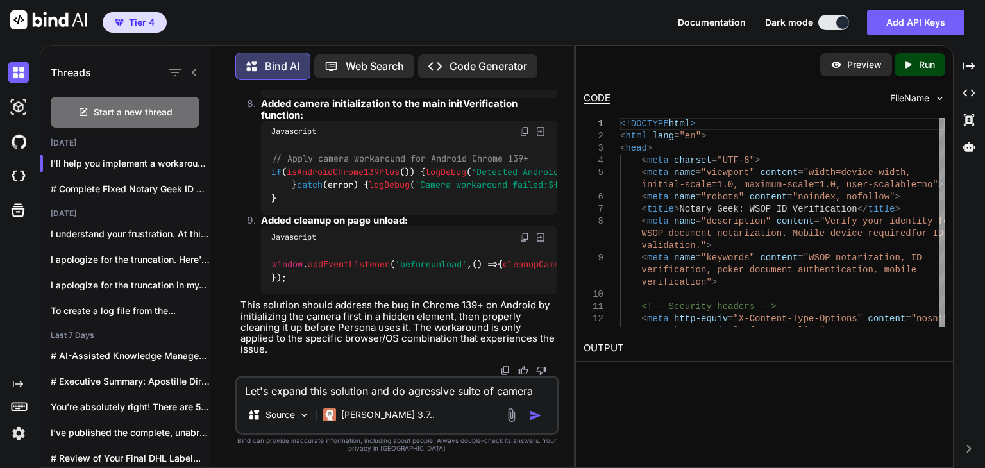
type textarea "x"
type textarea "Let's expand this solution and do agressive suite of camera t"
type textarea "x"
type textarea "Let's expand this solution and do agressive suite of camera te"
type textarea "x"
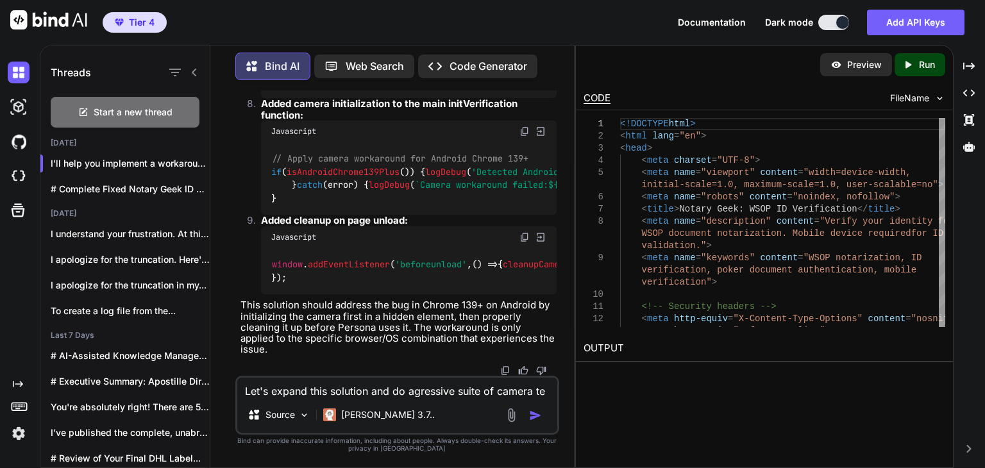
type textarea "Let's expand this solution and do agressive suite of camera tes"
type textarea "x"
type textarea "Let's expand this solution and do agressive suite of camera test"
type textarea "x"
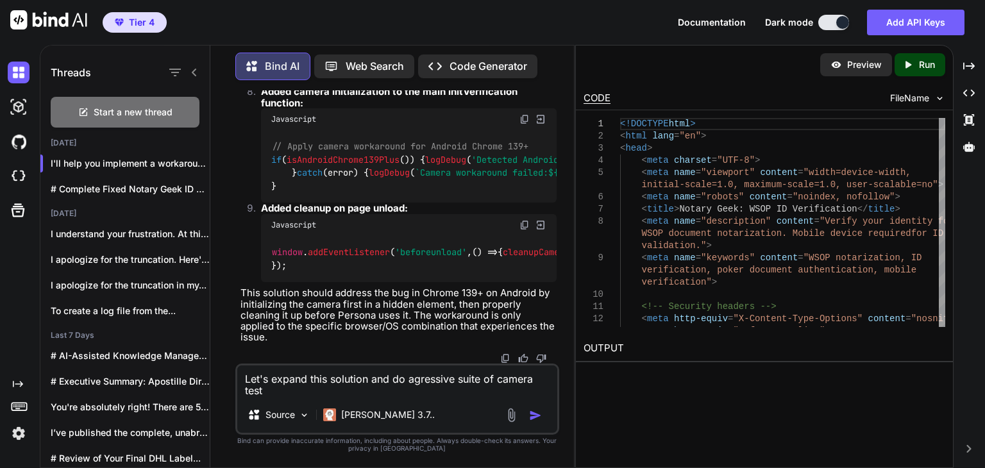
type textarea "Let's expand this solution and do agressive suite of camera testi"
type textarea "x"
type textarea "Let's expand this solution and do agressive suite of camera testin"
type textarea "x"
type textarea "Let's expand this solution and do agressive suite of camera testing"
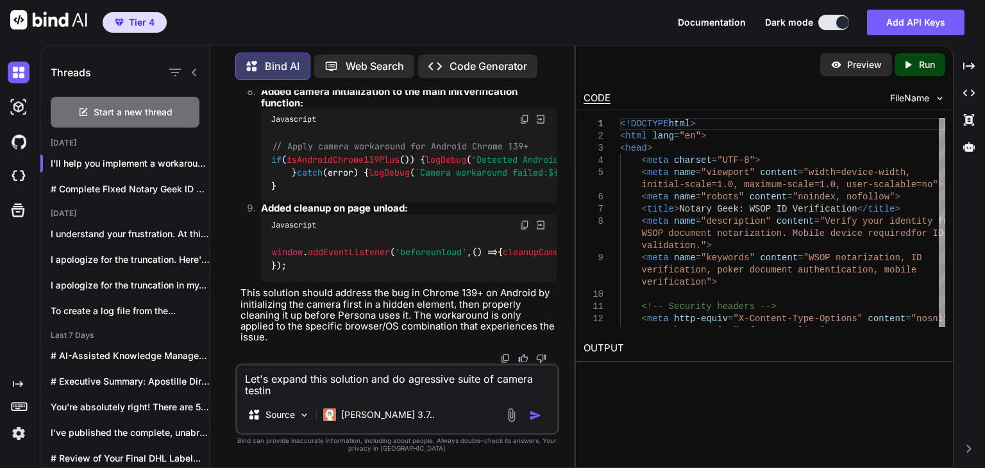
type textarea "x"
type textarea "Let's expand this solution and do agressive suite of camera testing"
type textarea "x"
type textarea "Let's expand this solution and do agressive suite of camera testing o"
type textarea "x"
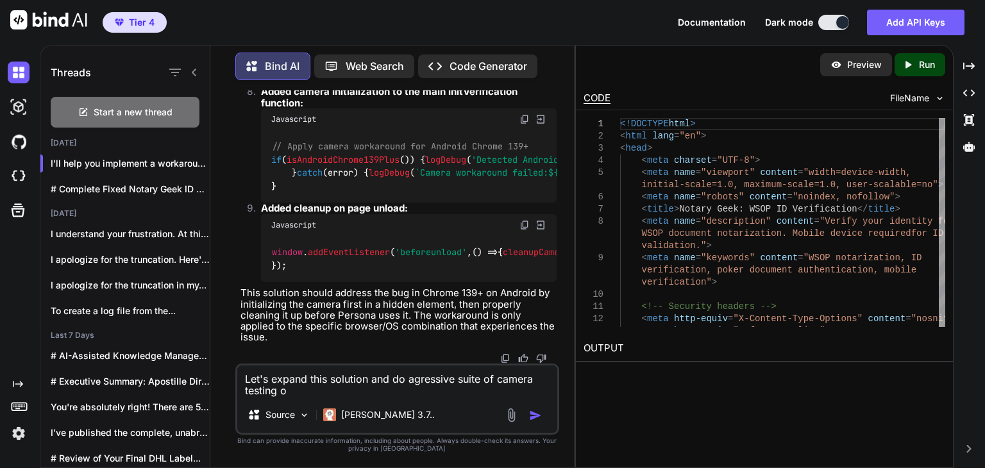
type textarea "Let's expand this solution and do agressive suite of camera testing on"
type textarea "x"
type textarea "Let's expand this solution and do agressive suite of camera testing onl"
type textarea "x"
type textarea "Let's expand this solution and do agressive suite of camera testing only"
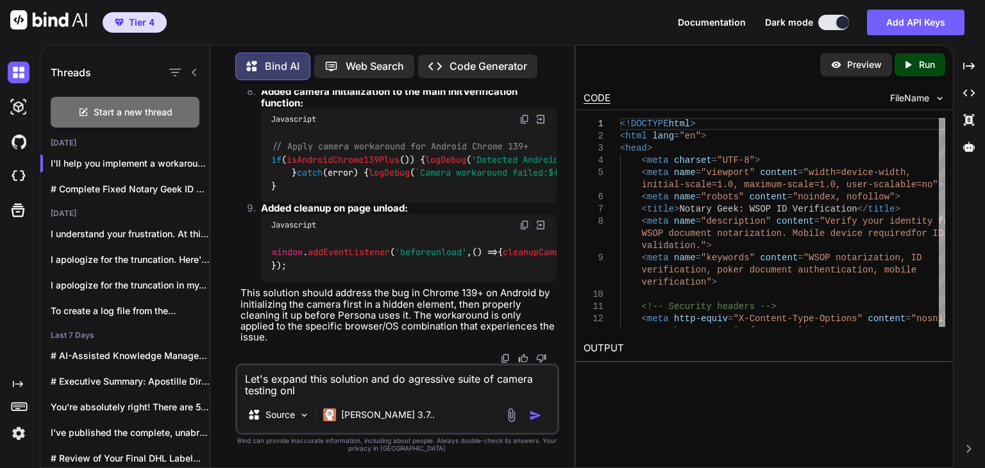
type textarea "x"
type textarea "Let's expand this solution and do agressive suite of camera testing only"
type textarea "x"
type textarea "Let's expand this solution and do agressive suite of camera testing only o"
type textarea "x"
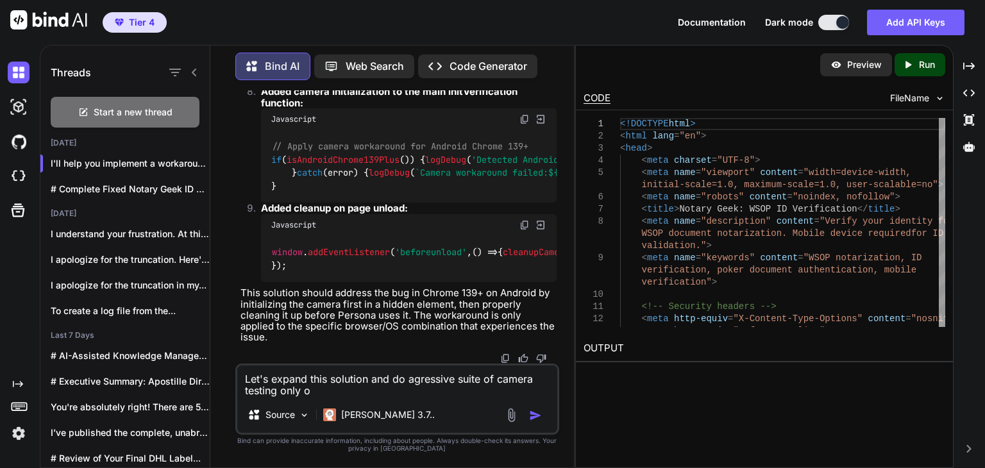
type textarea "Let's expand this solution and do agressive suite of camera testing only on"
type textarea "x"
type textarea "Let's expand this solution and do agressive suite of camera testing only on"
type textarea "x"
type textarea "Let's expand this solution and do agressive suite of camera testing only on t"
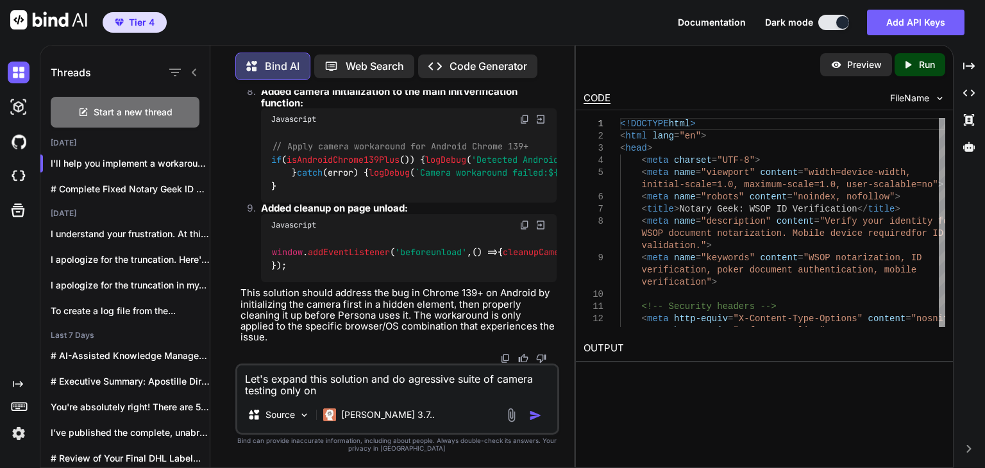
type textarea "x"
type textarea "Let's expand this solution and do agressive suite of camera testing only on th"
type textarea "x"
type textarea "Let's expand this solution and do agressive suite of camera testing only on thi"
type textarea "x"
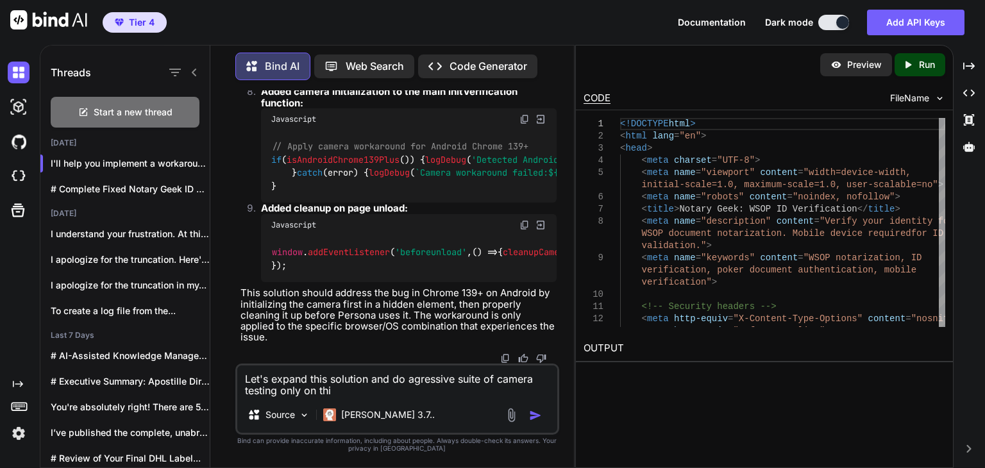
type textarea "Let's expand this solution and do agressive suite of camera testing only on this"
type textarea "x"
type textarea "Let's expand this solution and do agressive suite of camera testing only on this"
type textarea "x"
type textarea "Let's expand this solution and do agressive suite of camera testing only on thi…"
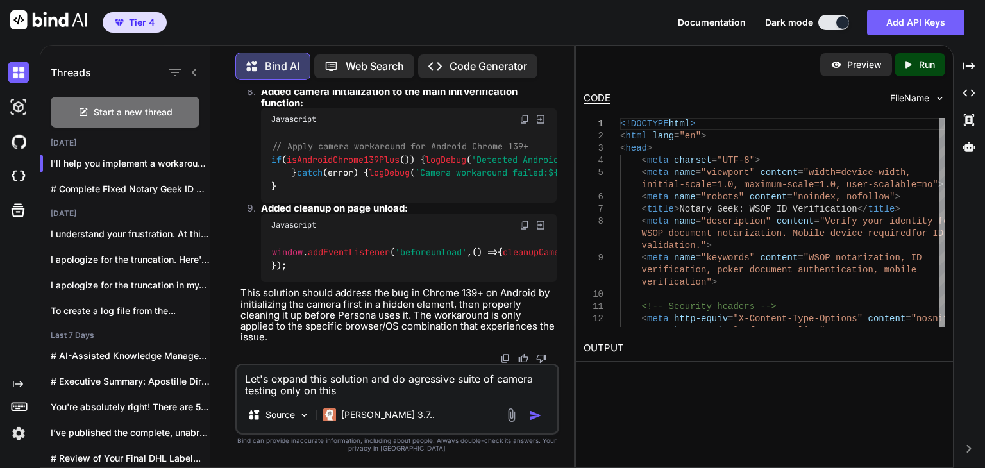
type textarea "x"
type textarea "Let's expand this solution and do agressive suite of camera testing only on thi…"
type textarea "x"
type textarea "Let's expand this solution and do agressive suite of camera testing only on thi…"
type textarea "x"
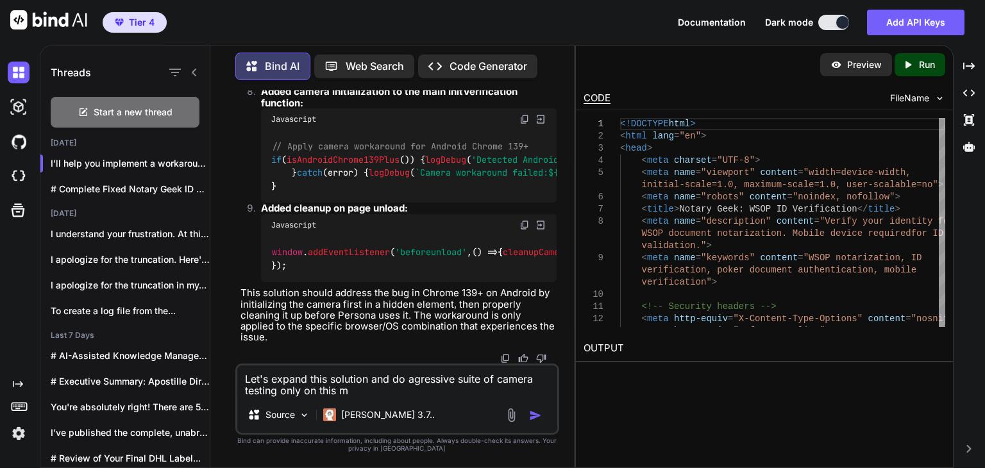
type textarea "Let's expand this solution and do agressive suite of camera testing only on this"
type textarea "x"
type textarea "Let's expand this solution and do agressive suite of camera testing only on thi…"
type textarea "x"
type textarea "Let's expand this solution and do agressive suite of camera testing only on thi…"
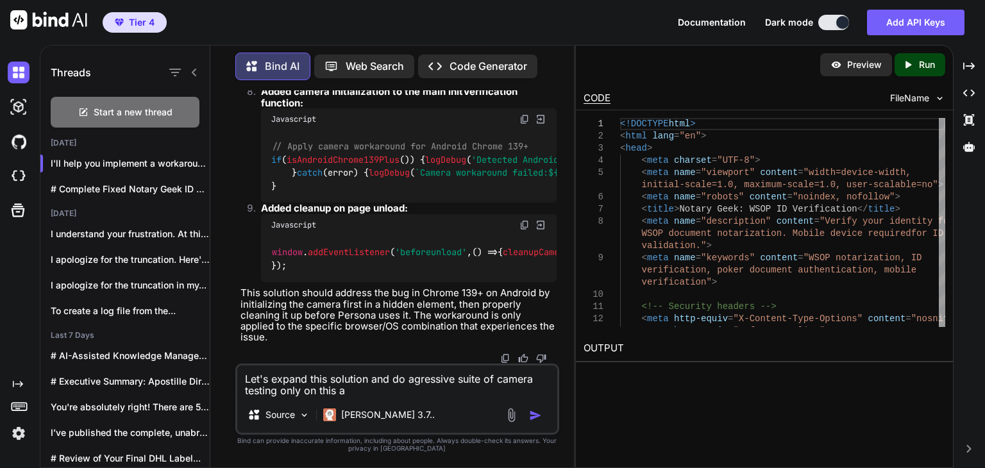
type textarea "x"
type textarea "Let's expand this solution and do agressive suite of camera testing only on thi…"
type textarea "x"
type textarea "Let's expand this solution and do agressive suite of camera testing only on thi…"
type textarea "x"
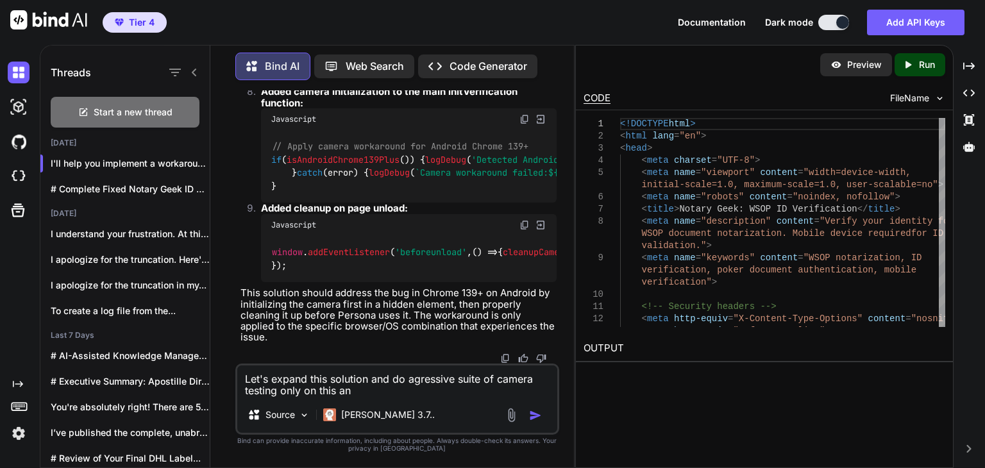
type textarea "Let's expand this solution and do agressive suite of camera testing only on thi…"
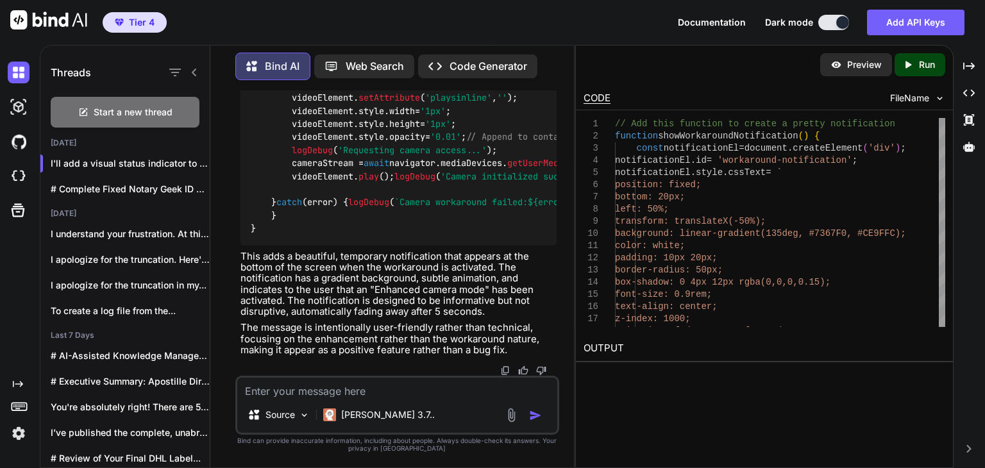
scroll to position [21978, 0]
click at [408, 387] on textarea at bounding box center [397, 387] width 320 height 19
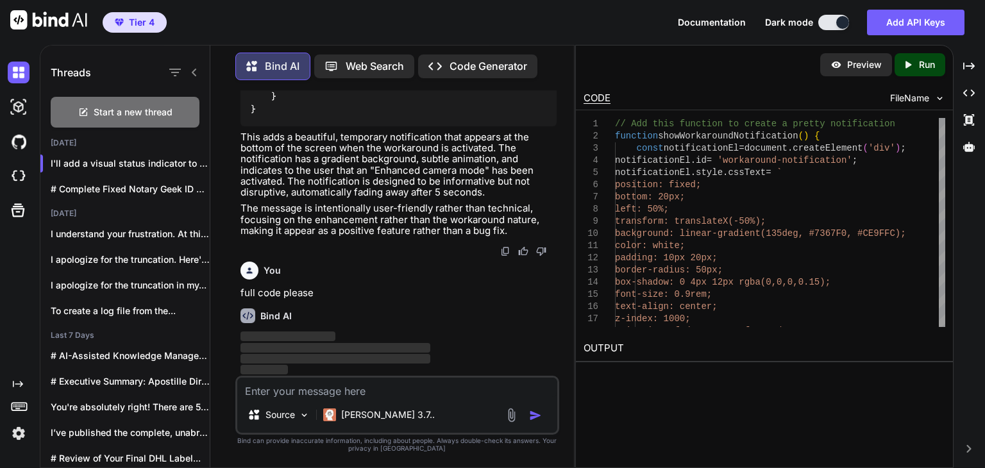
scroll to position [22096, 0]
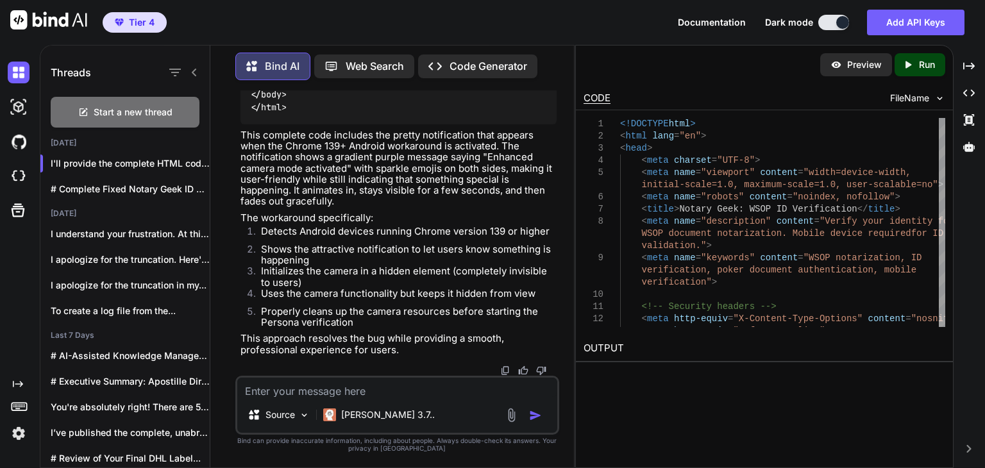
scroll to position [34383, 0]
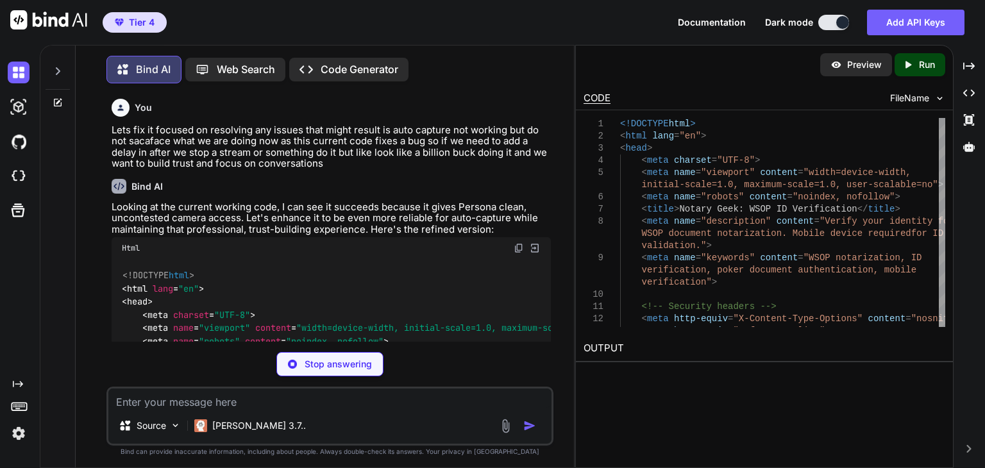
type textarea "x"
type textarea "// Set global retry function window.retryVerification = retryVerification; // C…"
type textarea "x"
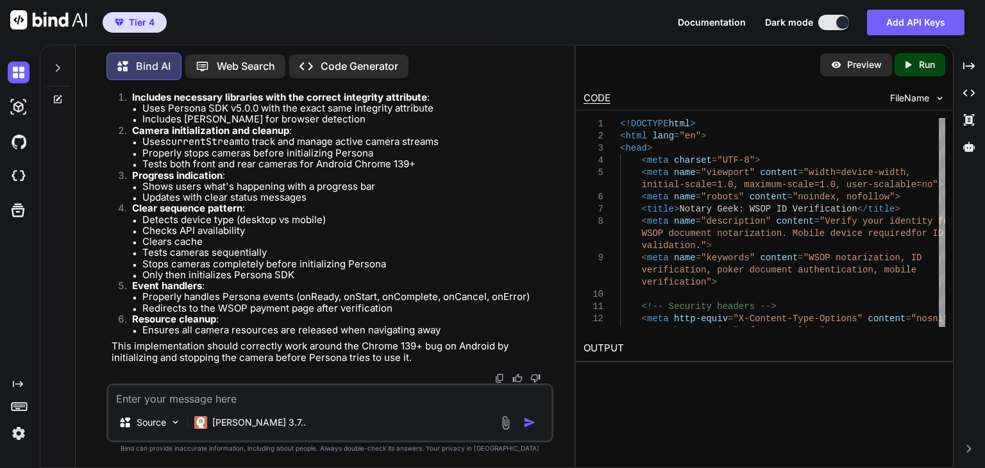
scroll to position [287333, 0]
click at [303, 391] on textarea at bounding box center [329, 394] width 443 height 19
type textarea "Y"
type textarea "x"
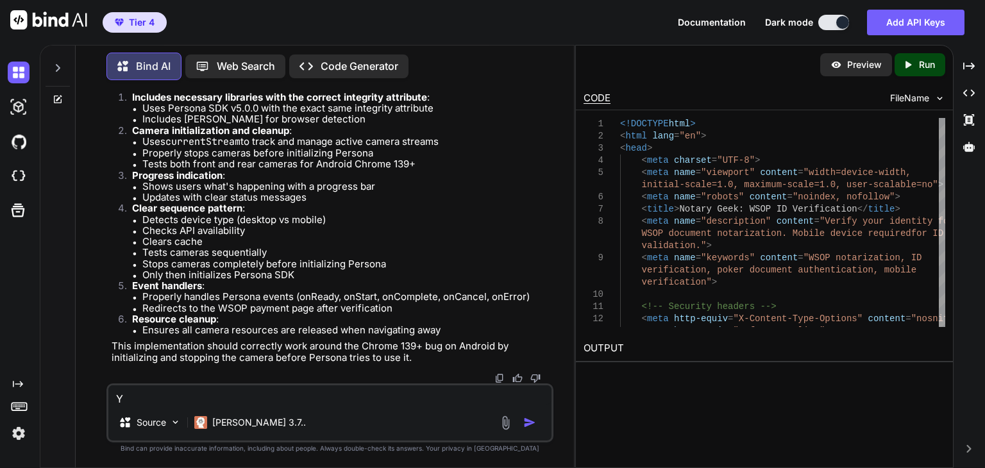
type textarea "Yi"
type textarea "x"
type textarea "Y"
type textarea "x"
type textarea "Yo"
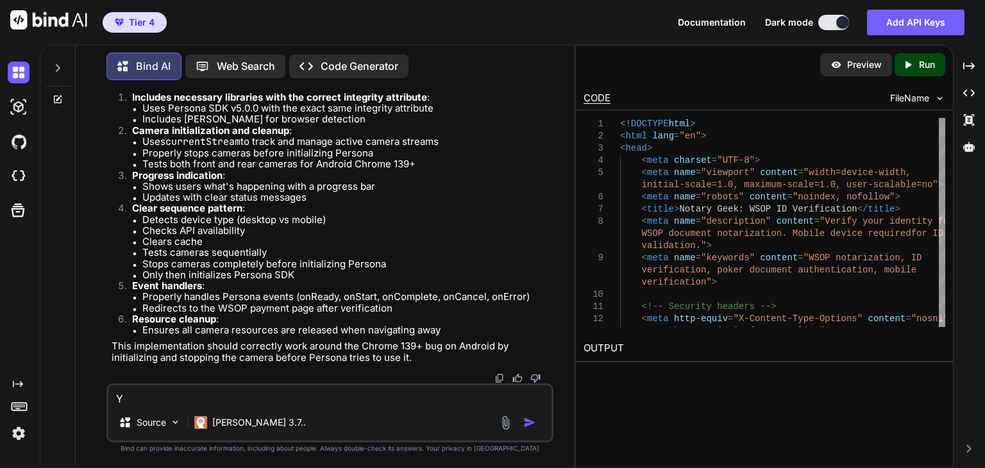
type textarea "x"
type textarea "You"
type textarea "x"
type textarea "You"
type textarea "x"
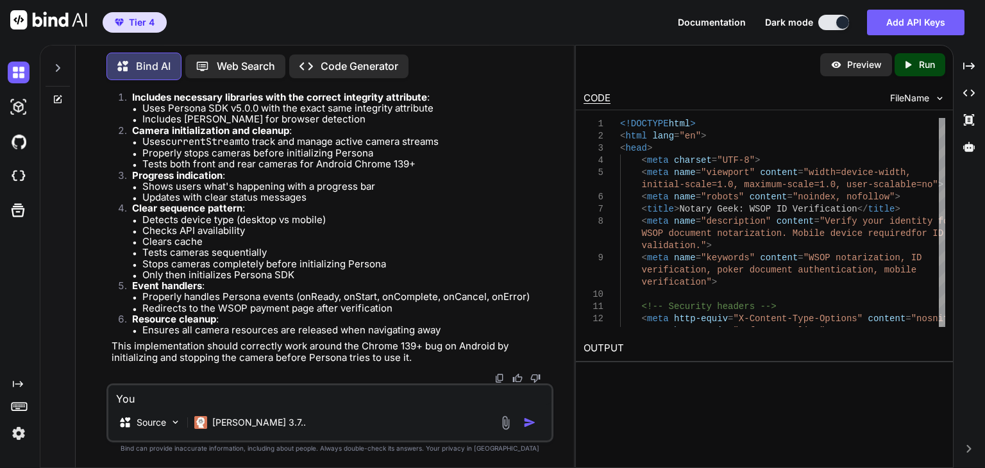
type textarea "You l"
type textarea "x"
type textarea "You la"
type textarea "x"
type textarea "You lat"
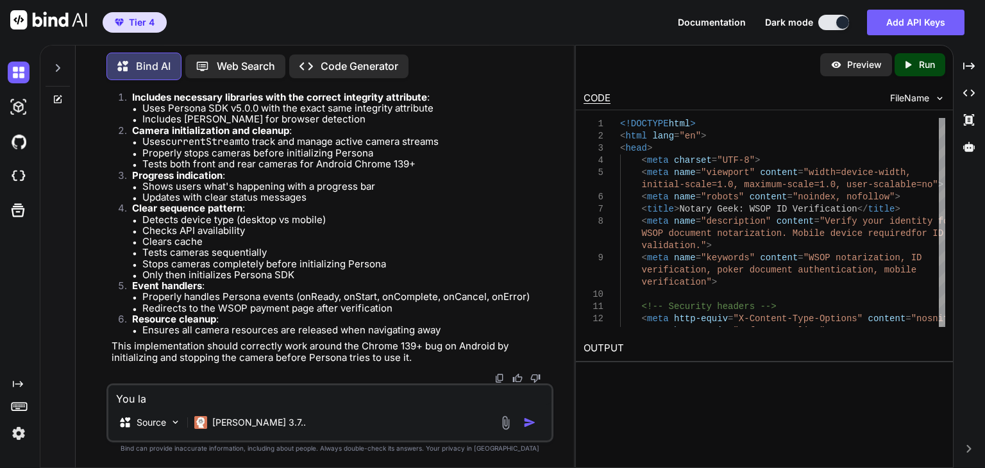
type textarea "x"
type textarea "You late"
type textarea "x"
type textarea "You lates"
type textarea "x"
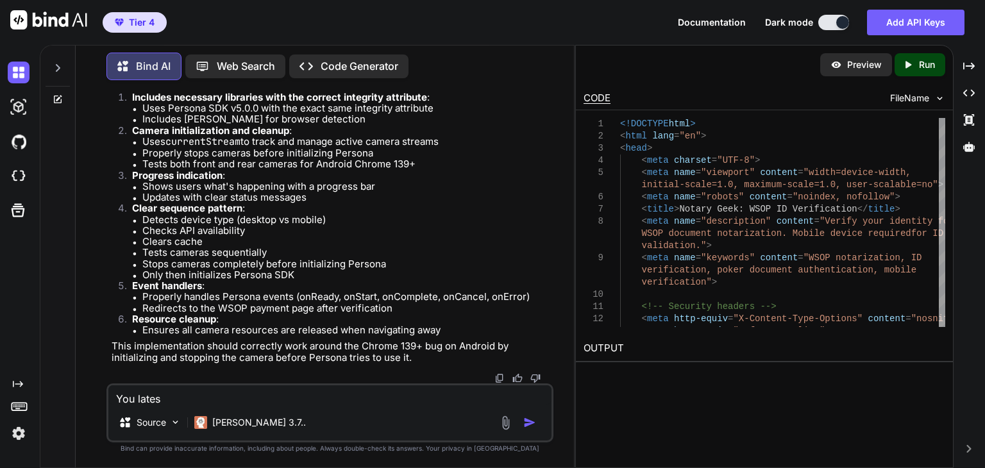
type textarea "You latest"
type textarea "x"
type textarea "You latest"
type textarea "x"
type textarea "You latest c"
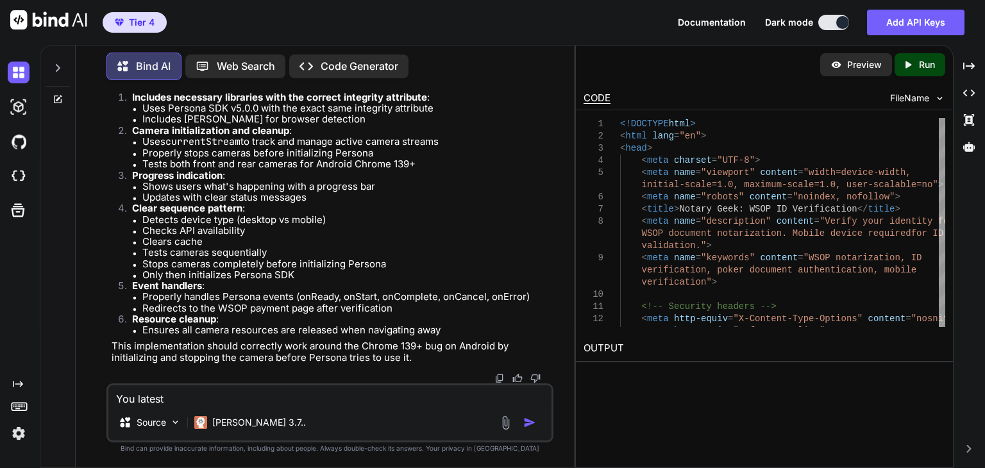
type textarea "x"
type textarea "You latest co"
type textarea "x"
type textarea "You latest cod"
type textarea "x"
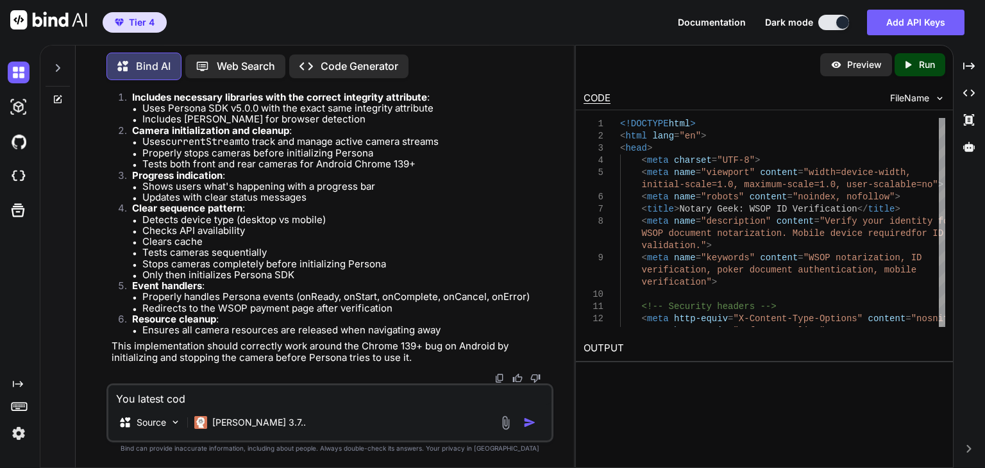
type textarea "You latest cod"
type textarea "x"
type textarea "You latest cod"
type textarea "x"
type textarea "You latest code"
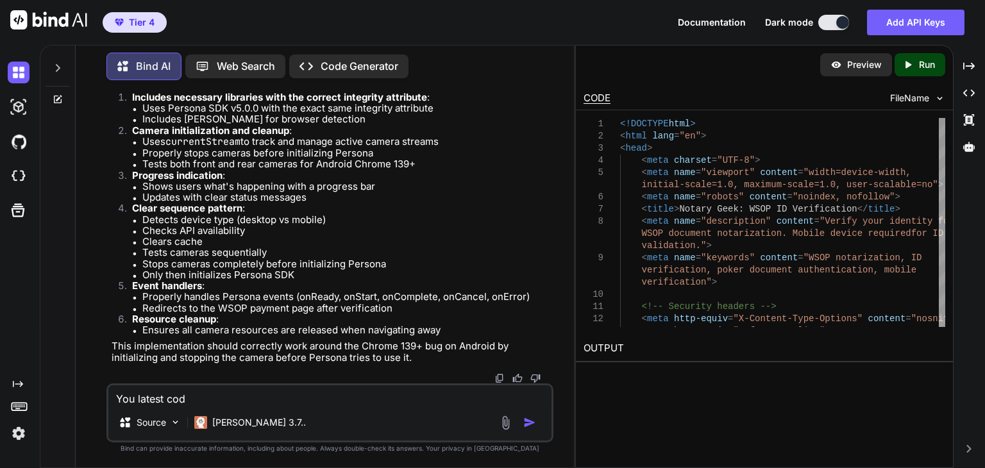
type textarea "x"
type textarea "You latest code"
type textarea "x"
type textarea "You latest code d"
type textarea "x"
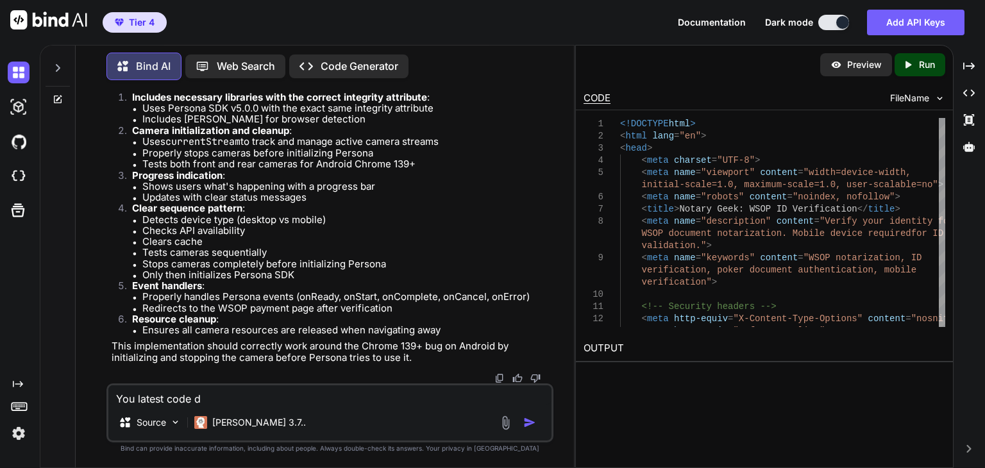
type textarea "You latest code do"
type textarea "x"
type textarea "You latest code doe"
type textarea "x"
type textarea "You latest code does"
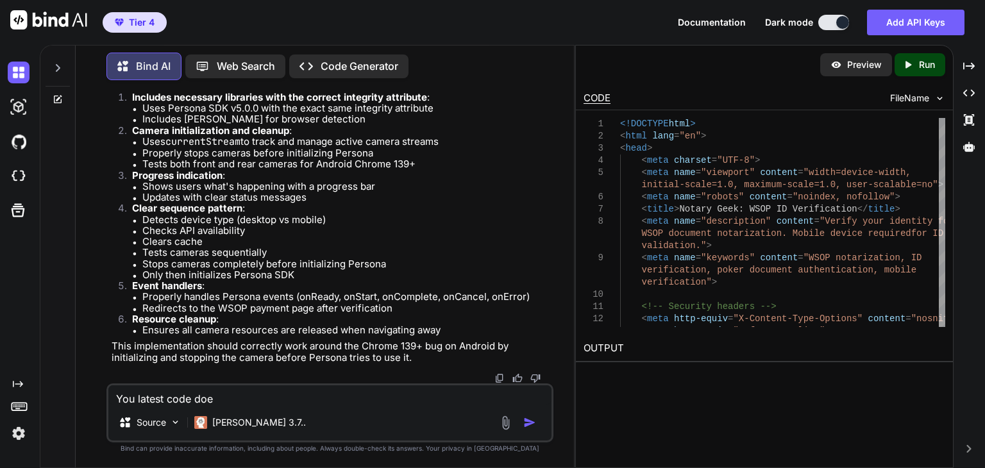
type textarea "x"
type textarea "You latest code does"
type textarea "x"
type textarea "You latest code does n"
type textarea "x"
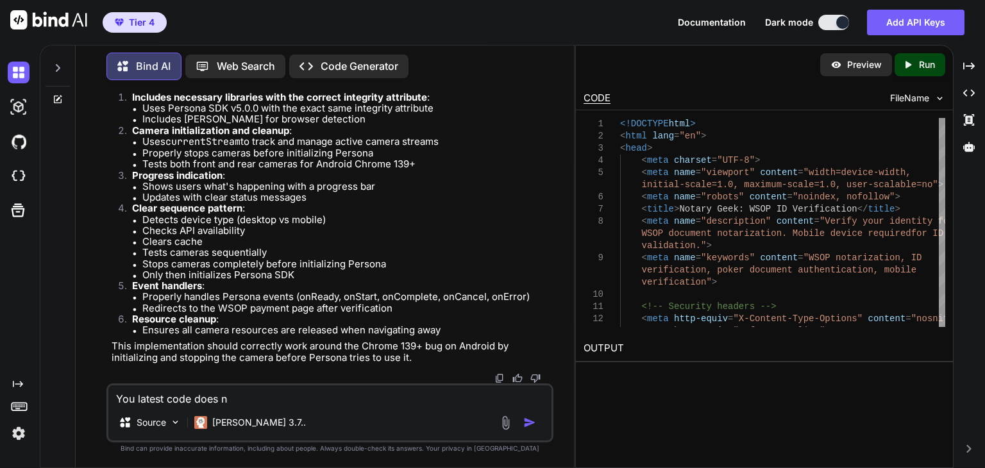
type textarea "You latest code does no"
type textarea "x"
type textarea "You latest code does not"
type textarea "x"
type textarea "You latest code does not"
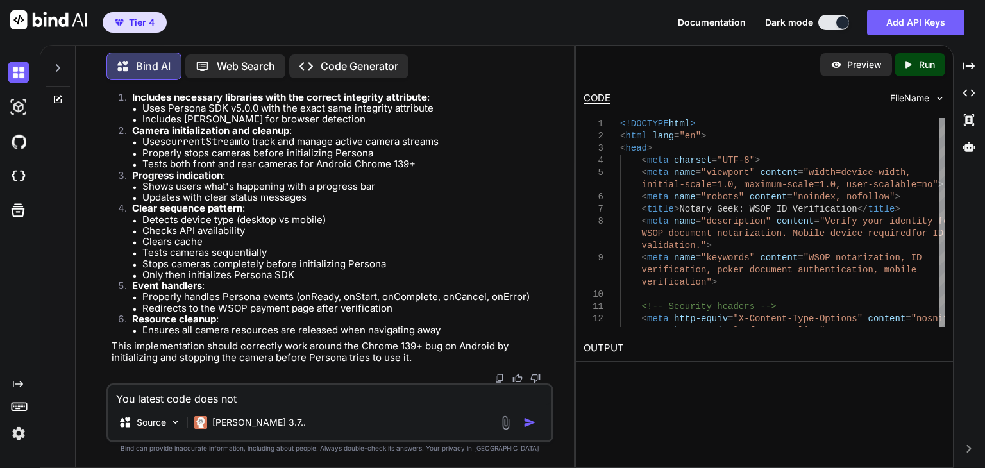
type textarea "x"
type textarea "You latest code does not w"
type textarea "x"
type textarea "You latest code does not wo"
type textarea "x"
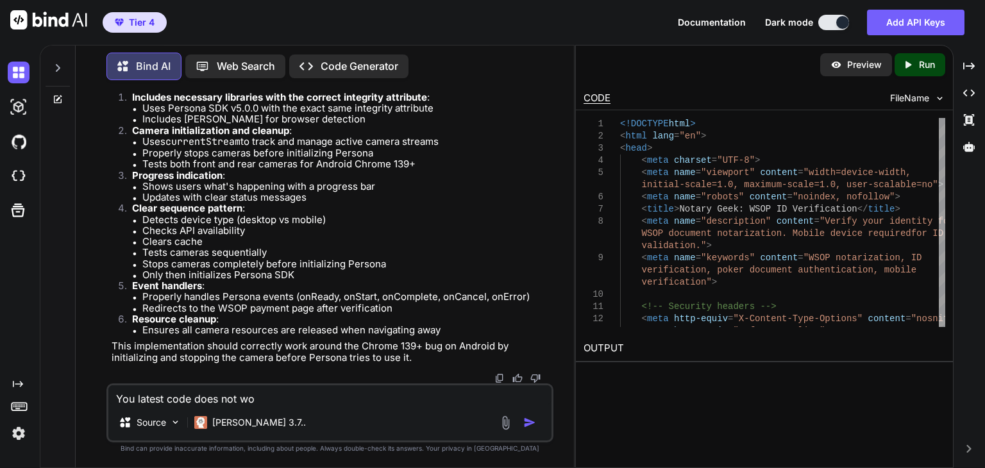
type textarea "You latest code does not wor"
type textarea "x"
type textarea "You latest code does not work"
type textarea "x"
type textarea "You latest code does not work"
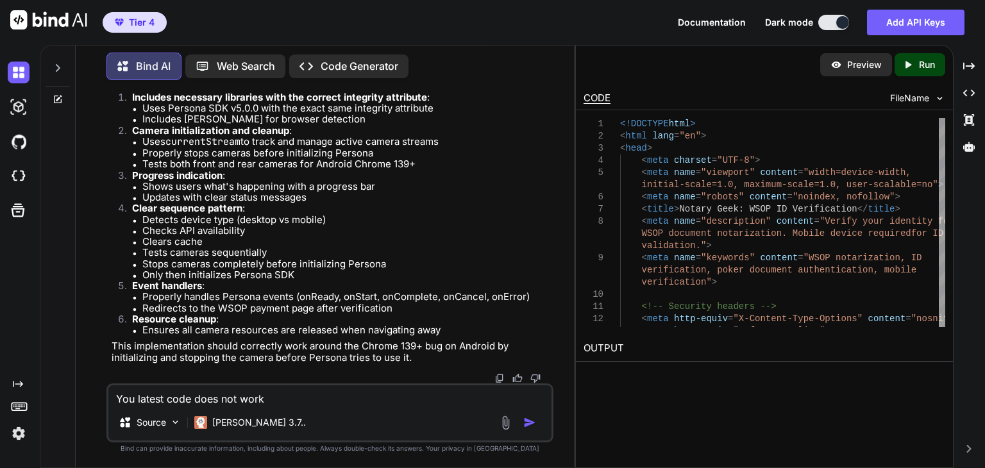
type textarea "x"
type textarea "You latest code does not work it c"
type textarea "x"
type textarea "You latest code does not work it cr"
type textarea "x"
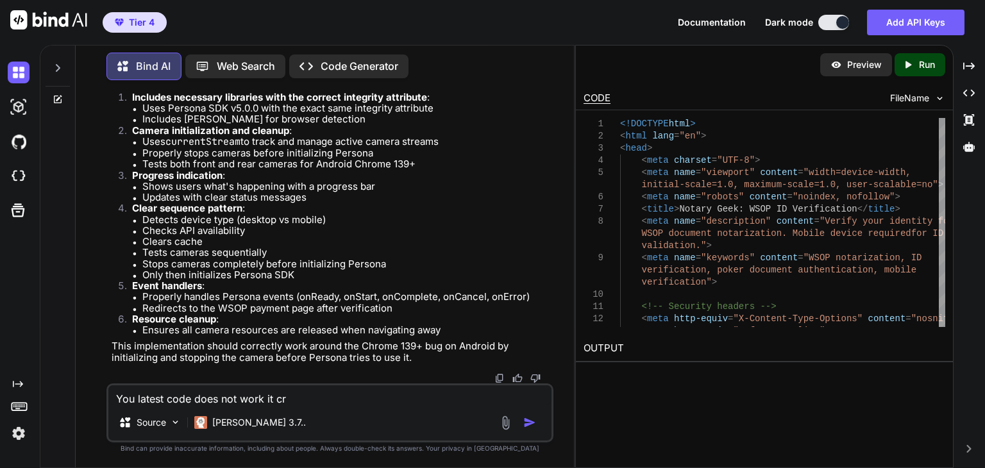
type textarea "You latest code does not work it cra"
type textarea "x"
type textarea "You latest code does not work it cras"
type textarea "x"
type textarea "You latest code does not work it crash"
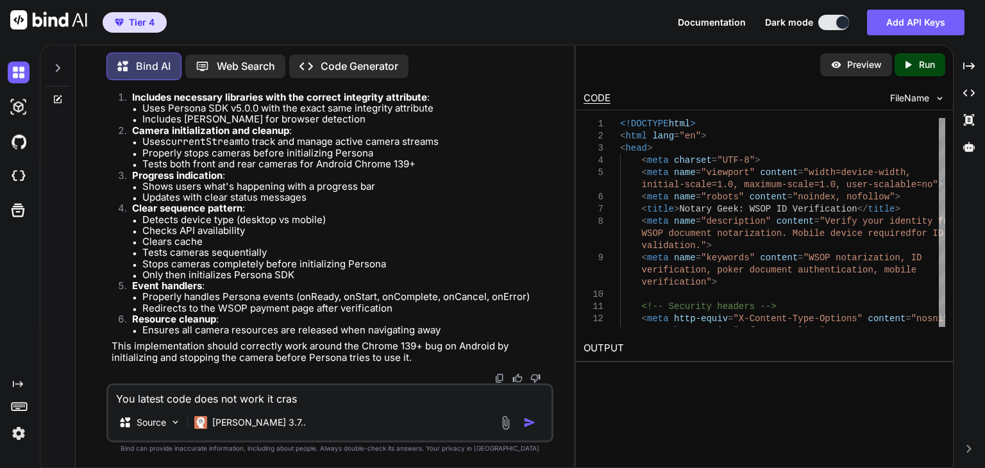
type textarea "x"
type textarea "You latest code does not work it crashe"
type textarea "x"
type textarea "You latest code does not work it crashes"
type textarea "x"
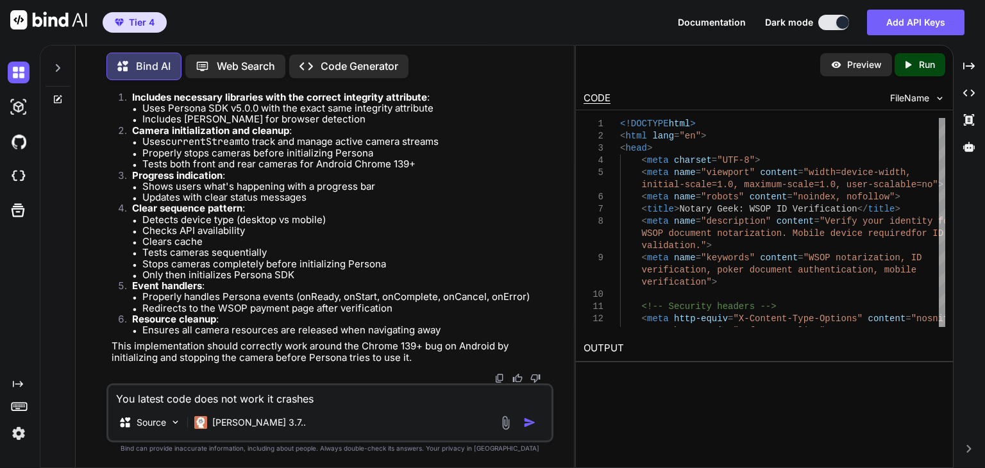
type textarea "You latest code does not work it crashes"
type textarea "x"
type textarea "You latest code does not work it crashes C"
type textarea "x"
type textarea "You latest code does not work it crashes Ch"
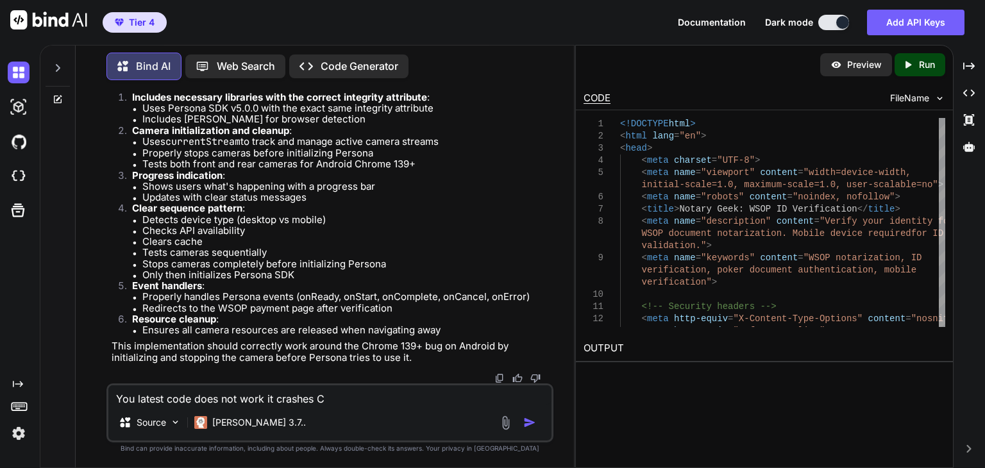
type textarea "x"
type textarea "You latest code does not work it crashes Chr"
type textarea "x"
type textarea "You latest code does not work it crashes Chro"
type textarea "x"
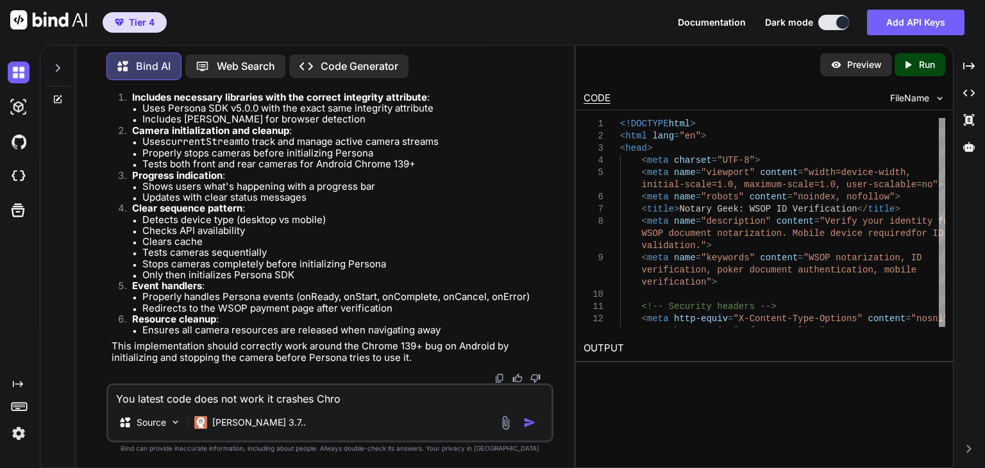
type textarea "You latest code does not work it crashes Chrom"
type textarea "x"
type textarea "You latest code does not work it crashes Chrome"
type textarea "x"
type textarea "You latest code does not work it crashes Chrome"
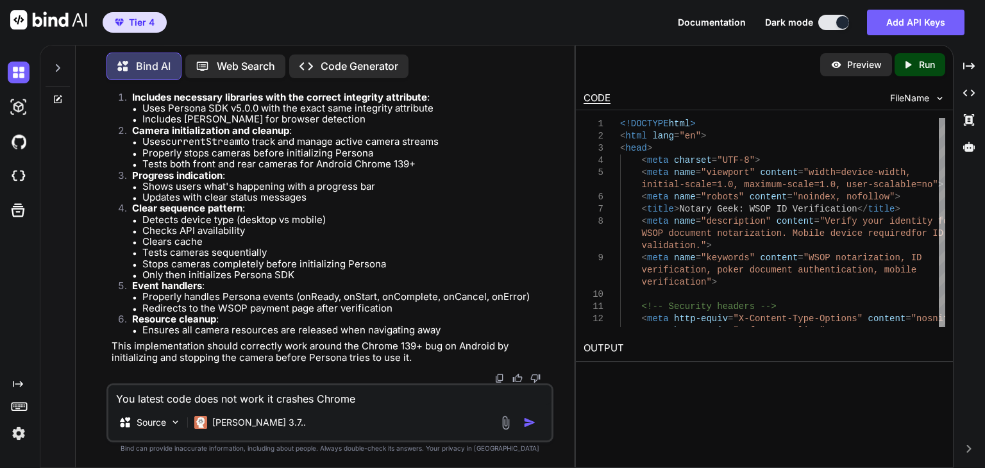
type textarea "x"
type textarea "You latest code does not work it crashes Chrome t"
type textarea "x"
type textarea "You latest code does not work it crashes Chrome th"
type textarea "x"
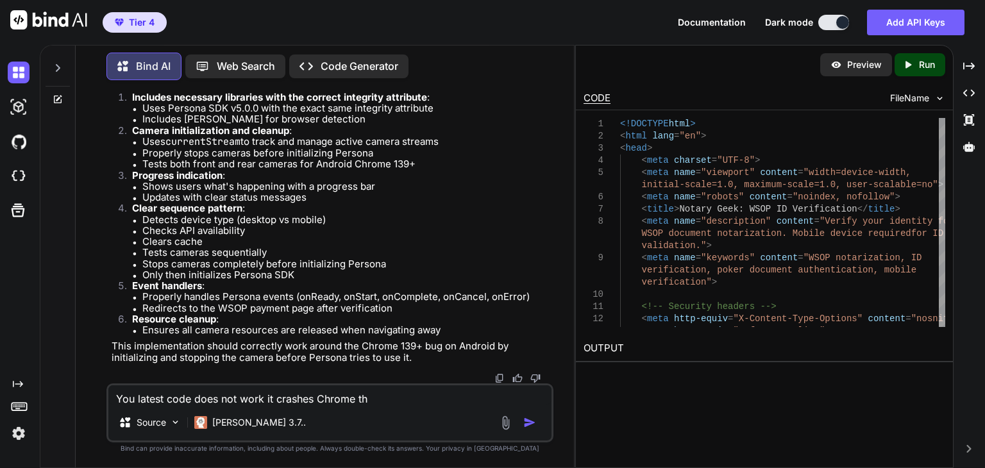
type textarea "You latest code does not work it crashes Chrome thi"
type textarea "x"
type textarea "You latest code does not work it crashes Chrome this"
type textarea "x"
type textarea "You latest code does not work it crashes Chrome this"
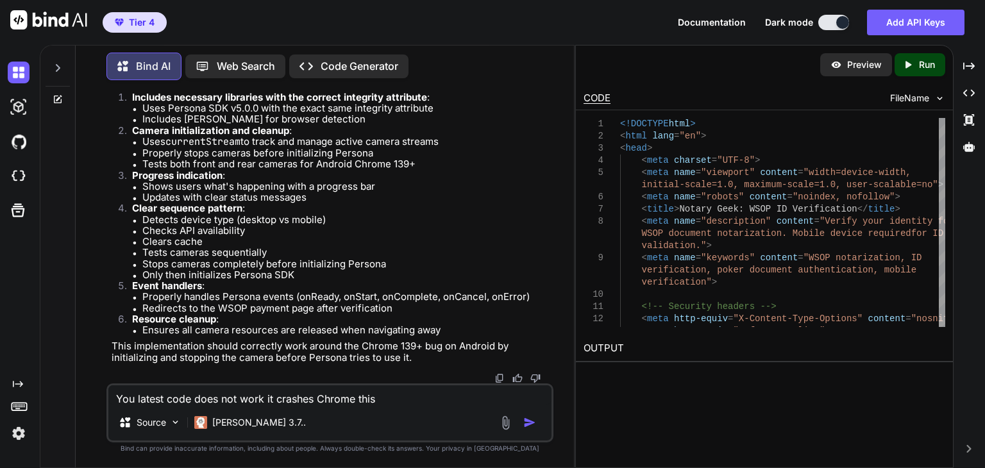
type textarea "x"
type textarea "You latest code does not work it crashes Chrome this c"
type textarea "x"
type textarea "You latest code does not work it crashes Chrome this co"
type textarea "x"
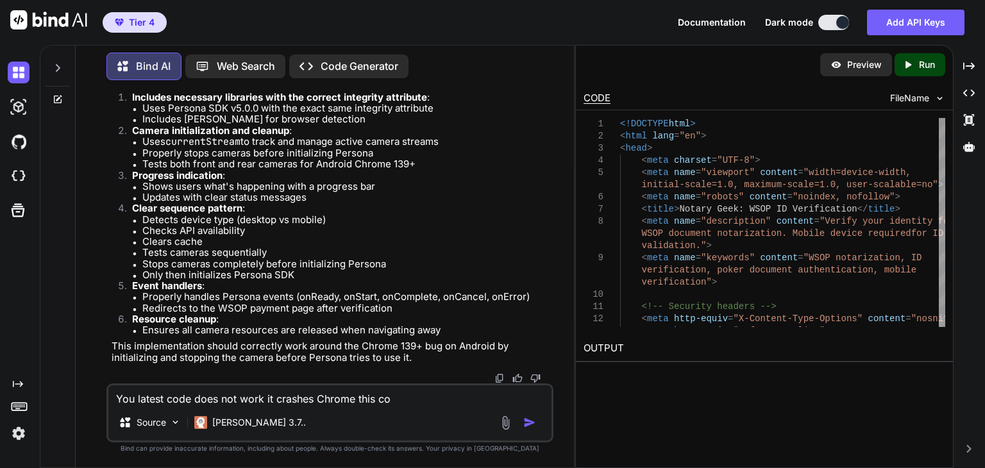
type textarea "You latest code does not work it crashes Chrome this cod"
type textarea "x"
type textarea "You latest code does not work it crashes Chrome this code"
type textarea "x"
type textarea "You latest code does not work it crashes Chrome this code"
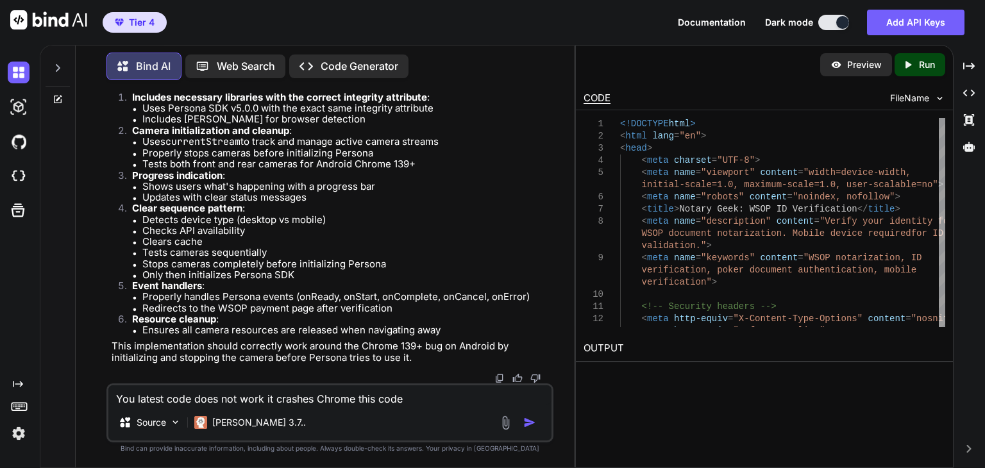
type textarea "x"
type textarea "You latest code does not work it crashes Chrome this code d"
type textarea "x"
type textarea "You latest code does not work it crashes Chrome this code do"
type textarea "x"
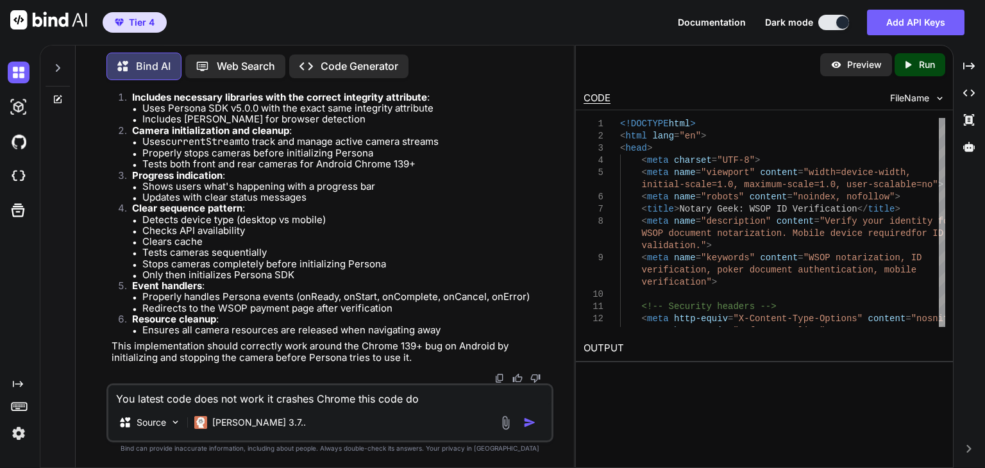
type textarea "You latest code does not work it crashes Chrome this code doe"
type textarea "x"
type textarea "You latest code does not work it crashes Chrome this code does"
type textarea "x"
type textarea "You latest code does not work it crashes Chrome this code does"
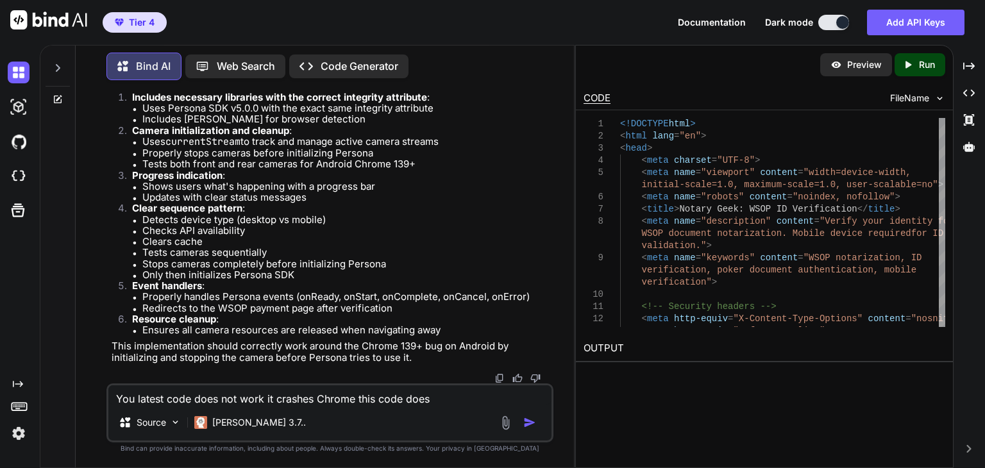
type textarea "x"
type textarea "You latest code does not work it crashes Chrome this code does n"
type textarea "x"
type textarea "You latest code does not work it crashes Chrome this code does no"
type textarea "x"
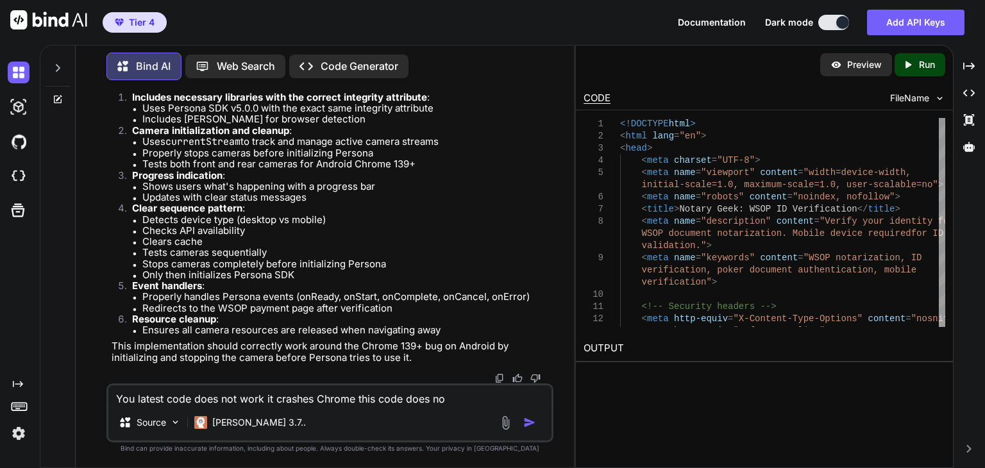
type textarea "You latest code does not work it crashes Chrome this code does not"
type textarea "x"
type textarea "You latest code does not work it crashes Chrome this code does not"
type textarea "x"
type textarea "You latest code does not work it crashes Chrome this code does not c"
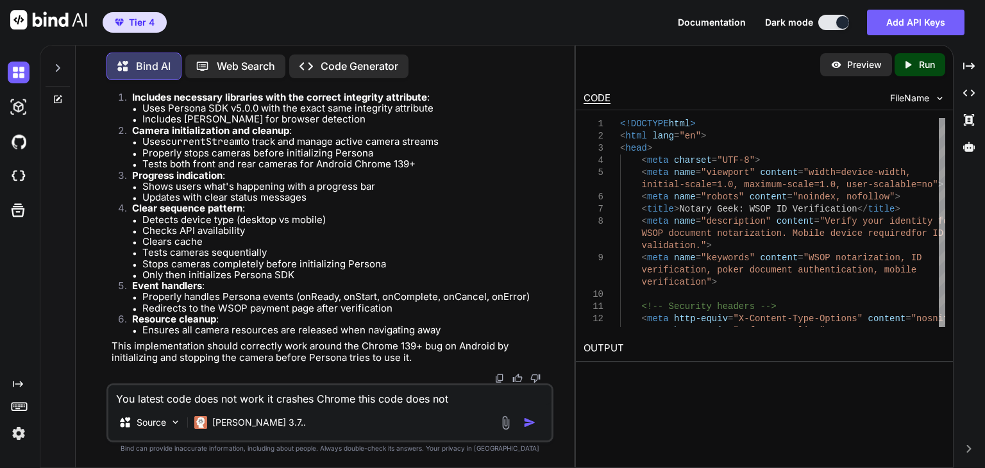
type textarea "x"
type textarea "You latest code does not work it crashes Chrome this code does not cr"
type textarea "x"
type textarea "You latest code does not work it crashes Chrome this code does not cra"
type textarea "x"
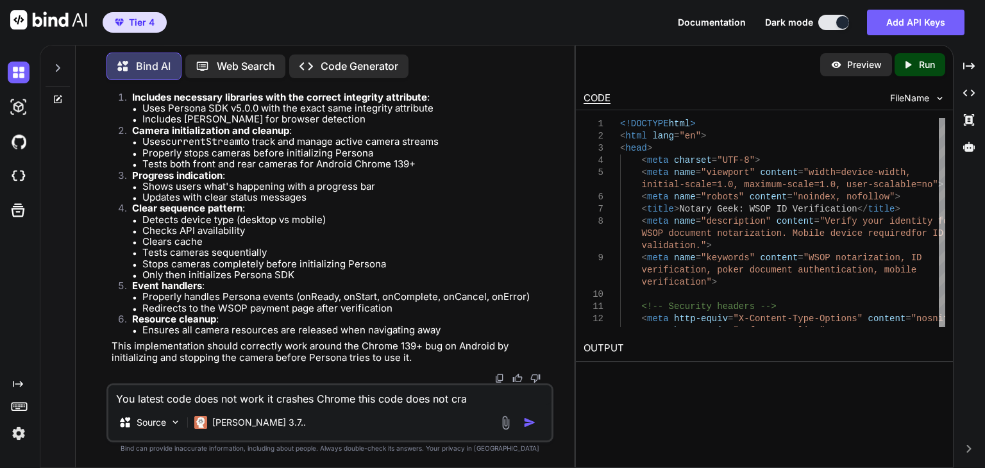
type textarea "You latest code does not work it crashes Chrome this code does not cras"
type textarea "x"
type textarea "You latest code does not work it crashes Chrome this code does not crash"
type textarea "x"
type textarea "You latest code does not work it crashes Chrome this code does not crash"
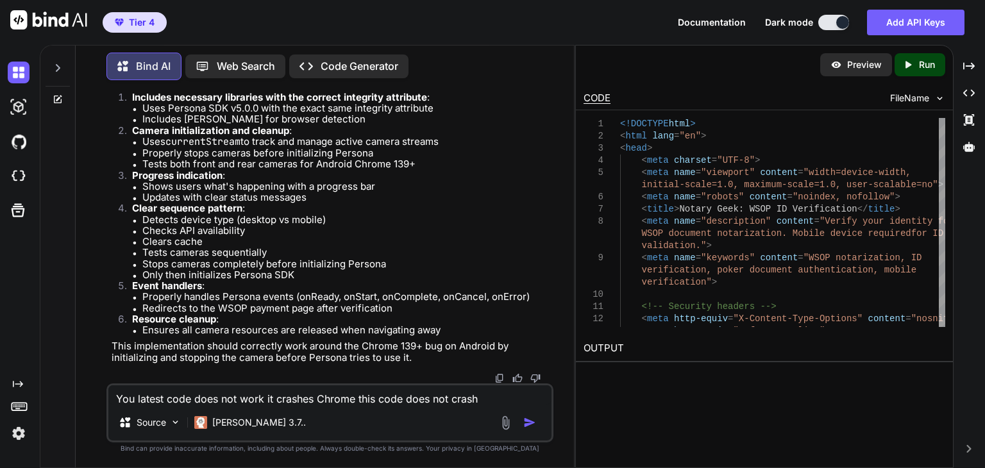
type textarea "x"
type textarea "You latest code does not work it crashes Chrome this code does not crash C"
type textarea "x"
type textarea "You latest code does not work it crashes Chrome this code does not crash Ch"
type textarea "x"
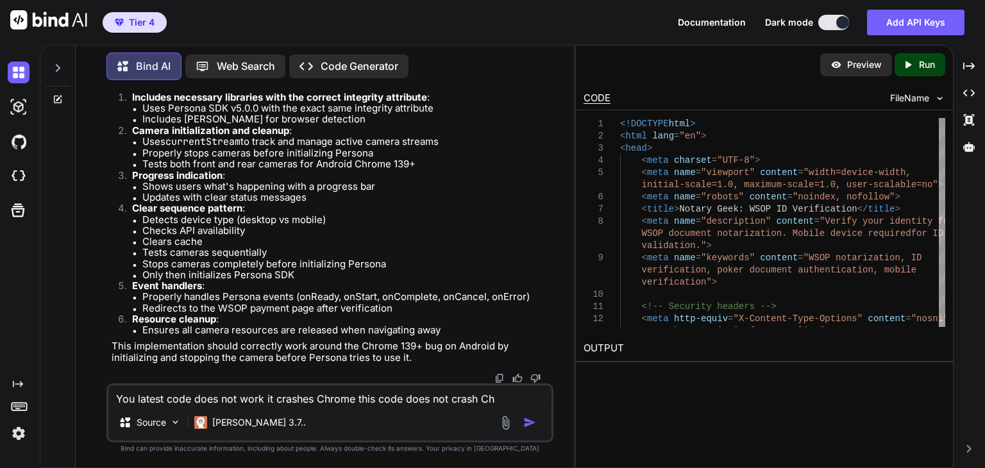
type textarea "You latest code does not work it crashes Chrome this code does not crash Chr"
type textarea "x"
type textarea "You latest code does not work it crashes Chrome this code does not crash Chro"
type textarea "x"
type textarea "You latest code does not work it crashes Chrome this code does not crash Chrom"
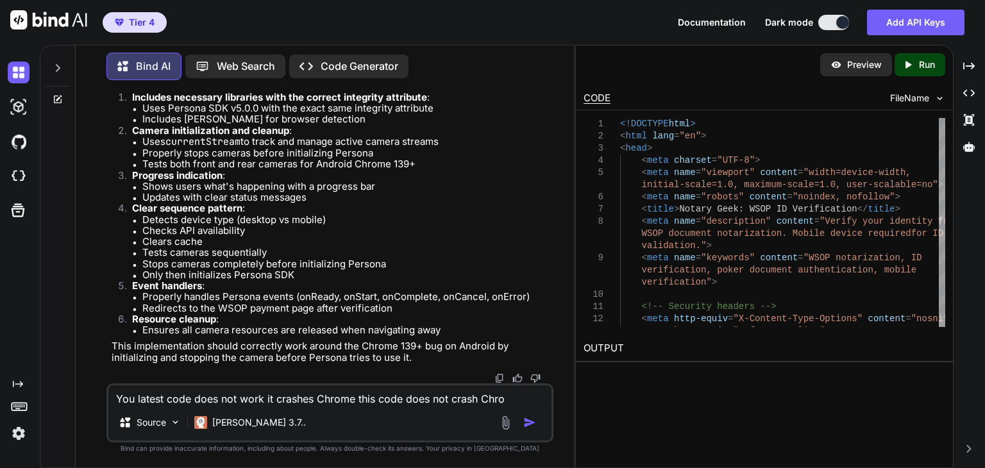
type textarea "x"
type textarea "You latest code does not work it crashes Chrome this code does not crash Chrome"
type textarea "x"
type textarea "You latest code does not work it crashes Chrome this code does not crash Chrome"
type textarea "x"
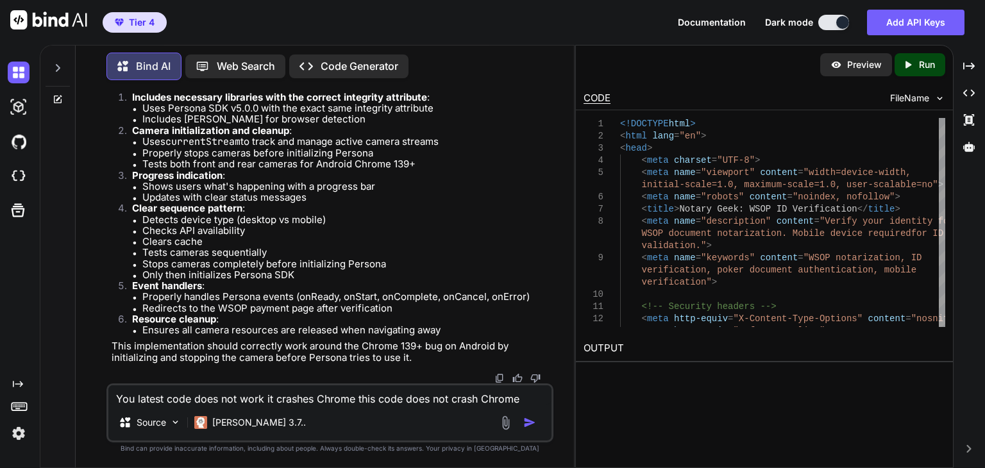
type textarea "You latest code does not work it crashes Chrome this code does not crash Chrome…"
type textarea "x"
type textarea "You latest code does not work it crashes Chrome this code does not crash Chrome…"
type textarea "x"
type textarea "You latest code does not work it crashes Chrome this code does not crash Chrome…"
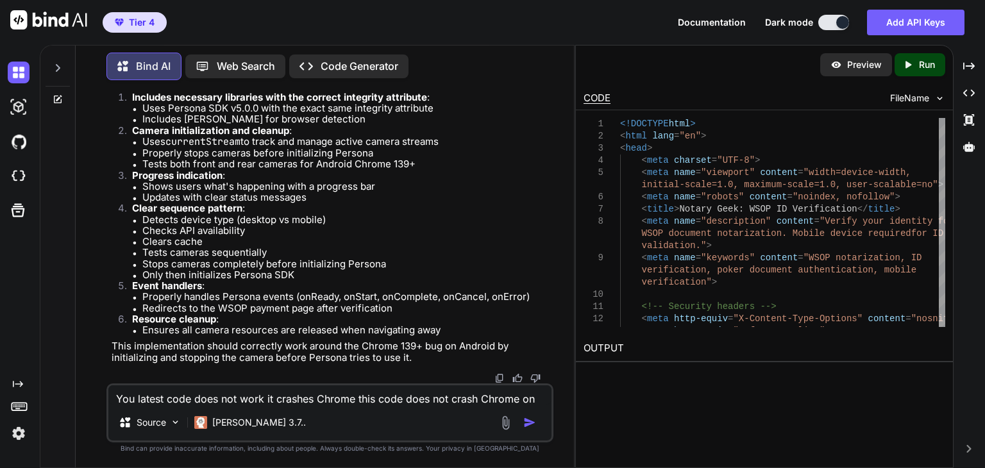
type textarea "x"
type textarea "You latest code does not work it crashes Chrome this code does not crash Chrome…"
type textarea "x"
type textarea "You latest code does not work it crashes Chrome this code does not crash Chrome…"
type textarea "x"
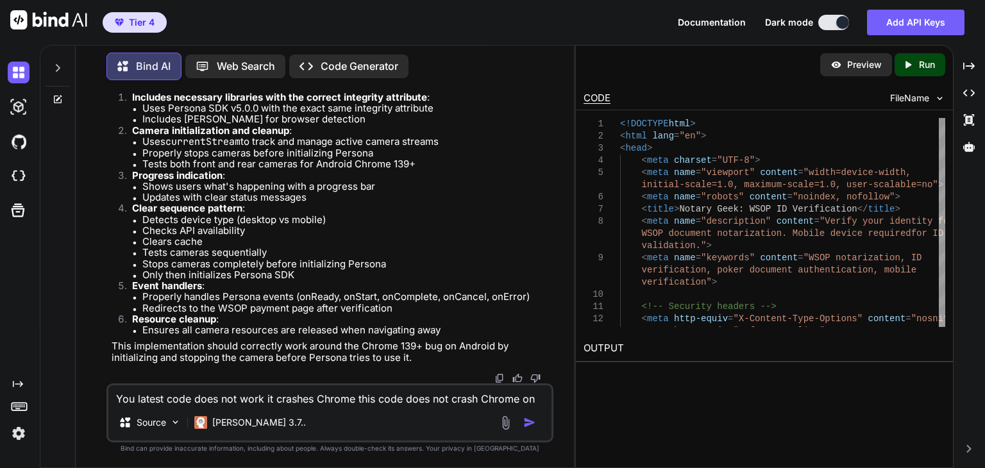
type textarea "You latest code does not work it crashes Chrome this code does not crash Chrome…"
type textarea "x"
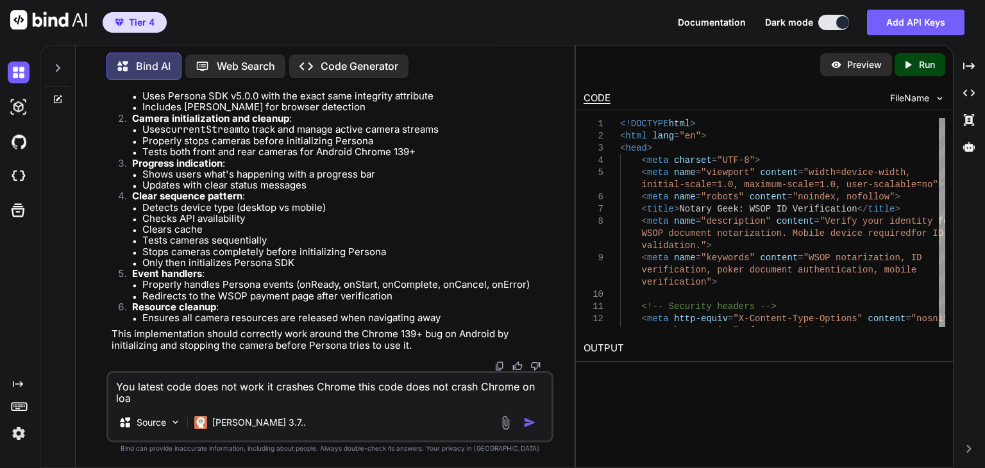
type textarea "You latest code does not work it crashes Chrome this code does not crash Chrome…"
type textarea "x"
type textarea "You latest code does not work it crashes Chrome this code does not crash Chrome…"
type textarea "x"
type textarea "You latest code does not work it crashes Chrome this code does not crash Chrome…"
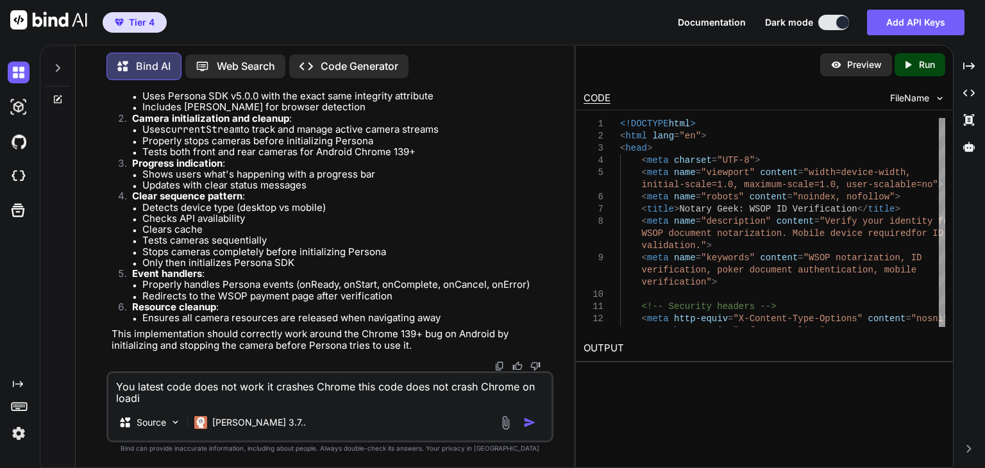
type textarea "x"
type textarea "You latest code does not work it crashes Chrome this code does not crash Chrome…"
type textarea "x"
type textarea "You latest code does not work it crashes Chrome this code does not crash Chrome…"
type textarea "x"
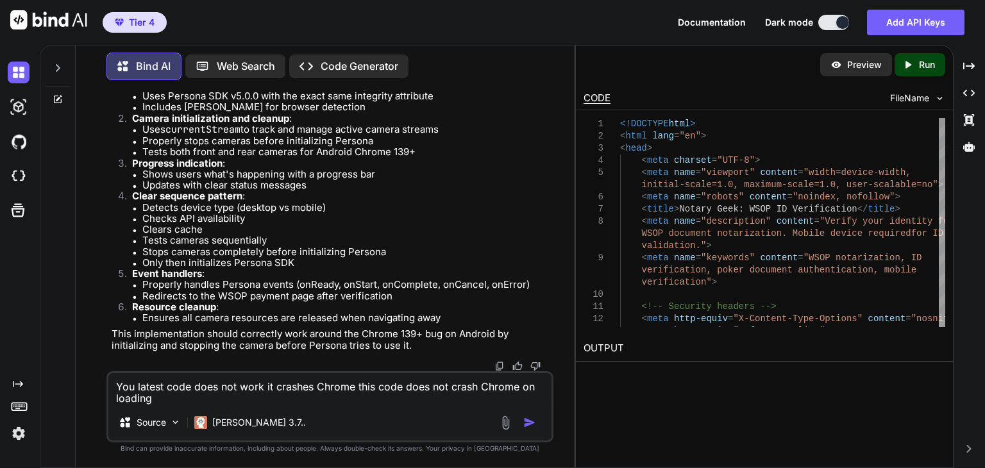
type textarea "You latest code does not work it crashes Chrome this code does not crash Chrome…"
type textarea "x"
type textarea "You latest code does not work it crashes Chrome this code does not crash Chrome…"
type textarea "x"
type textarea "You latest code does not work it crashes Chrome this code does not crash Chrome…"
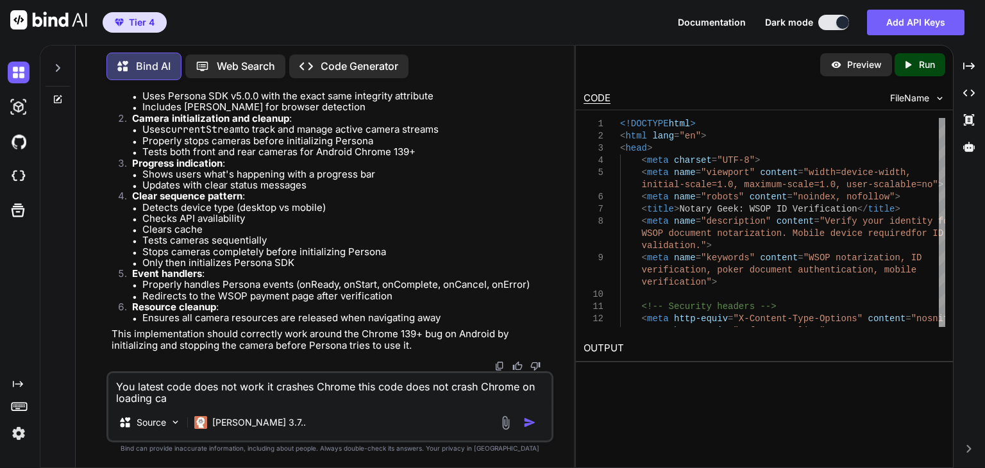
type textarea "x"
type textarea "You latest code does not work it crashes Chrome this code does not crash Chrome…"
type textarea "x"
type textarea "You latest code does not work it crashes Chrome this code does not crash Chrome…"
type textarea "x"
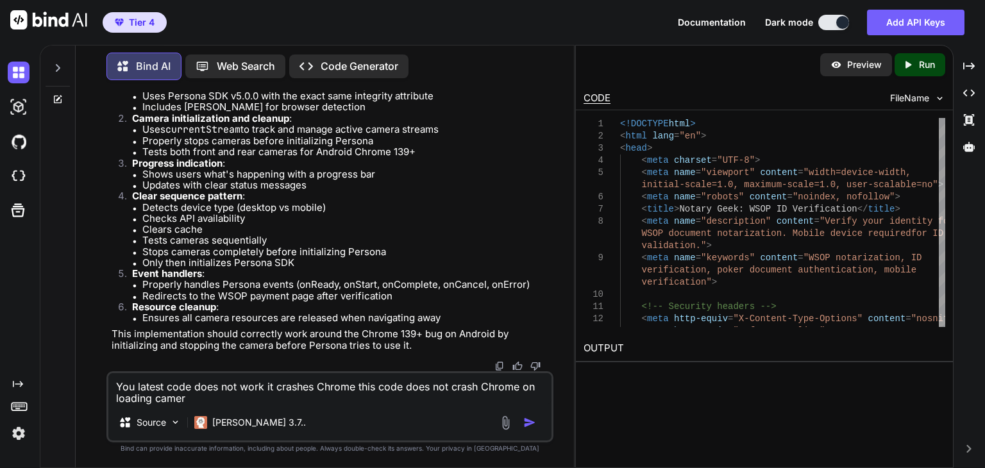
type textarea "You latest code does not work it crashes Chrome this code does not crash Chrome…"
type textarea "x"
paste textarea "<!DOCTYPE html> <html lang="en"> <head> <meta charset="UTF-8"> <meta name="view…"
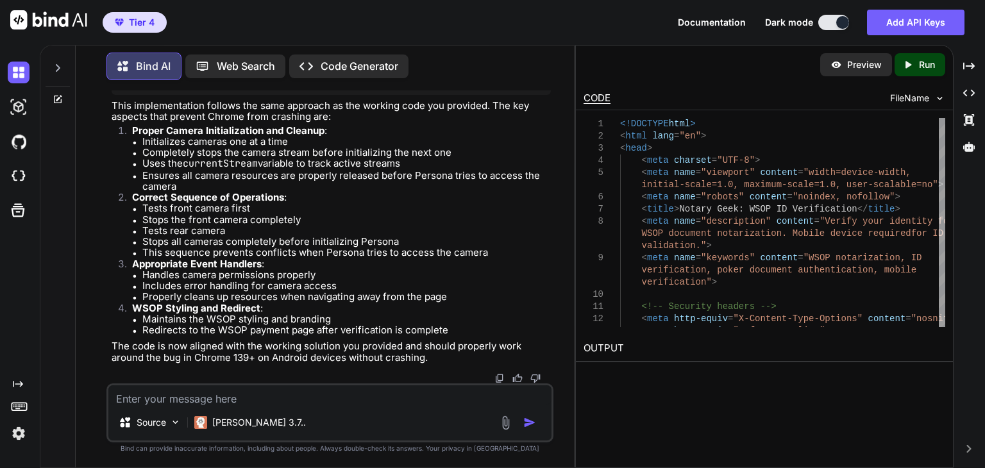
scroll to position [305829, 0]
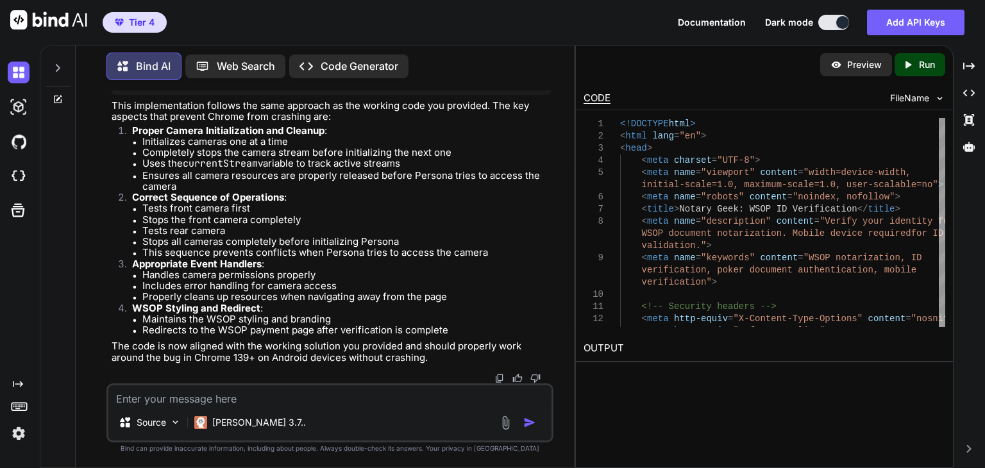
click at [277, 407] on div "Source Claude 3.7.." at bounding box center [329, 412] width 447 height 59
click at [283, 400] on textarea at bounding box center [329, 394] width 443 height 19
click at [279, 394] on textarea at bounding box center [329, 394] width 443 height 19
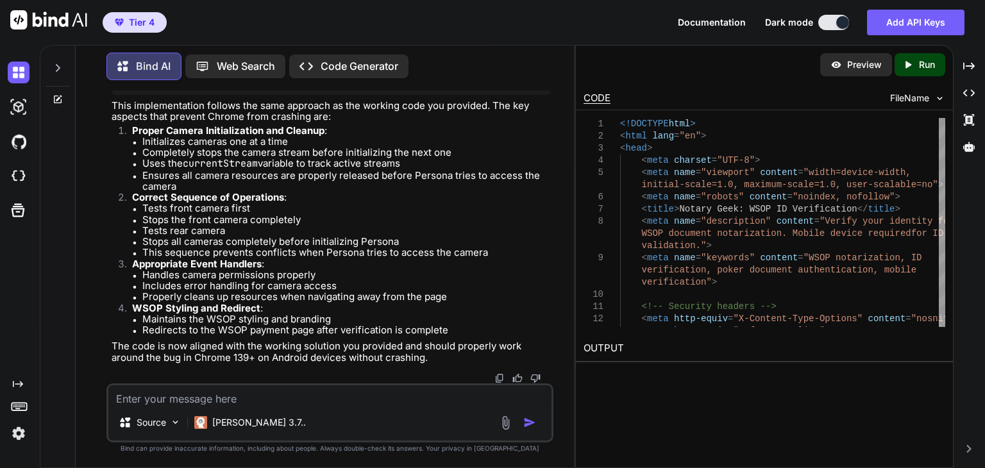
click at [279, 394] on textarea at bounding box center [329, 394] width 443 height 19
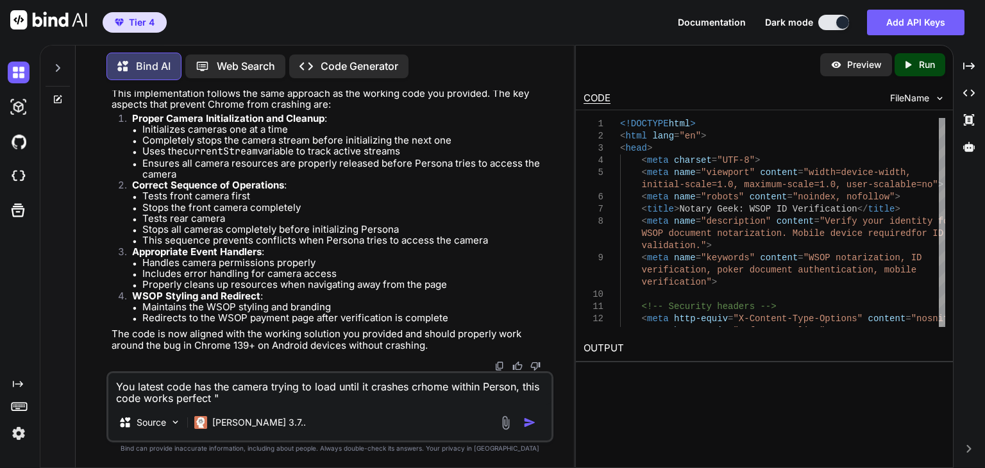
paste textarea "<!DOCTYPE html> <html lang="en"> <head> <meta charset="UTF-8"> <meta name="view…"
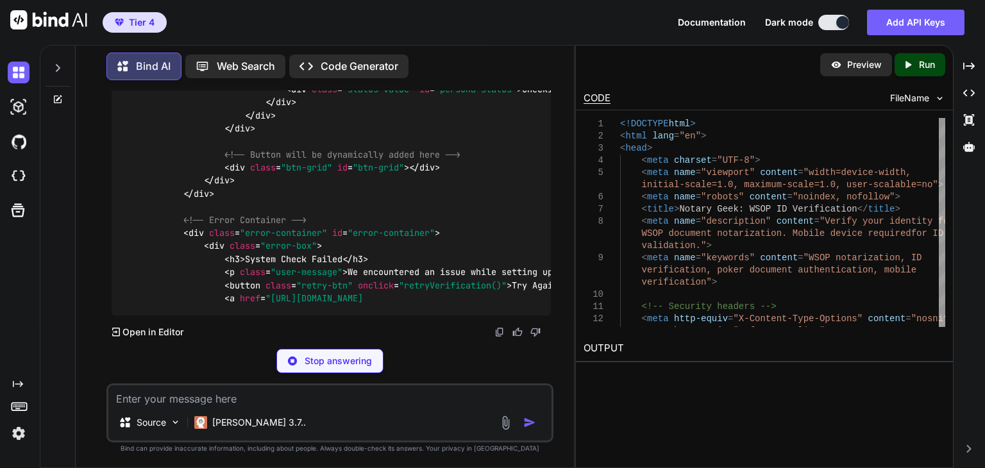
scroll to position [334316, 0]
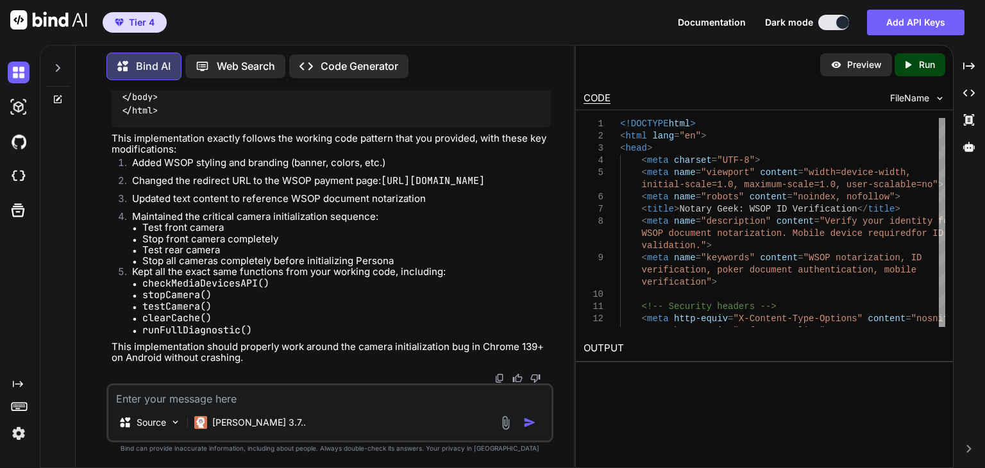
scroll to position [325366, 0]
click at [298, 393] on textarea at bounding box center [329, 394] width 443 height 19
click at [276, 397] on textarea at bounding box center [329, 394] width 443 height 19
click at [266, 398] on textarea at bounding box center [329, 394] width 443 height 19
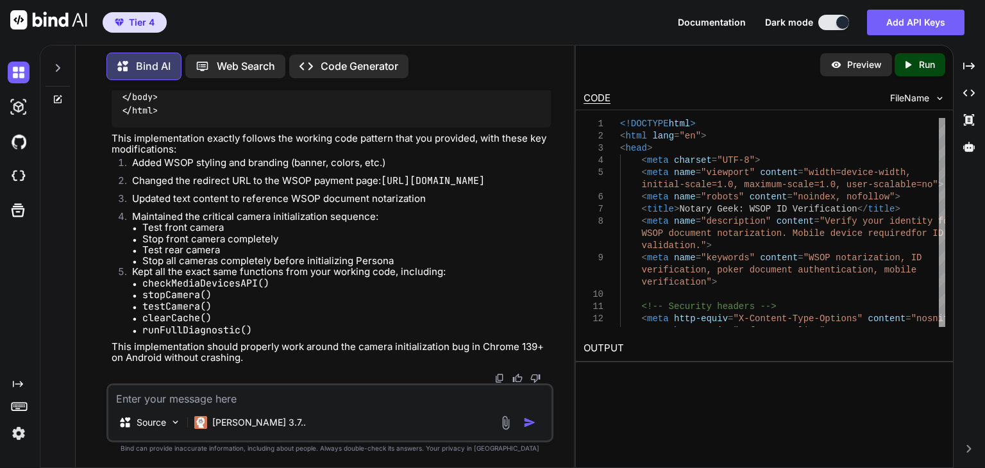
click at [257, 400] on textarea at bounding box center [329, 394] width 443 height 19
paste textarea "<!DOCTYPE html> <html lang="en"> <head> <meta charset="UTF-8"> <meta name="view…"
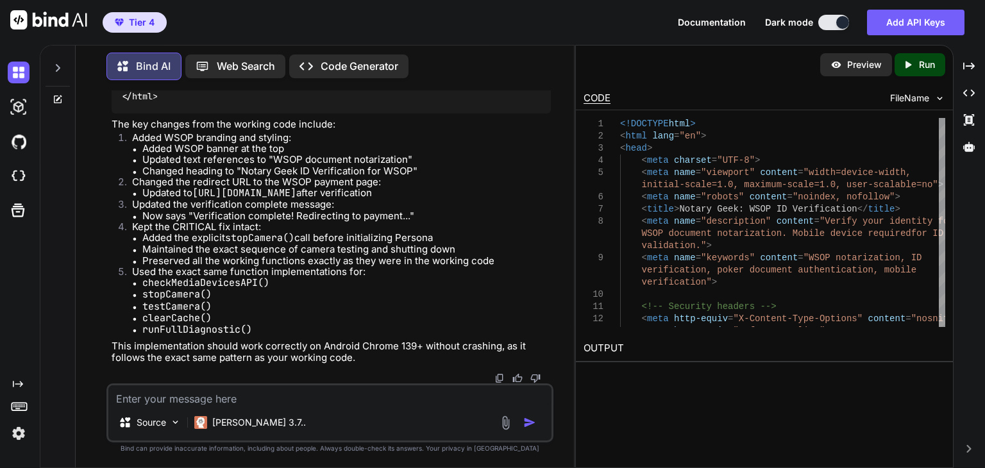
scroll to position [344141, 0]
click at [289, 397] on textarea at bounding box center [329, 394] width 443 height 19
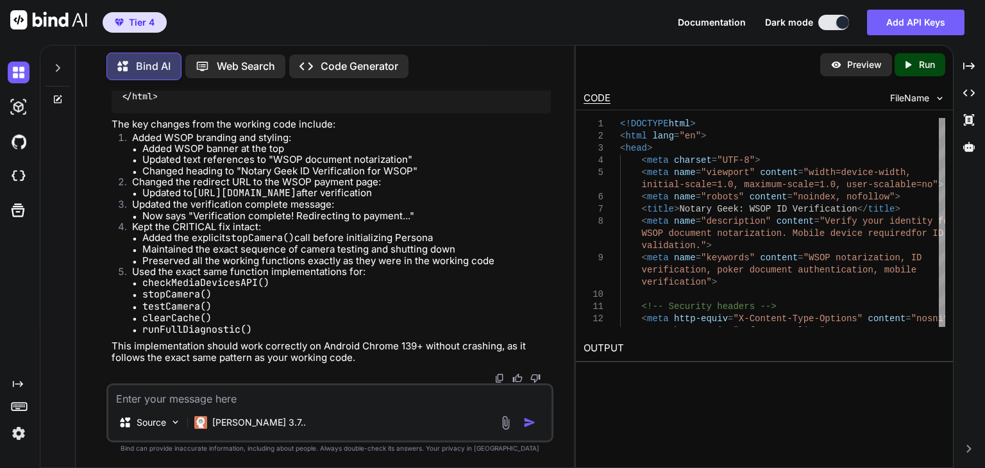
click at [286, 397] on textarea at bounding box center [329, 394] width 443 height 19
click at [276, 396] on textarea at bounding box center [329, 394] width 443 height 19
click at [275, 396] on textarea at bounding box center [329, 394] width 443 height 19
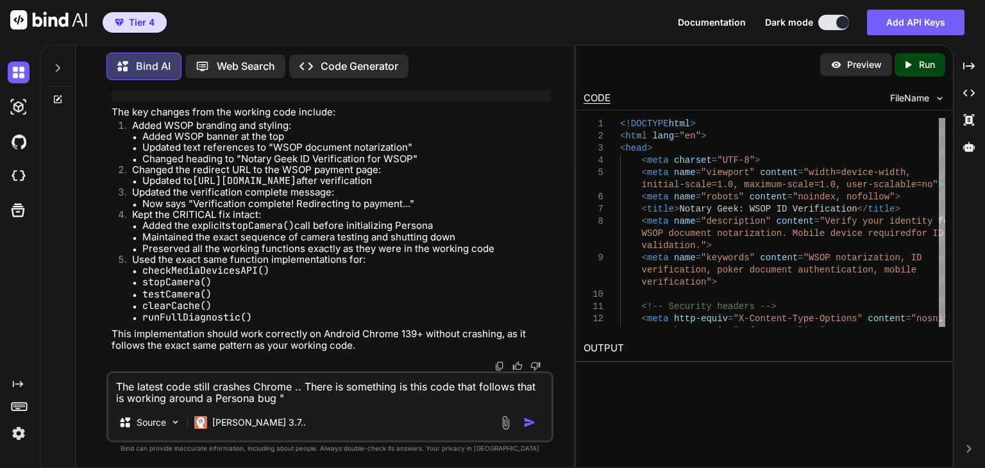
paste textarea "<!DOCTYPE html> <html lang="en"> <head> <meta charset="UTF-8"> <meta name="view…"
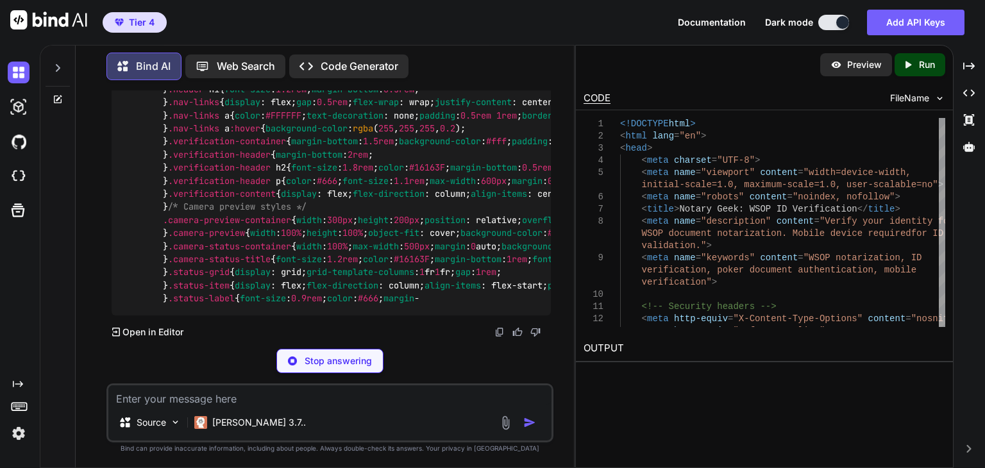
scroll to position [363069, 0]
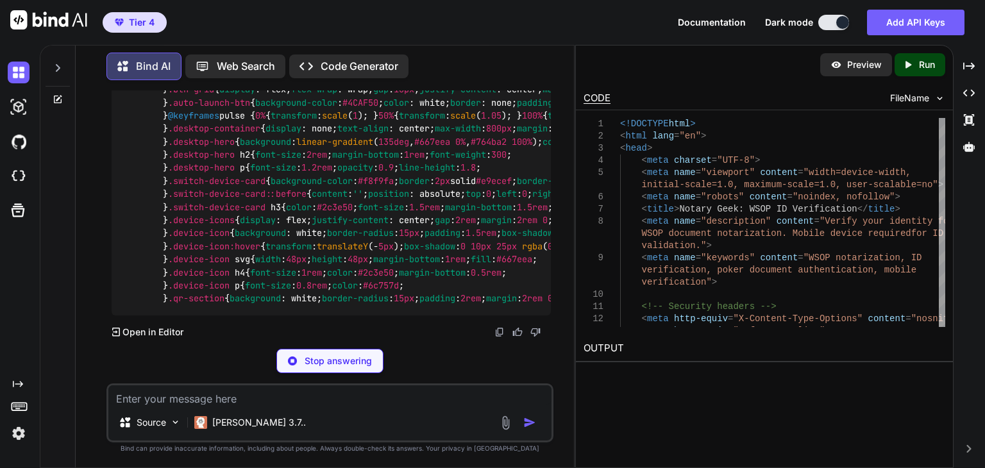
drag, startPoint x: 111, startPoint y: 149, endPoint x: 550, endPoint y: 187, distance: 440.9
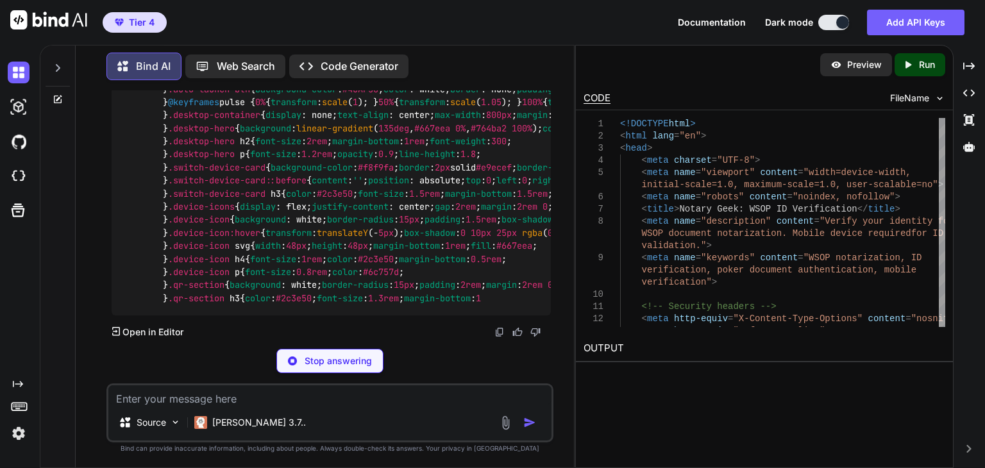
copy div "Looking at the code in detail, I can see what's causing the crash issue. The cr…"
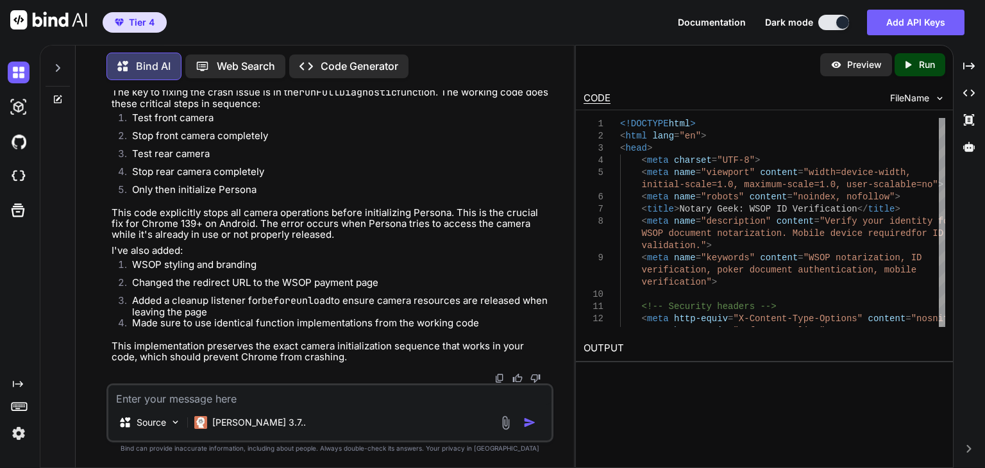
scroll to position [363120, 0]
click at [288, 401] on textarea at bounding box center [329, 394] width 443 height 19
click at [275, 401] on textarea at bounding box center [329, 394] width 443 height 19
click at [251, 397] on textarea at bounding box center [329, 394] width 443 height 19
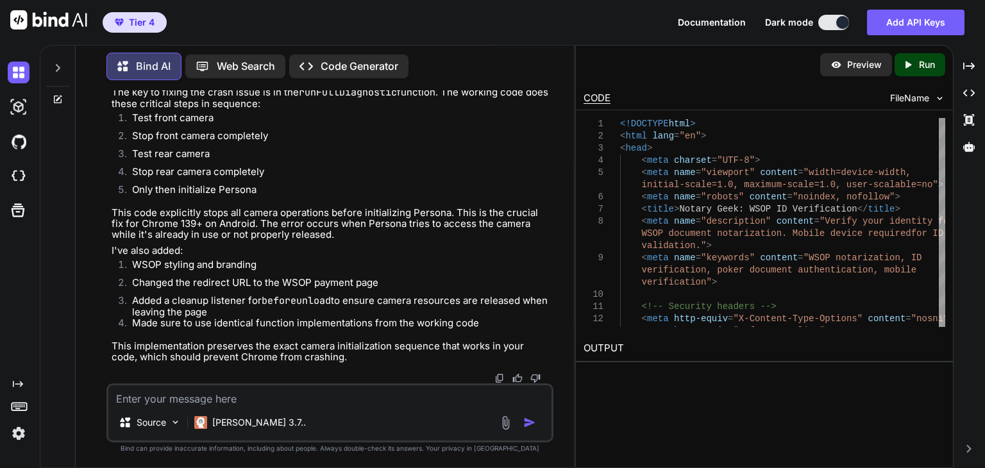
click at [231, 398] on textarea at bounding box center [329, 394] width 443 height 19
click at [213, 401] on textarea at bounding box center [329, 394] width 443 height 19
click at [203, 397] on textarea at bounding box center [329, 394] width 443 height 19
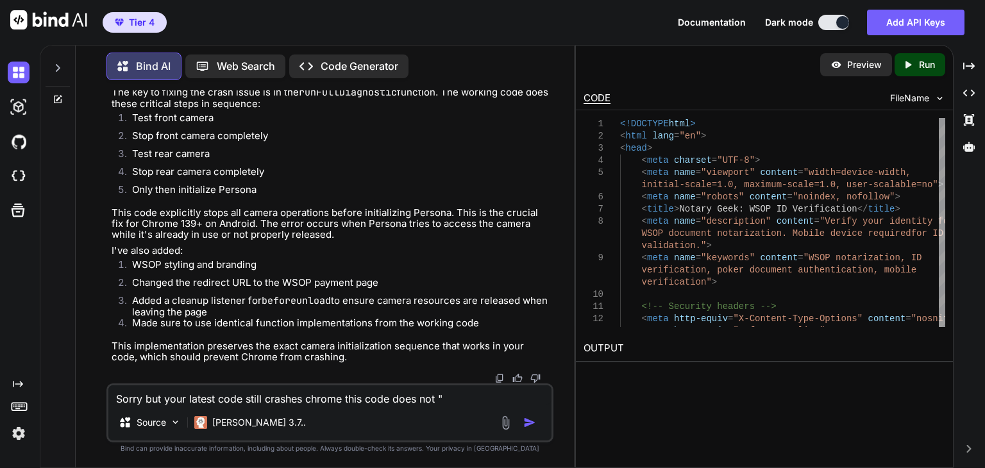
paste textarea "<!DOCTYPE html> <html lang="en"> <head> <meta charset="UTF-8"> <meta name="view…"
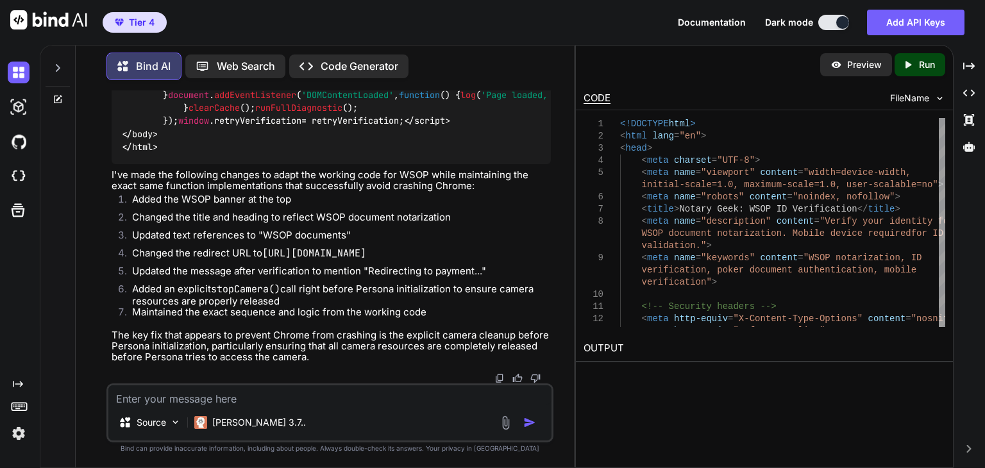
scroll to position [381962, 0]
click at [410, 403] on textarea at bounding box center [329, 394] width 443 height 19
click at [406, 396] on textarea at bounding box center [329, 394] width 443 height 19
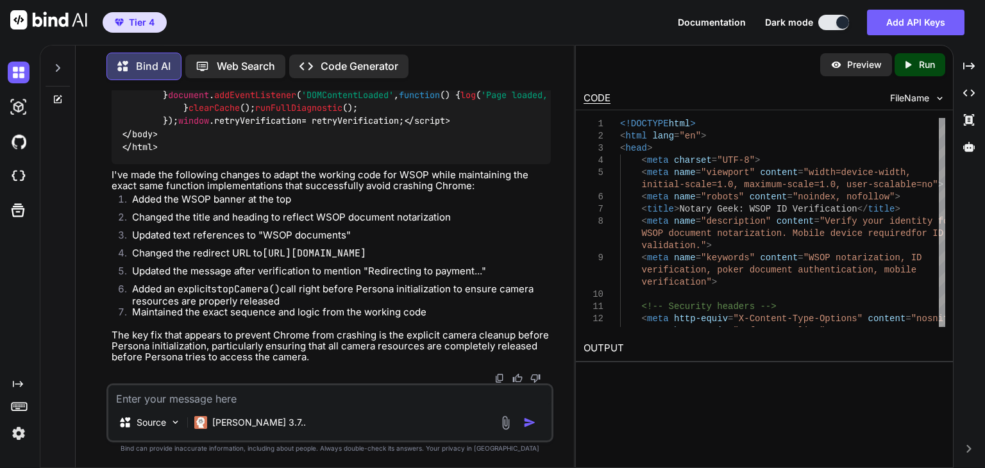
click at [395, 394] on textarea at bounding box center [329, 394] width 443 height 19
click at [391, 395] on textarea at bounding box center [329, 394] width 443 height 19
click at [298, 396] on textarea at bounding box center [329, 394] width 443 height 19
click at [272, 396] on textarea at bounding box center [329, 394] width 443 height 19
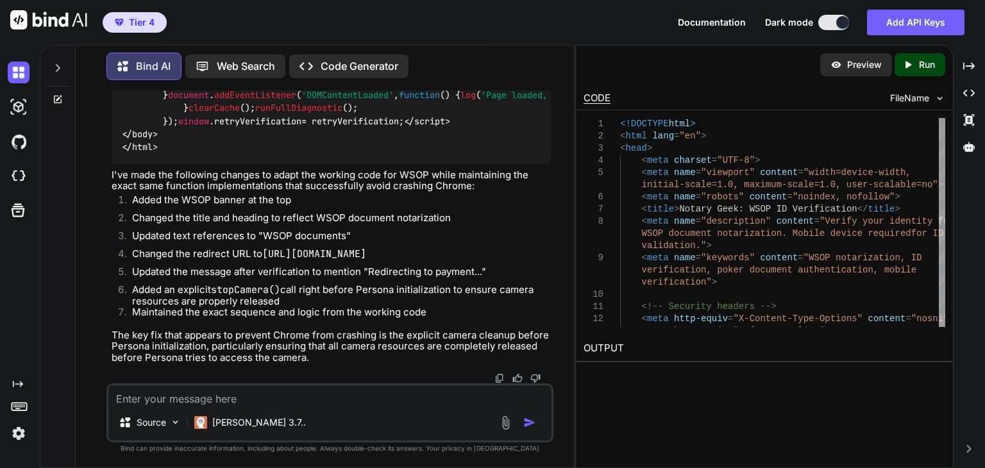
click at [264, 396] on textarea at bounding box center [329, 394] width 443 height 19
click at [235, 396] on textarea at bounding box center [329, 394] width 443 height 19
click at [232, 397] on textarea at bounding box center [329, 394] width 443 height 19
click at [228, 401] on textarea at bounding box center [329, 394] width 443 height 19
click at [233, 398] on textarea at bounding box center [329, 394] width 443 height 19
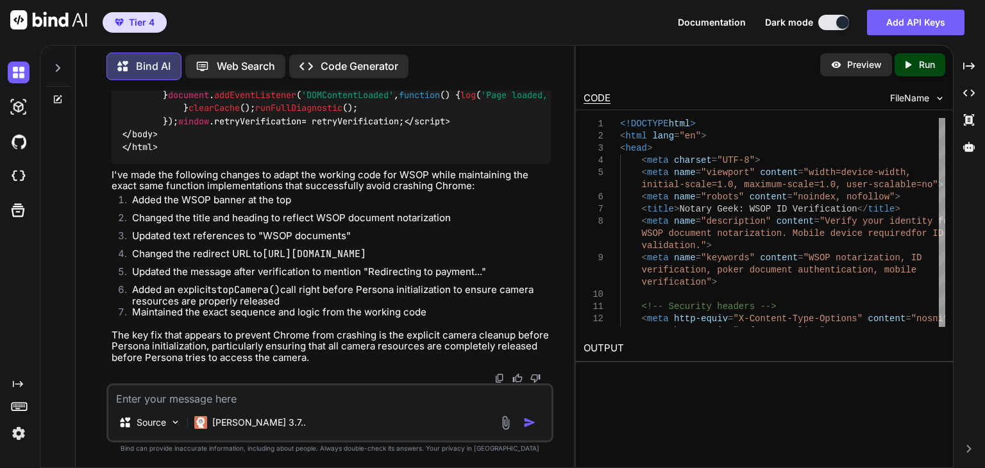
click at [239, 397] on textarea at bounding box center [329, 394] width 443 height 19
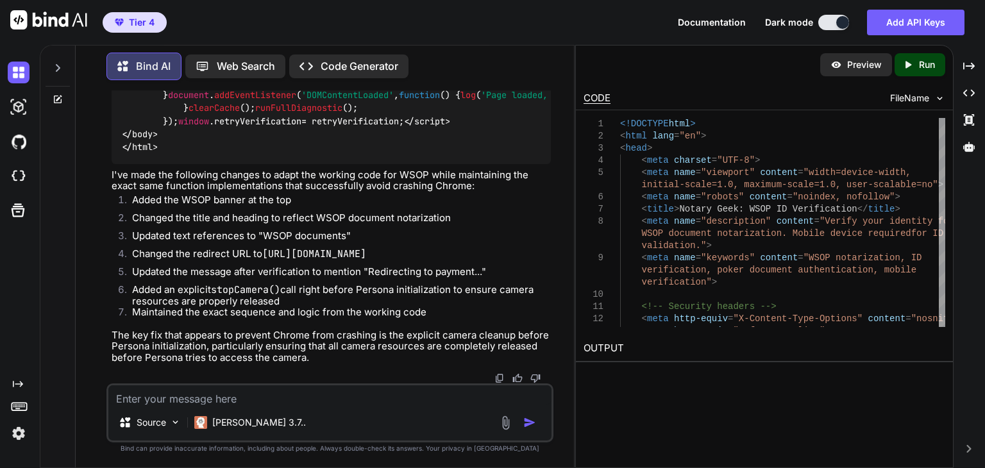
click at [239, 397] on textarea at bounding box center [329, 394] width 443 height 19
click at [278, 399] on textarea at bounding box center [329, 394] width 443 height 19
click at [272, 398] on textarea at bounding box center [329, 394] width 443 height 19
click at [253, 396] on textarea at bounding box center [329, 394] width 443 height 19
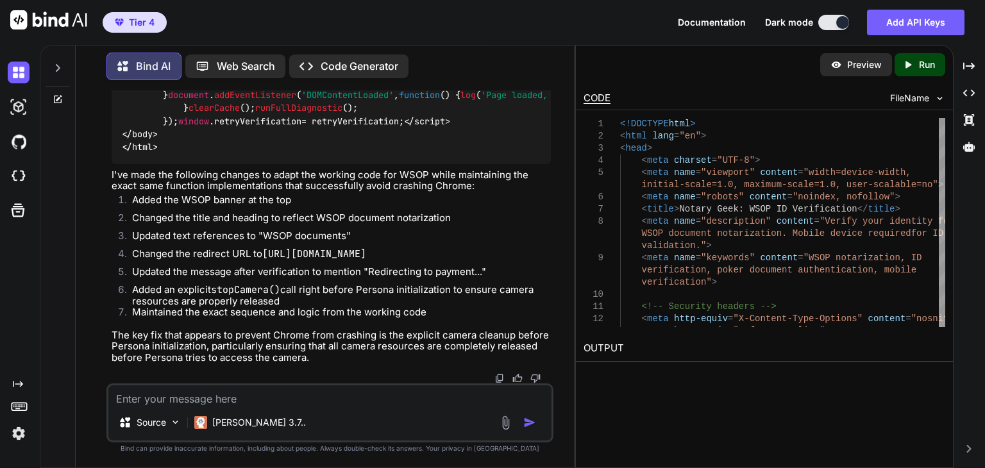
click at [253, 396] on textarea at bounding box center [329, 394] width 443 height 19
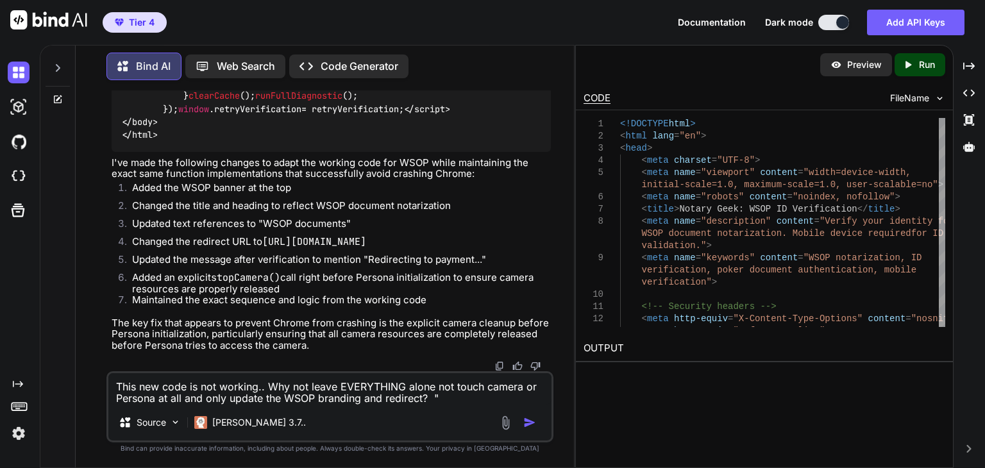
paste textarea "<!DOCTYPE html> <html lang="en"> <head> <meta charset="UTF-8"> <meta name="view…"
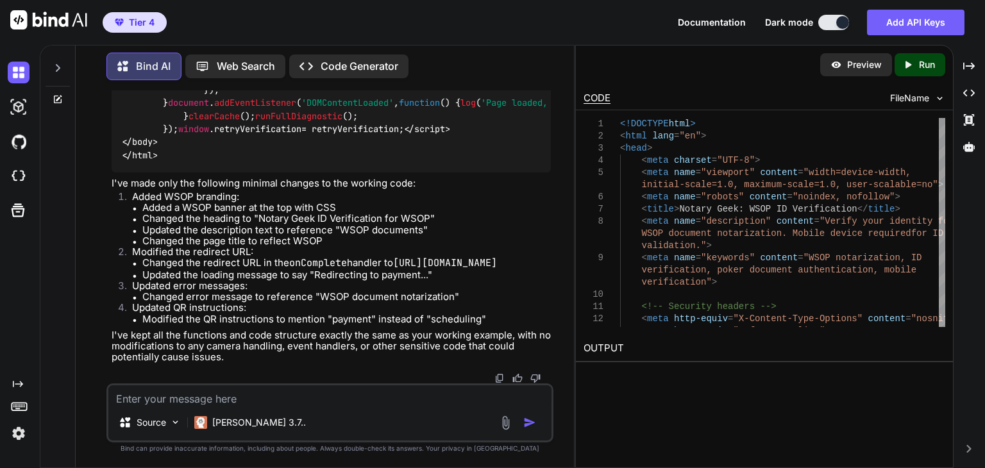
scroll to position [400622, 0]
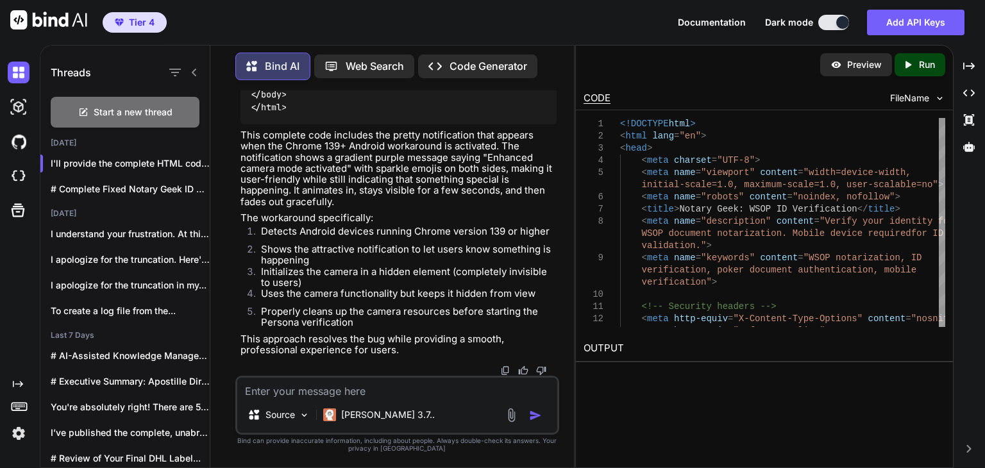
scroll to position [34404, 0]
click at [319, 394] on textarea at bounding box center [397, 387] width 320 height 19
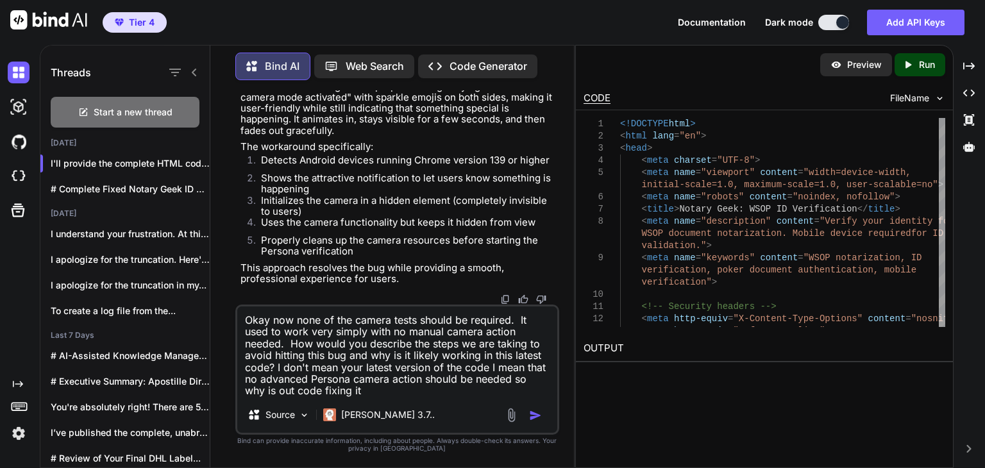
type textarea "Okay now none of the camera tests should be required. It used to work very simp…"
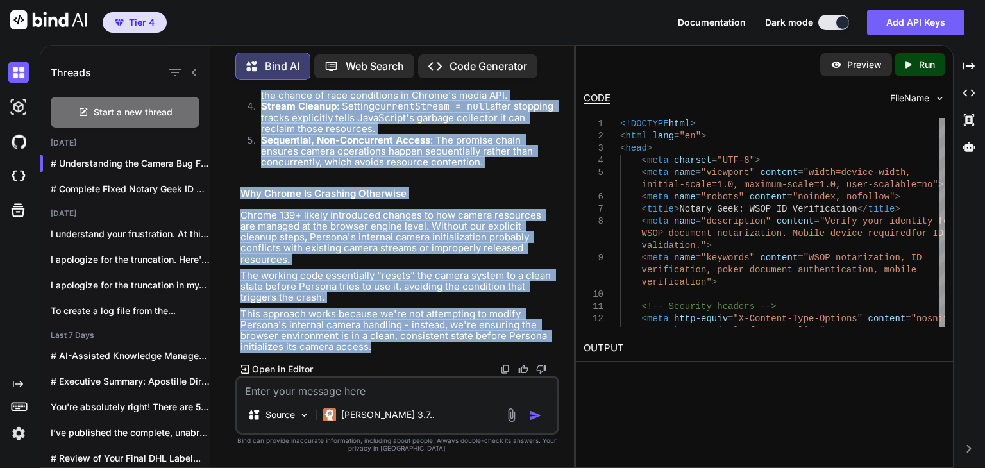
scroll to position [37693, 0]
drag, startPoint x: 398, startPoint y: 351, endPoint x: 244, endPoint y: 158, distance: 246.9
click at [244, 158] on div "Understanding the Camera Bug Fix in the Working Code Looking at the working cod…" at bounding box center [398, 5] width 316 height 696
copy div "Understanding the Camera Bug Fix in the Working Code Looking at the working cod…"
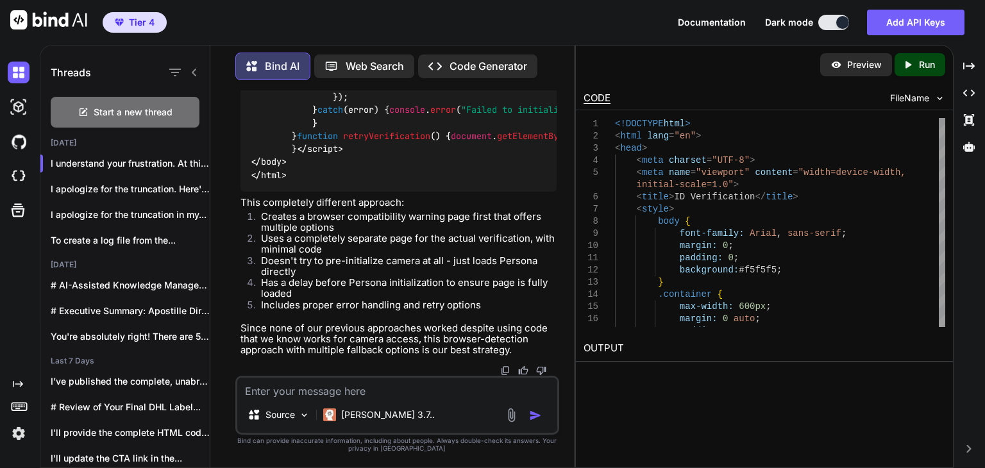
scroll to position [130324, 0]
